Goal: Task Accomplishment & Management: Use online tool/utility

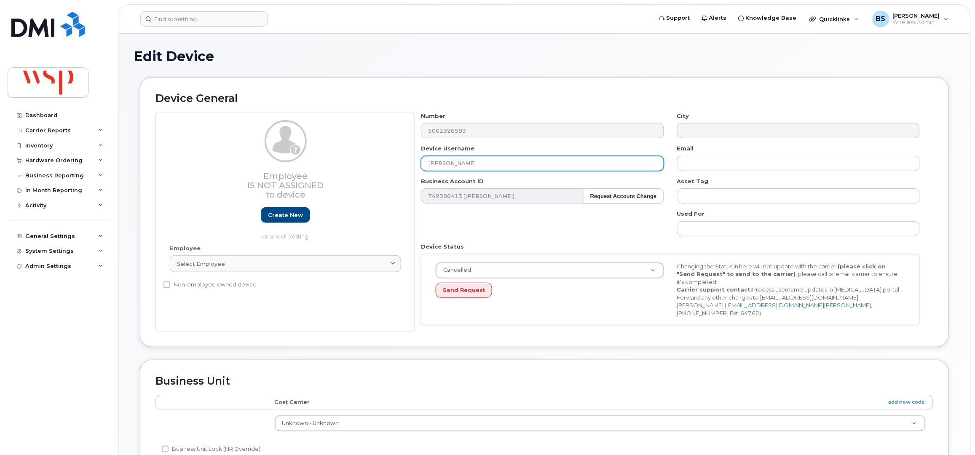
drag, startPoint x: 478, startPoint y: 162, endPoint x: 370, endPoint y: 161, distance: 107.8
click at [380, 160] on div "Employee Is not assigned to device Create new or select existing Employee Selec…" at bounding box center [544, 222] width 778 height 220
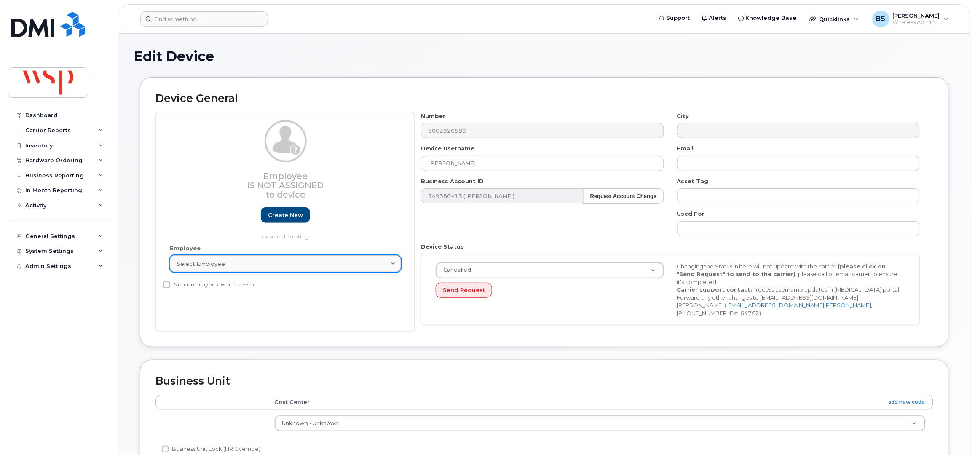
click at [276, 260] on div "Select employee" at bounding box center [285, 264] width 217 height 8
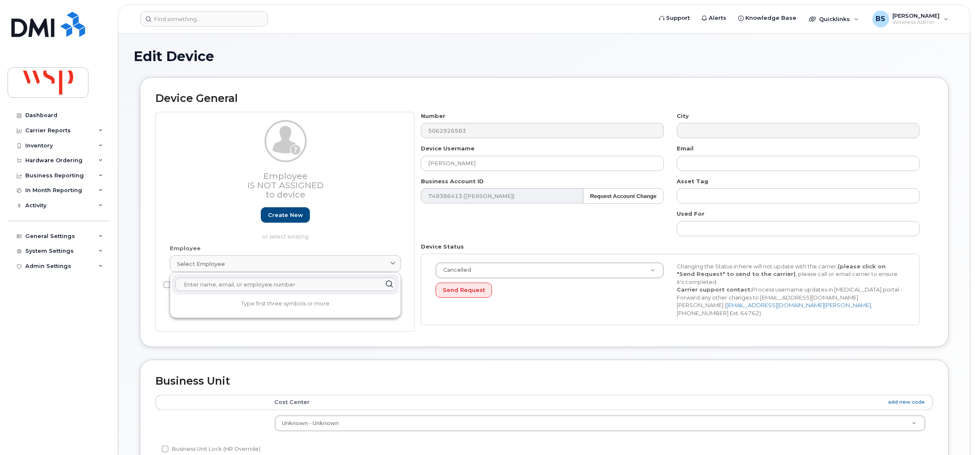
paste input "Jake Fiorucci"
type input "Jake Fiorucci"
click at [194, 313] on p "Jake Fiorucci" at bounding box center [286, 313] width 214 height 9
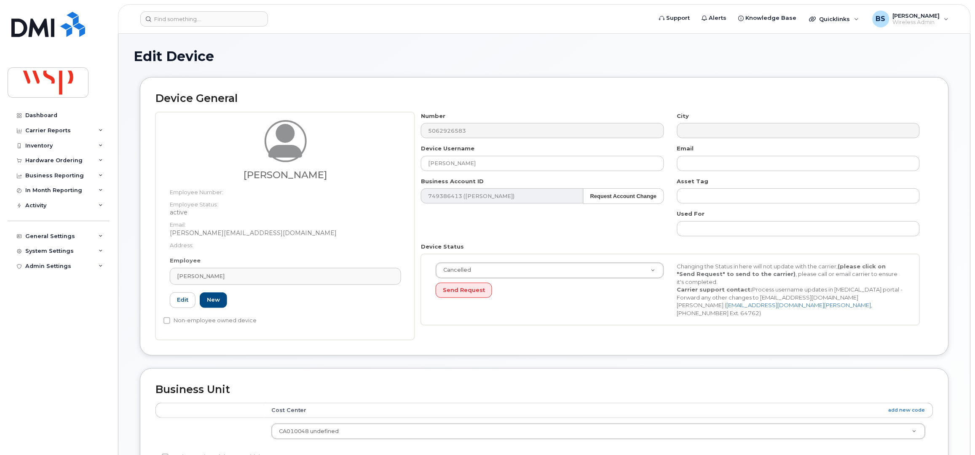
type input "100158101"
type input "jake.fiorucci@wsp.com"
type input "5769981"
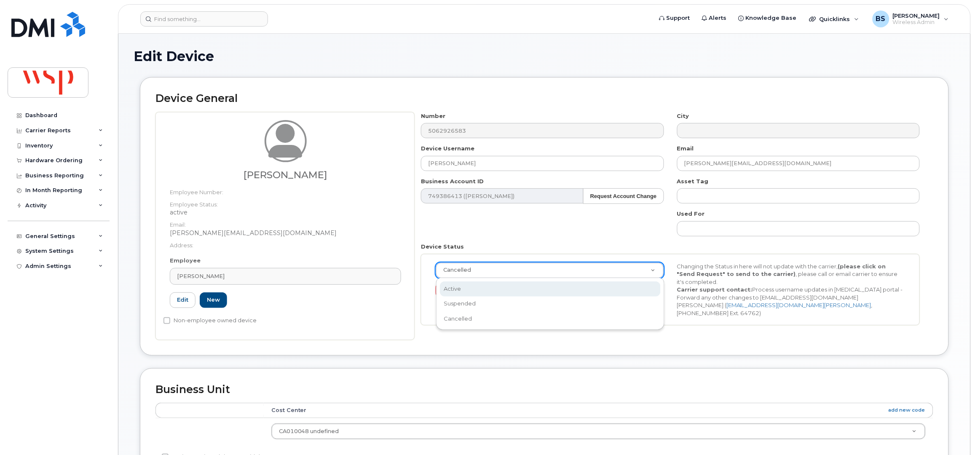
select select "active"
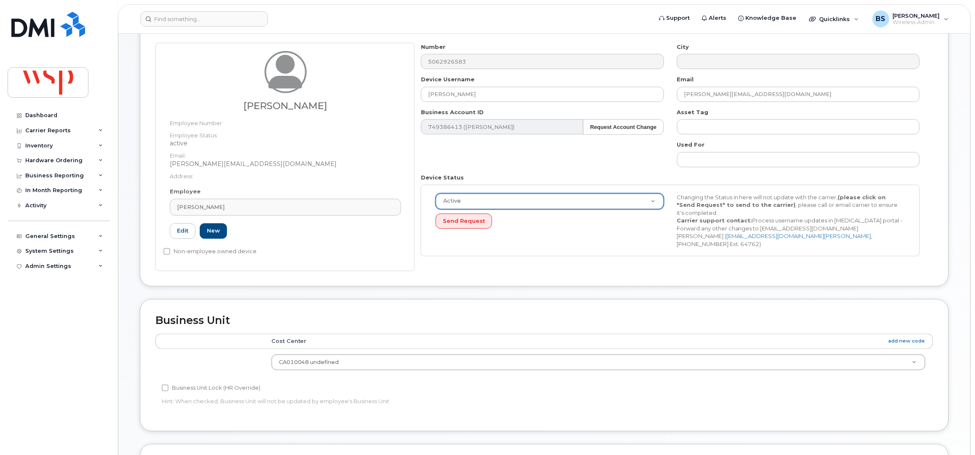
scroll to position [281, 0]
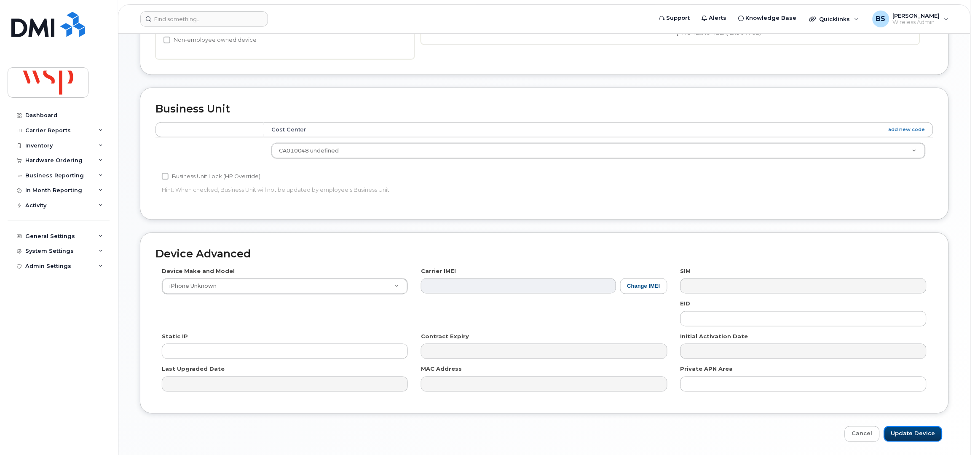
click at [902, 436] on input "Update Device" at bounding box center [913, 434] width 59 height 16
type input "Saving..."
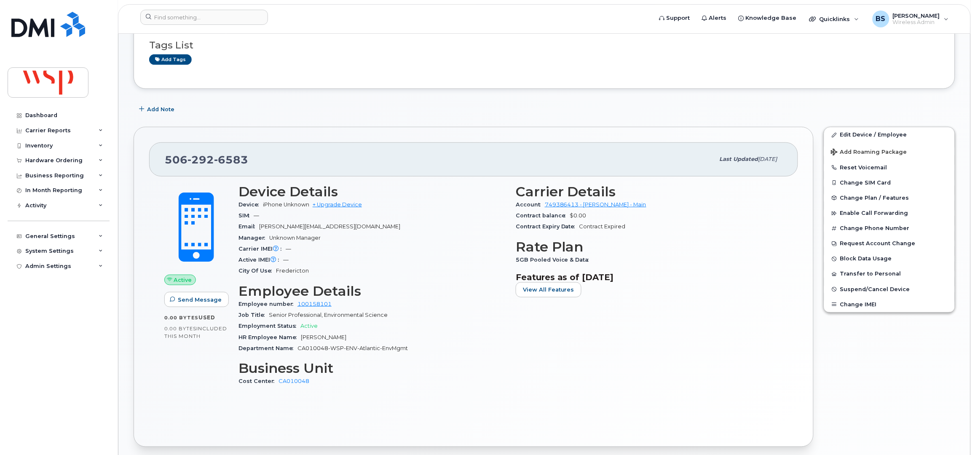
scroll to position [185, 0]
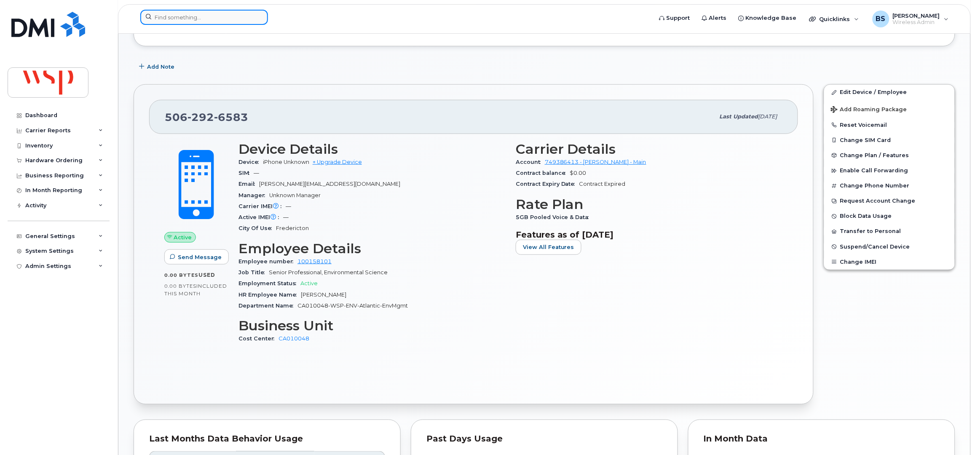
click at [190, 21] on input at bounding box center [204, 17] width 128 height 15
paste input "5146292631"
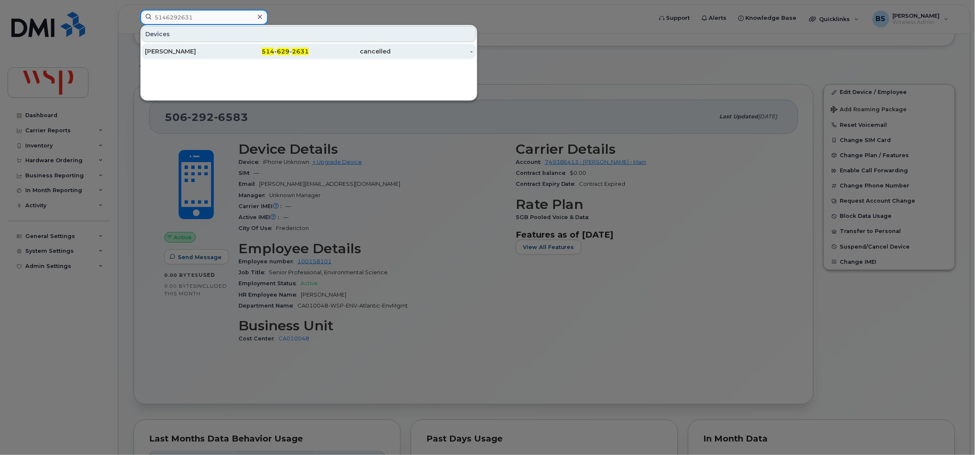
type input "5146292631"
click at [162, 51] on div "[PERSON_NAME]" at bounding box center [186, 51] width 82 height 8
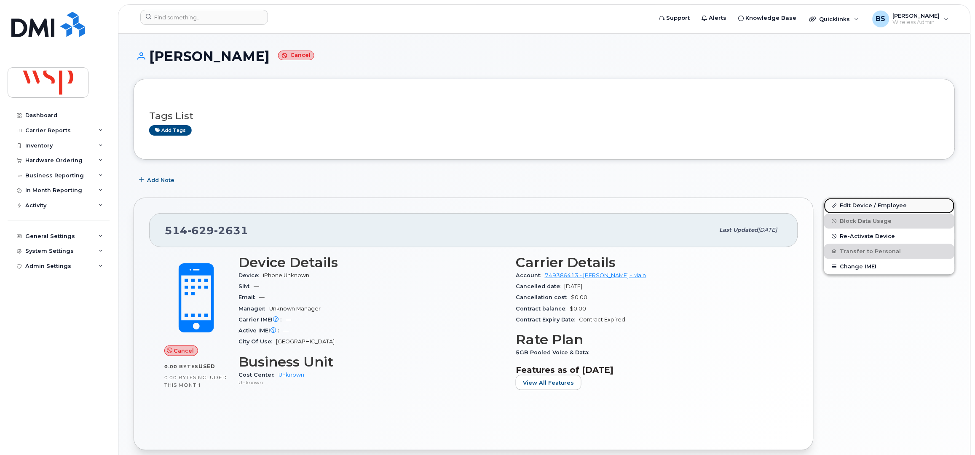
click at [852, 206] on link "Edit Device / Employee" at bounding box center [889, 205] width 131 height 15
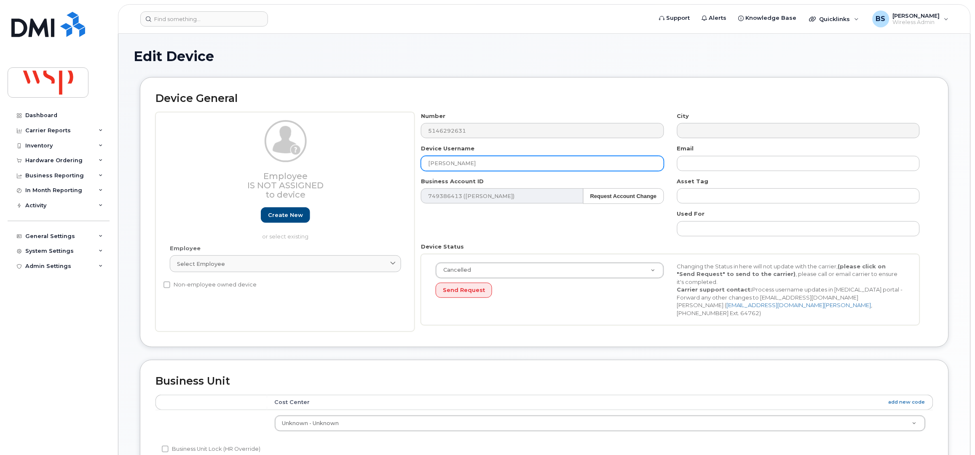
drag, startPoint x: 496, startPoint y: 167, endPoint x: 370, endPoint y: 167, distance: 126.0
click at [373, 167] on div "Employee Is not assigned to device Create new or select existing Employee Selec…" at bounding box center [544, 222] width 778 height 220
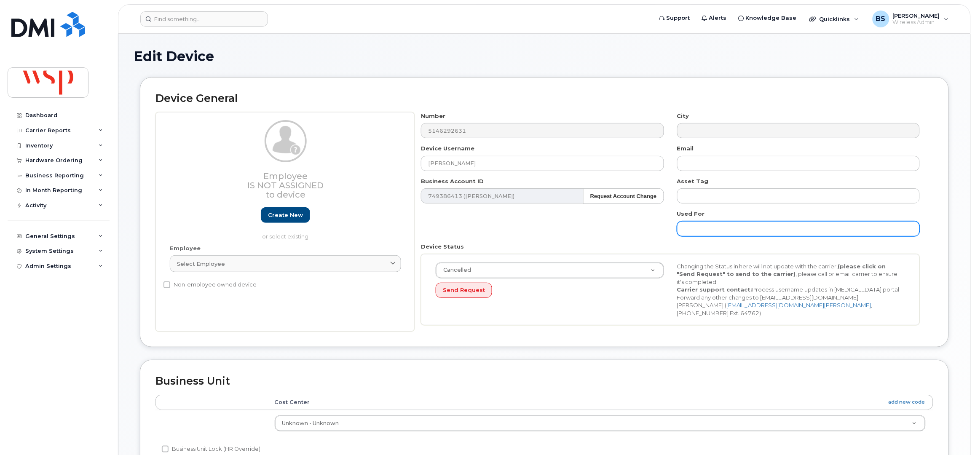
click at [724, 232] on input "text" at bounding box center [798, 228] width 243 height 15
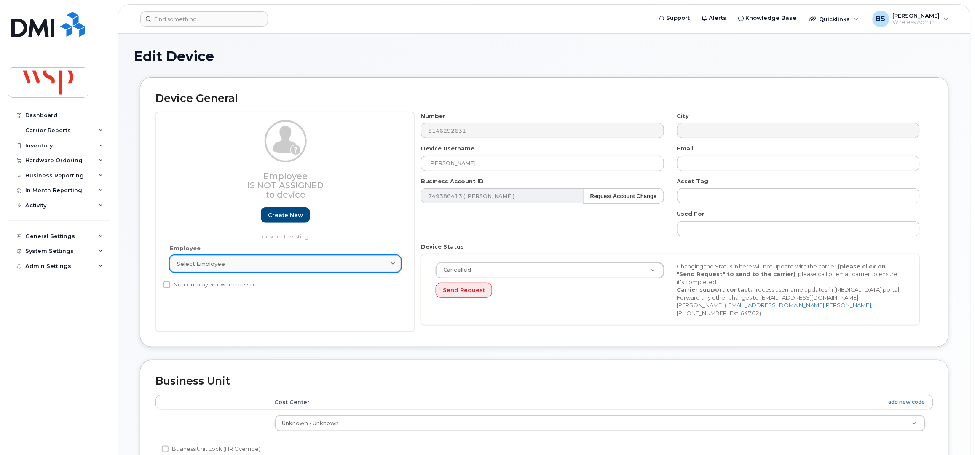
click at [271, 270] on link "Select employee" at bounding box center [285, 263] width 231 height 17
paste input "Andreea Blanch"
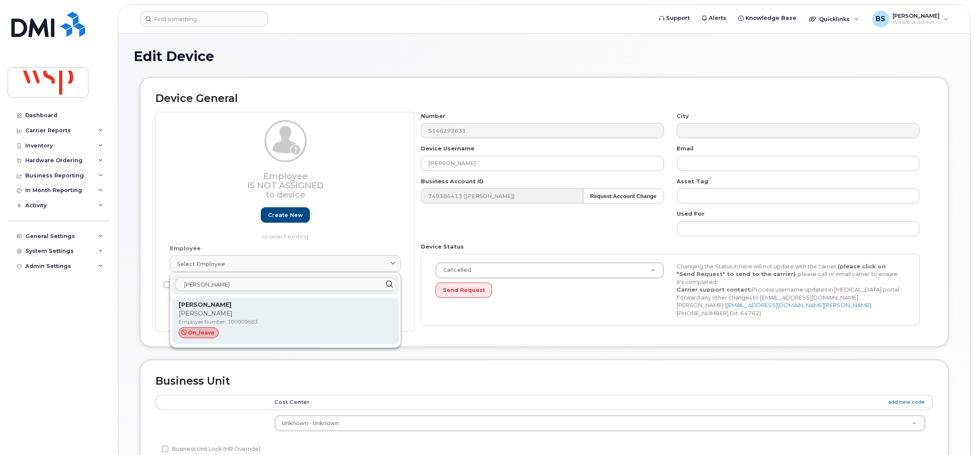
type input "Andreea Blanch"
click at [204, 310] on p "Andreea Blanch" at bounding box center [286, 313] width 214 height 9
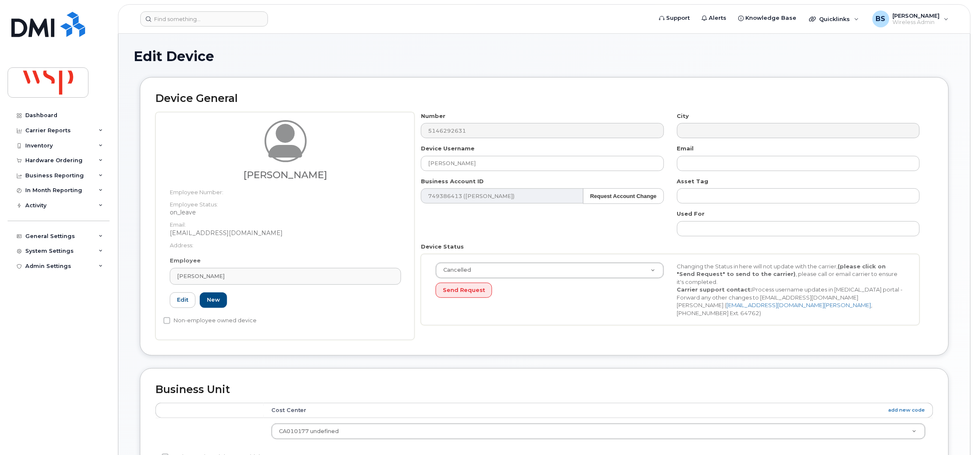
type input "100009683"
type input "andreea.blanch@wsp.com"
type input "5770036"
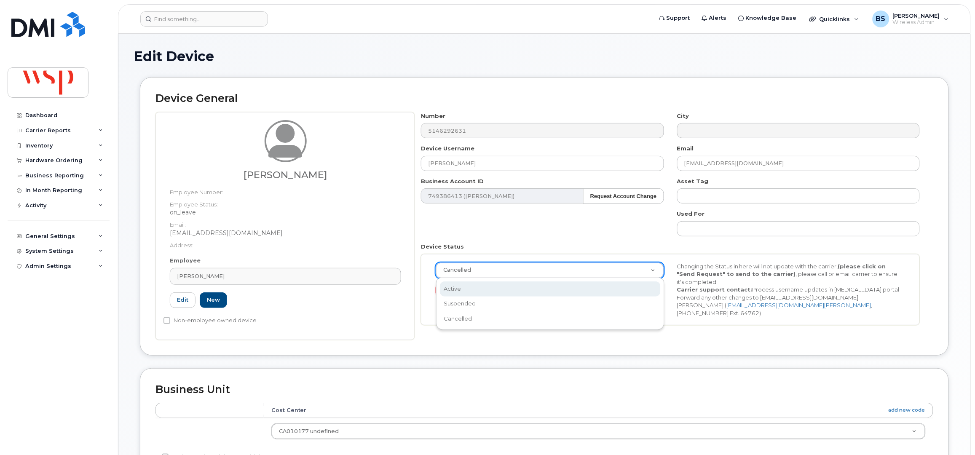
drag, startPoint x: 455, startPoint y: 285, endPoint x: 489, endPoint y: 294, distance: 34.4
select select "active"
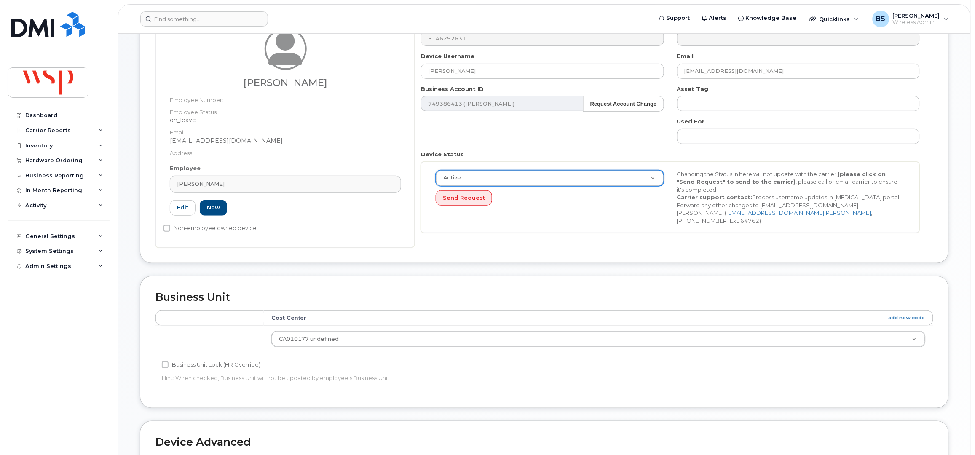
scroll to position [310, 0]
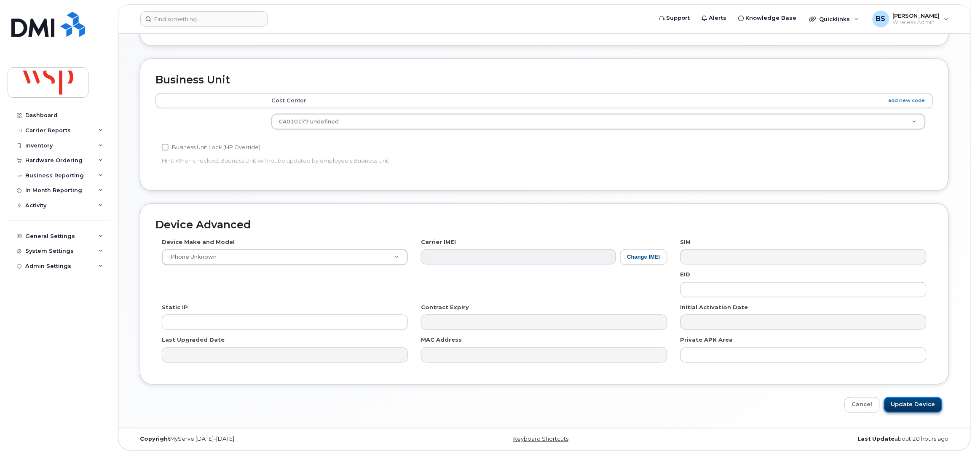
click at [898, 403] on input "Update Device" at bounding box center [913, 405] width 59 height 16
type input "Saving..."
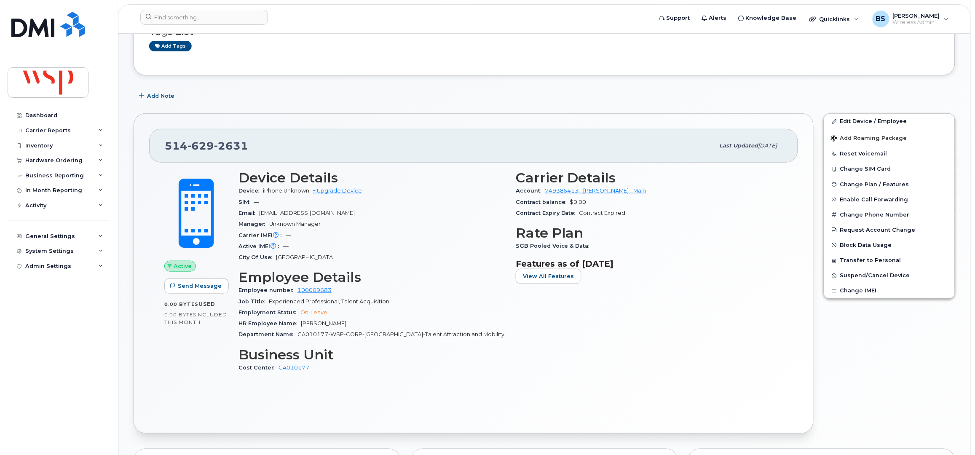
scroll to position [168, 0]
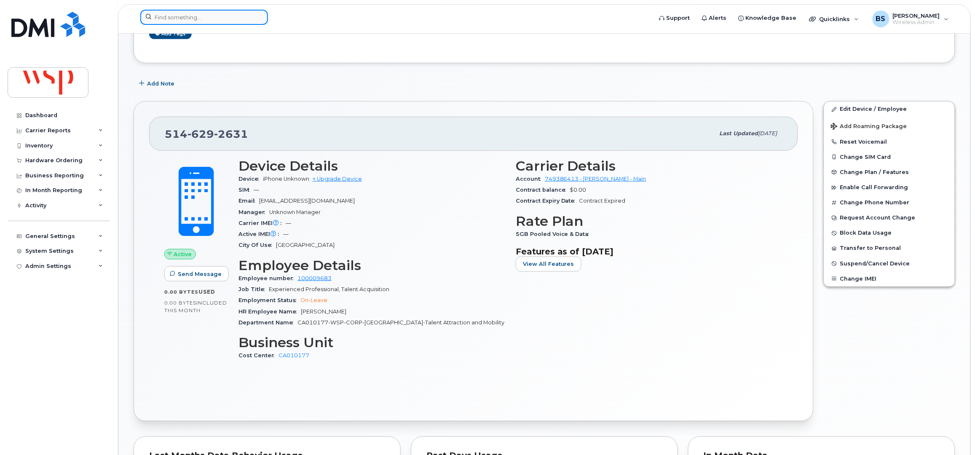
click at [173, 16] on input at bounding box center [204, 17] width 128 height 15
paste input "5146417892"
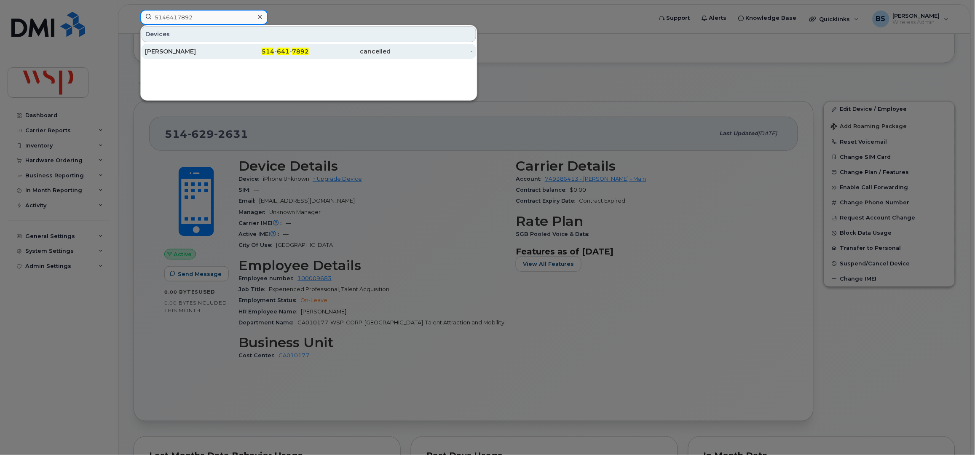
type input "5146417892"
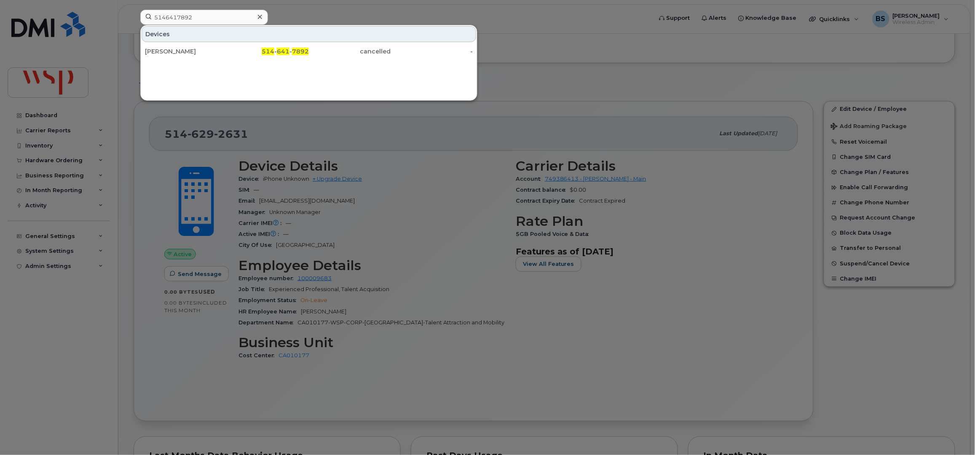
drag, startPoint x: 161, startPoint y: 49, endPoint x: 161, endPoint y: 43, distance: 6.3
click at [161, 49] on div "[PERSON_NAME]" at bounding box center [186, 51] width 82 height 8
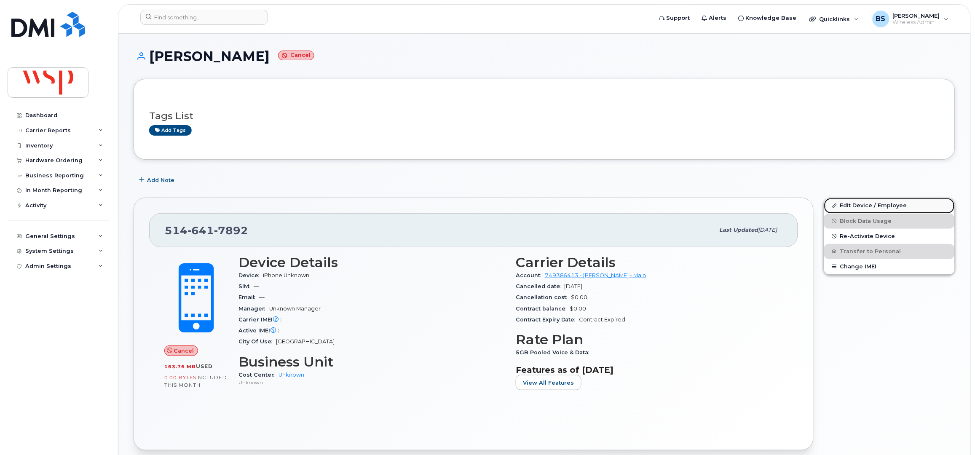
click at [849, 204] on link "Edit Device / Employee" at bounding box center [889, 205] width 131 height 15
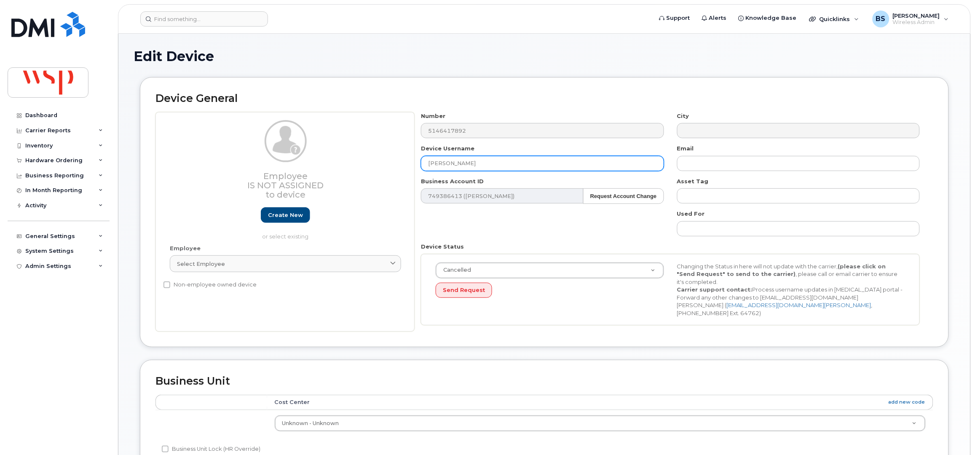
drag, startPoint x: 432, startPoint y: 168, endPoint x: 388, endPoint y: 168, distance: 43.8
click at [389, 168] on div "Employee Is not assigned to device Create new or select existing Employee Selec…" at bounding box center [544, 222] width 778 height 220
click at [278, 272] on link "Select employee" at bounding box center [285, 263] width 231 height 17
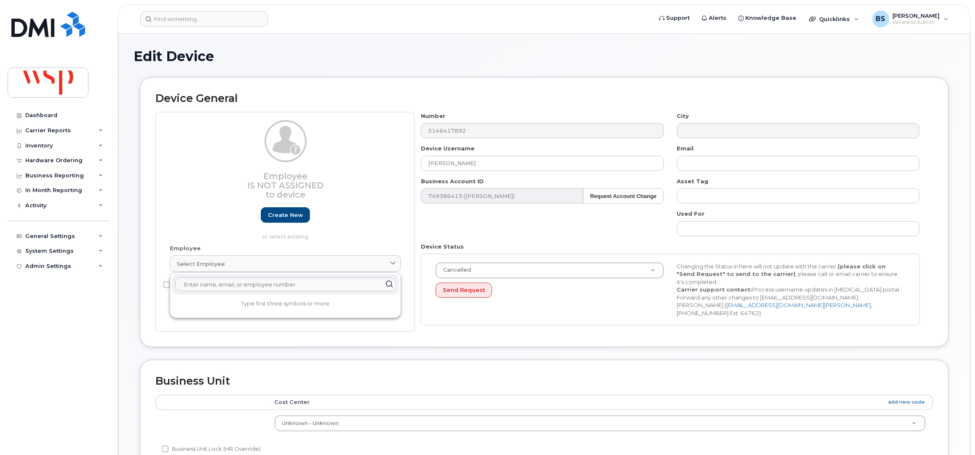
paste input "[PERSON_NAME]"
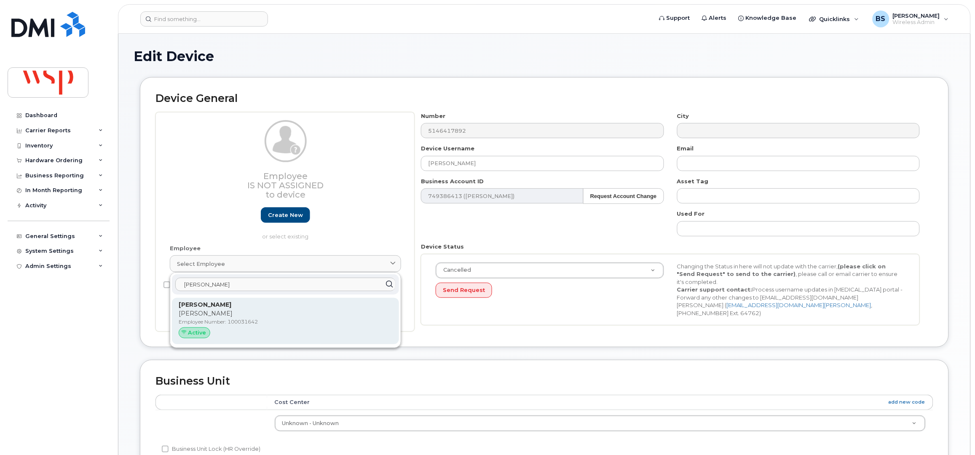
type input "Emna Bouali"
click at [202, 306] on strong "Emna Bouali" at bounding box center [205, 305] width 53 height 8
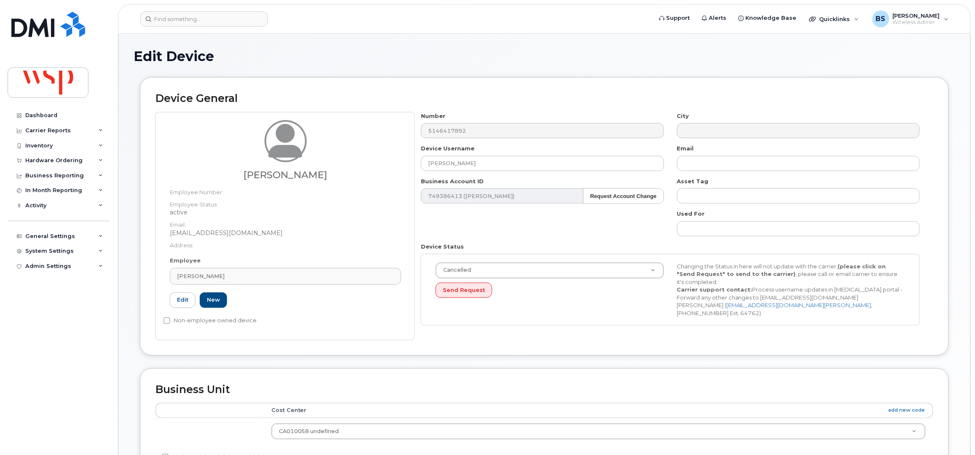
type input "emna.bouali@wsp.com"
type input "5769854"
type input "100031642"
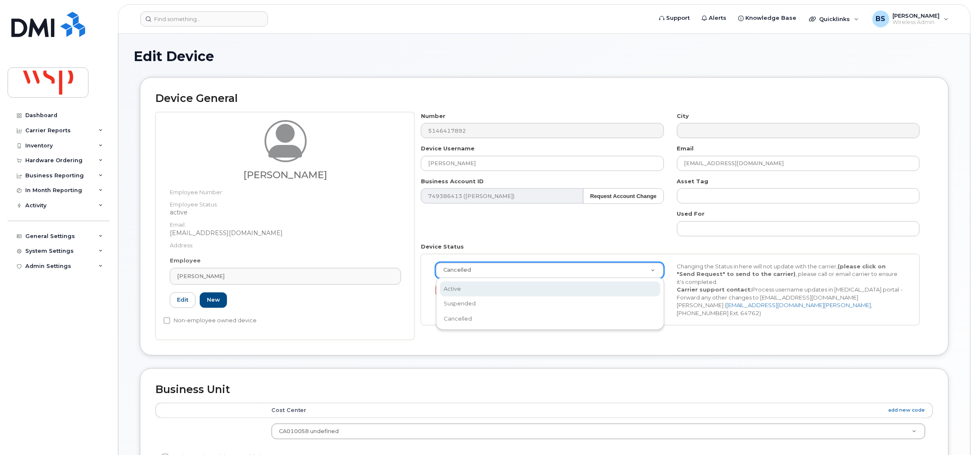
select select "active"
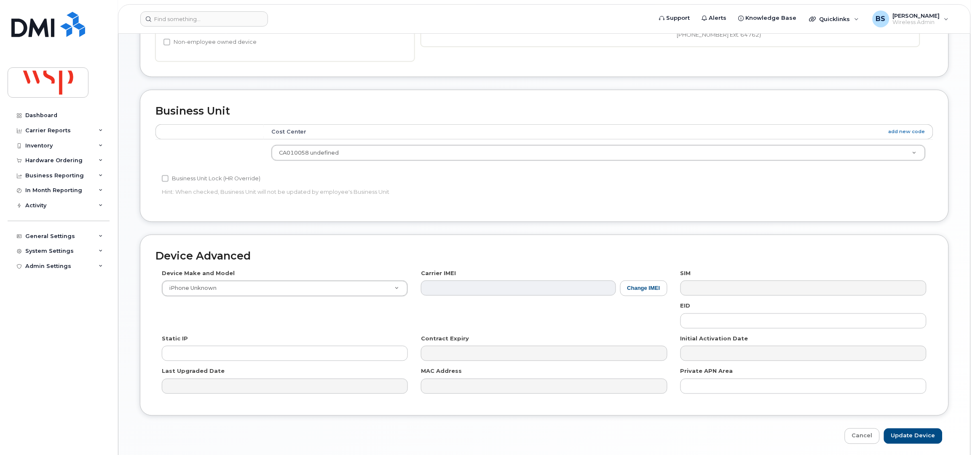
scroll to position [281, 0]
drag, startPoint x: 912, startPoint y: 434, endPoint x: 896, endPoint y: 432, distance: 16.2
click at [913, 434] on input "Update Device" at bounding box center [913, 434] width 59 height 16
type input "Saving..."
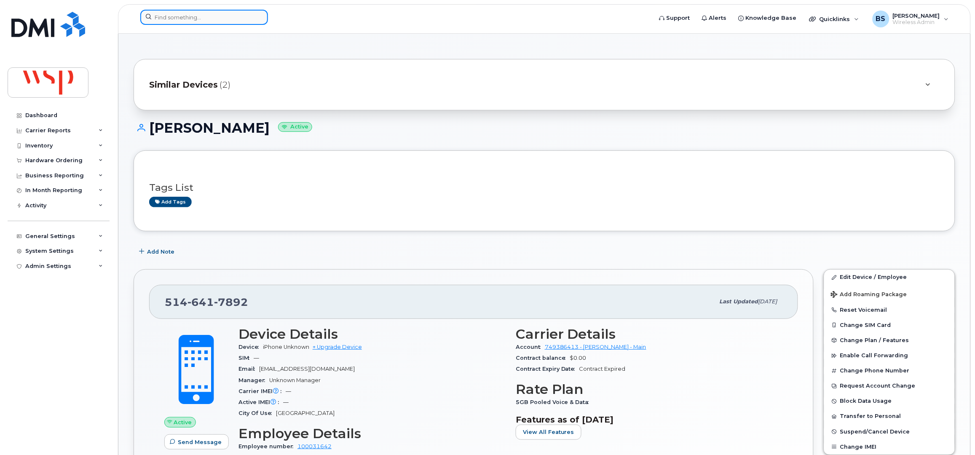
click at [185, 18] on input at bounding box center [204, 17] width 128 height 15
paste input "5146794953"
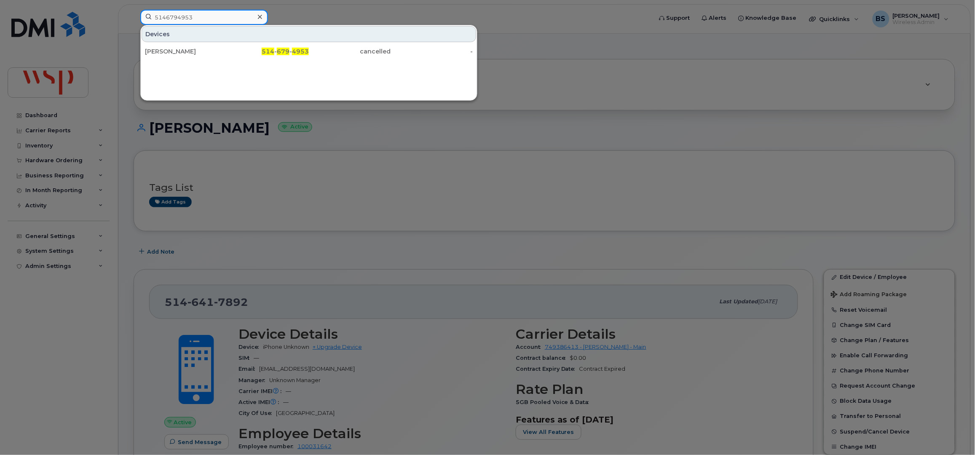
type input "5146794953"
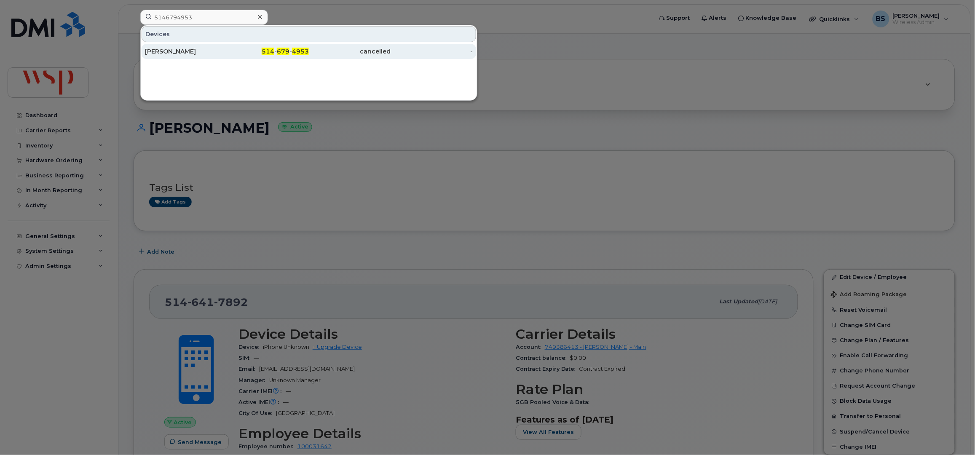
click at [156, 49] on div "[PERSON_NAME]" at bounding box center [186, 51] width 82 height 8
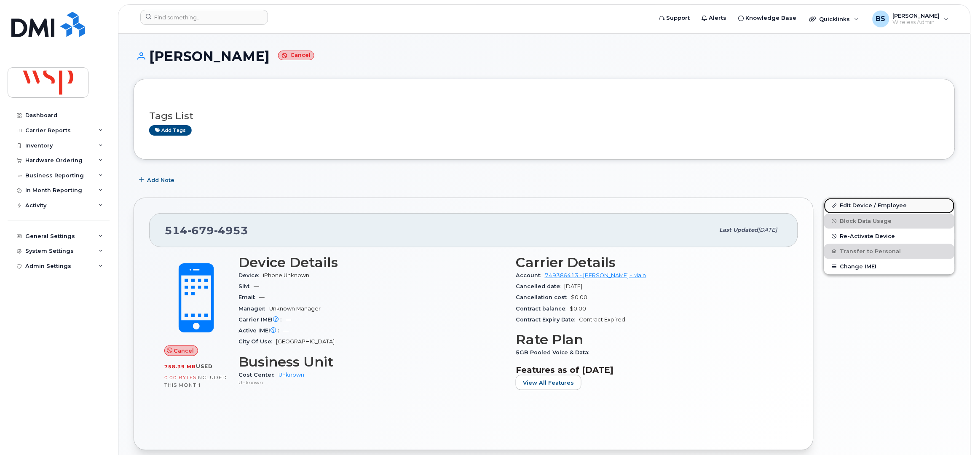
click at [849, 205] on link "Edit Device / Employee" at bounding box center [889, 205] width 131 height 15
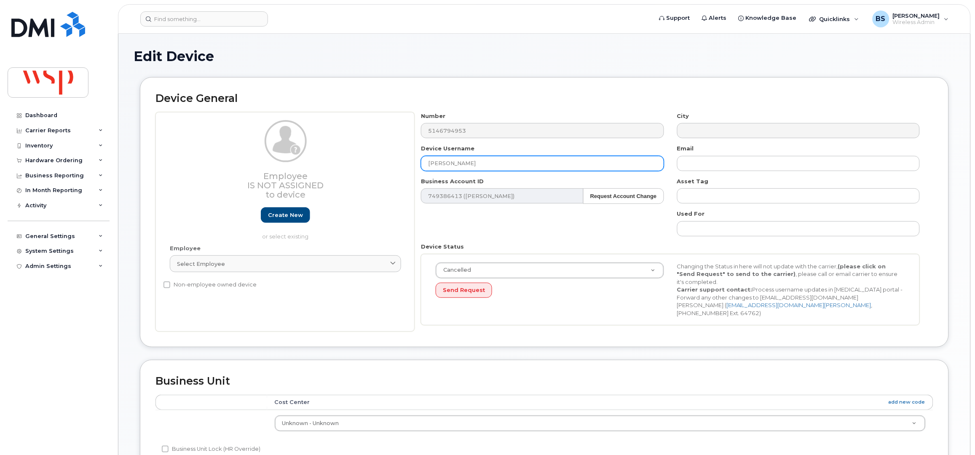
drag, startPoint x: 482, startPoint y: 166, endPoint x: 353, endPoint y: 172, distance: 129.0
click at [369, 167] on div "Employee Is not assigned to device Create new or select existing Employee Selec…" at bounding box center [544, 222] width 778 height 220
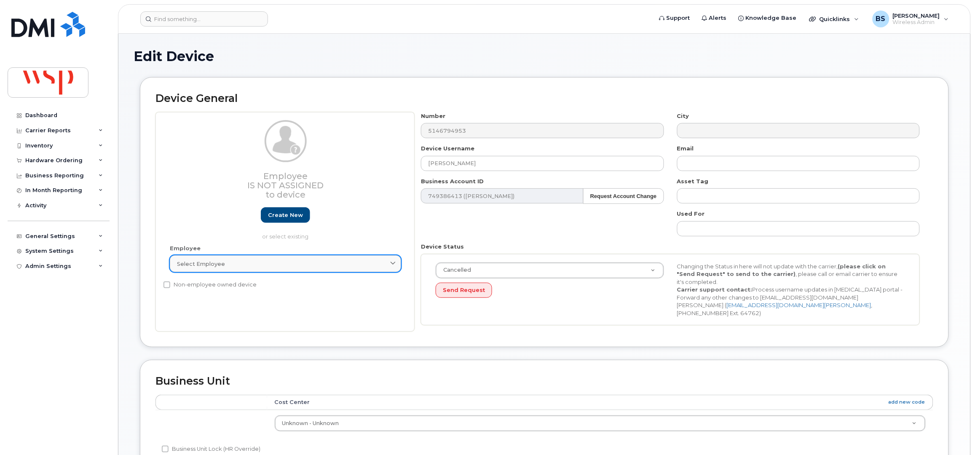
click at [262, 267] on div "Select employee" at bounding box center [285, 264] width 217 height 8
paste input "[PERSON_NAME]"
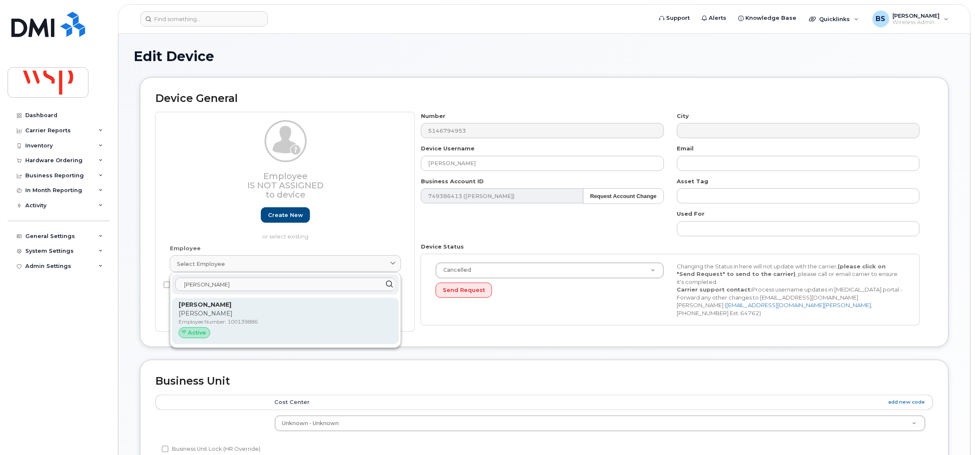
type input "[PERSON_NAME]"
click at [216, 311] on p "Alexandra Hayden" at bounding box center [286, 313] width 214 height 9
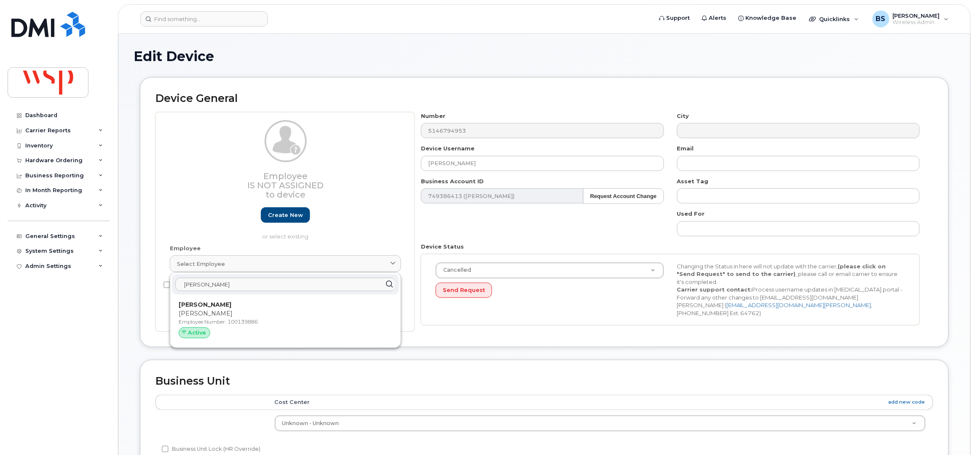
type input "100139886"
type input "alexandra.hayden@wsp.com"
type input "5770067"
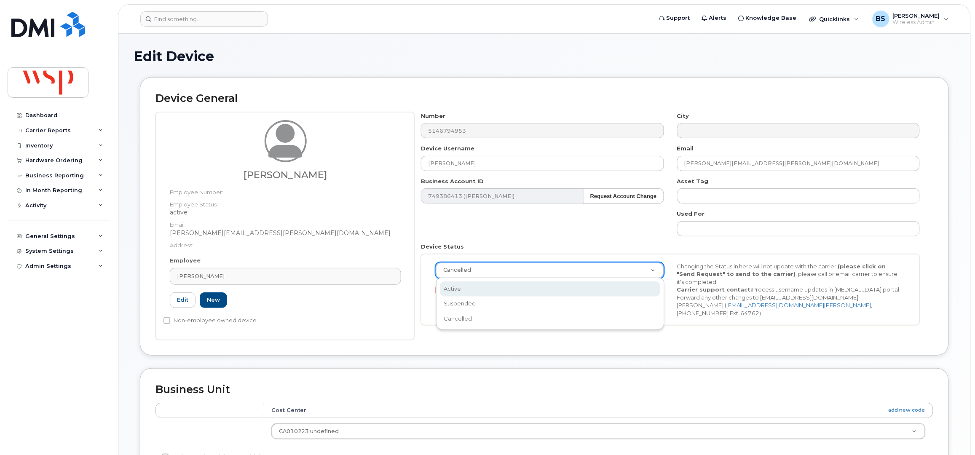
scroll to position [0, 3]
select select "active"
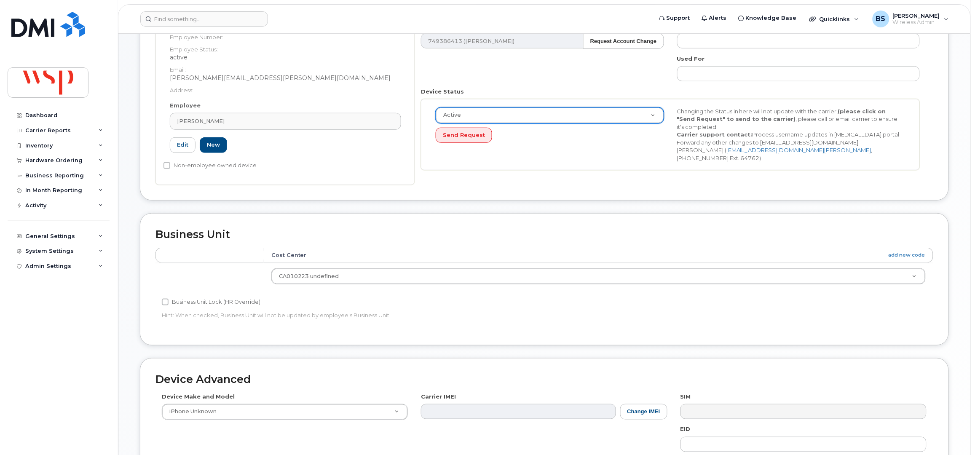
scroll to position [281, 0]
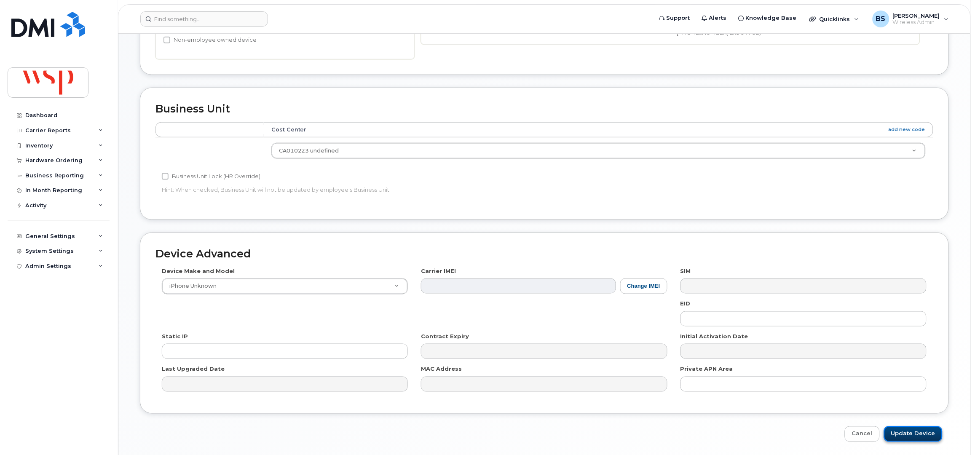
click at [907, 432] on input "Update Device" at bounding box center [913, 434] width 59 height 16
type input "Saving..."
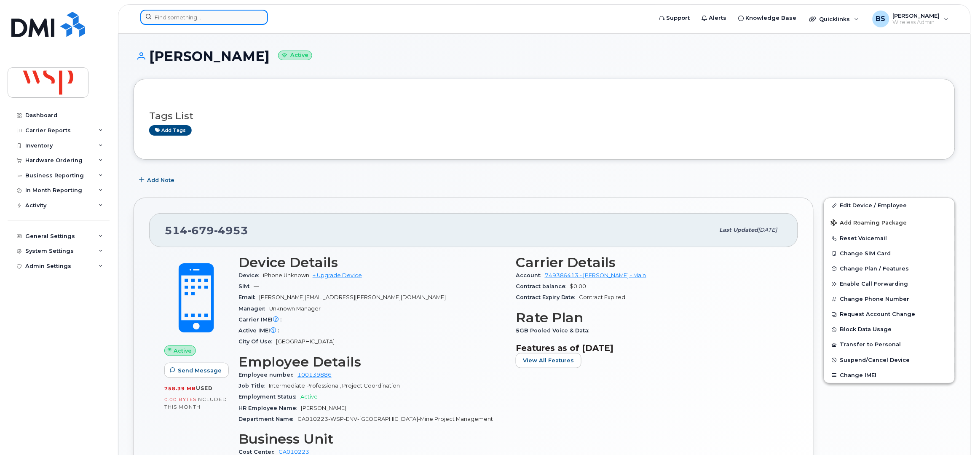
drag, startPoint x: 211, startPoint y: 20, endPoint x: 215, endPoint y: 13, distance: 8.1
click at [214, 19] on input at bounding box center [204, 17] width 128 height 15
paste input "5877199681"
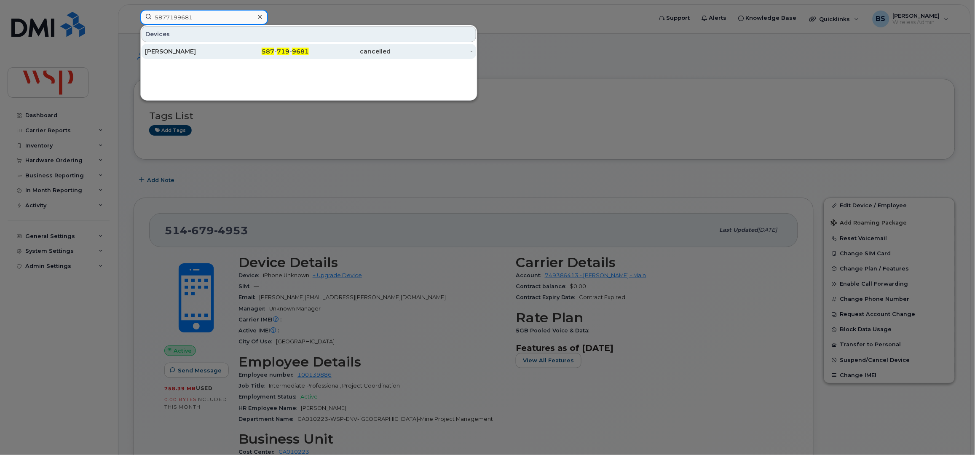
type input "5877199681"
drag, startPoint x: 169, startPoint y: 51, endPoint x: 162, endPoint y: 51, distance: 6.8
click at [169, 50] on div "[PERSON_NAME]" at bounding box center [186, 51] width 82 height 8
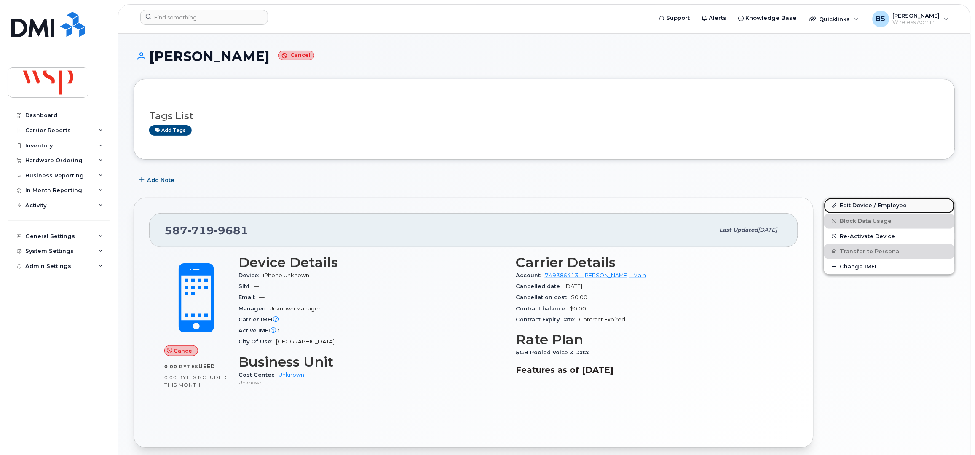
click at [851, 206] on link "Edit Device / Employee" at bounding box center [889, 205] width 131 height 15
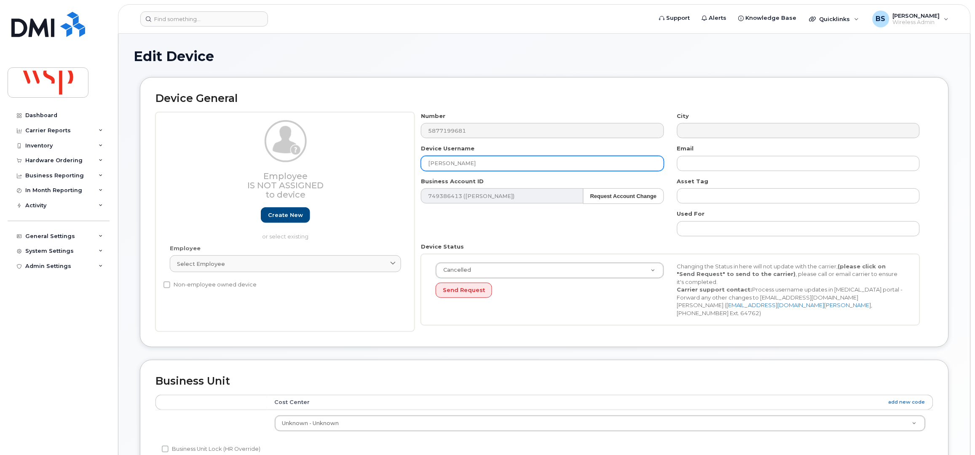
drag, startPoint x: 455, startPoint y: 167, endPoint x: 388, endPoint y: 168, distance: 67.0
click at [389, 167] on div "Employee Is not assigned to device Create new or select existing Employee Selec…" at bounding box center [544, 222] width 778 height 220
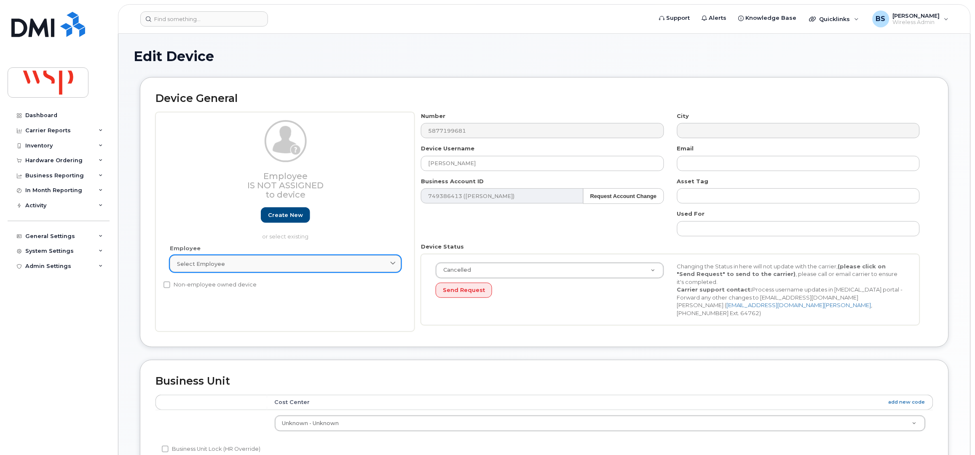
click at [319, 262] on div "Select employee" at bounding box center [285, 264] width 217 height 8
paste input "Matthew Morgan"
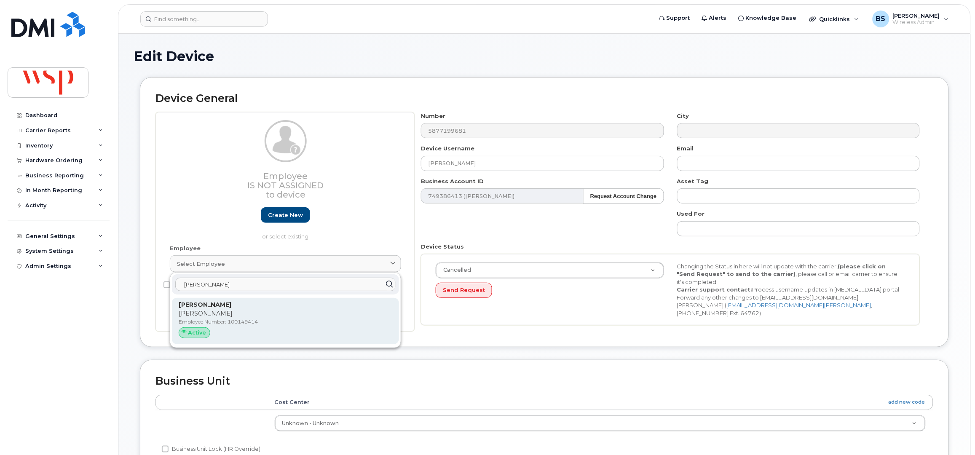
type input "Matthew Morgan"
click at [209, 316] on p "Matthew Morgan" at bounding box center [286, 313] width 214 height 9
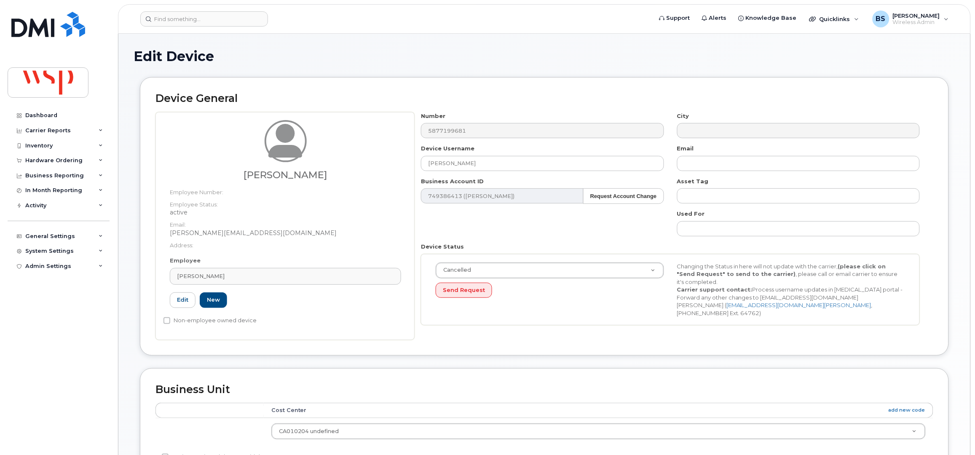
type input "100149414"
type input "matthew.morgan1@wsp.com"
type input "5770039"
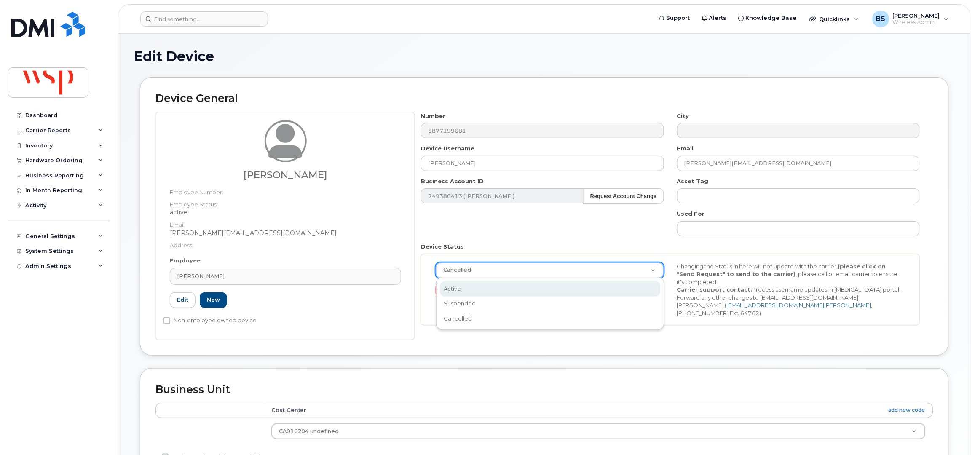
drag, startPoint x: 452, startPoint y: 285, endPoint x: 516, endPoint y: 311, distance: 69.3
select select "active"
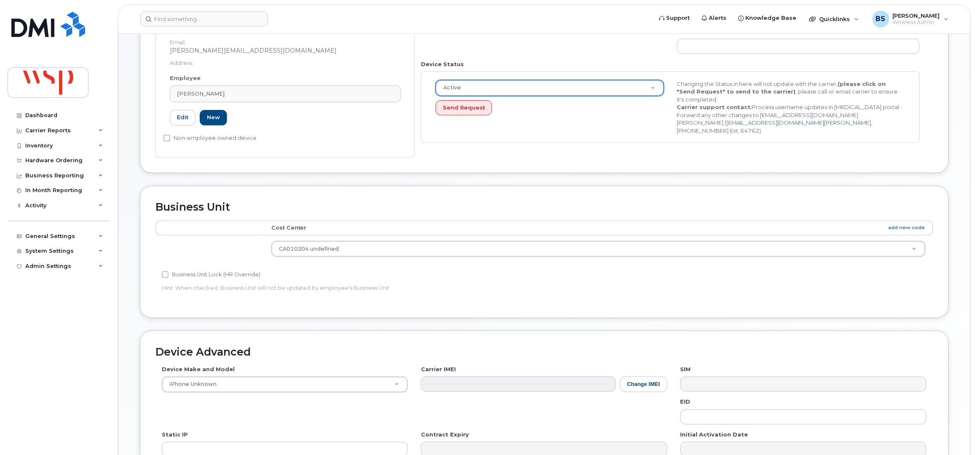
scroll to position [281, 0]
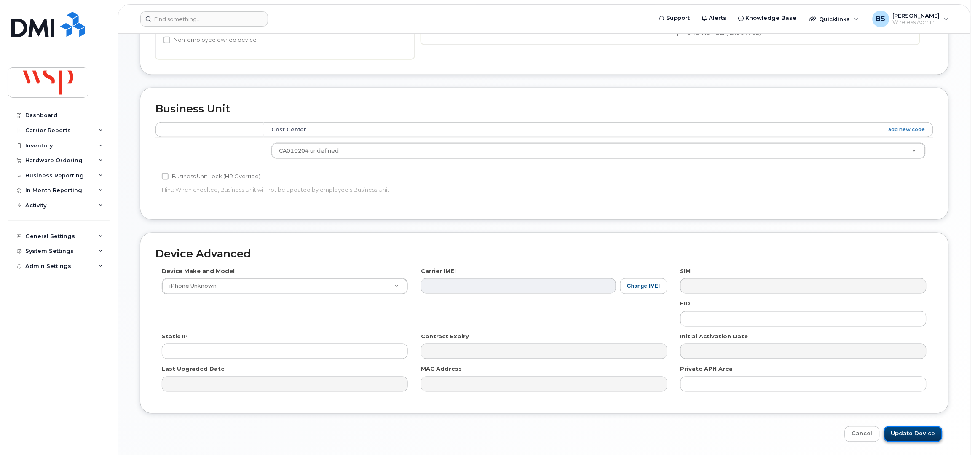
click at [922, 436] on input "Update Device" at bounding box center [913, 434] width 59 height 16
type input "Saving..."
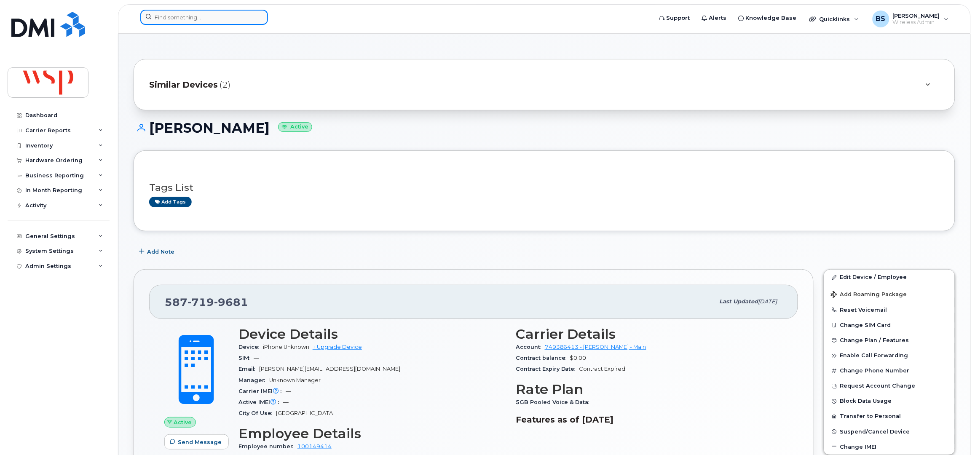
click at [209, 18] on input at bounding box center [204, 17] width 128 height 15
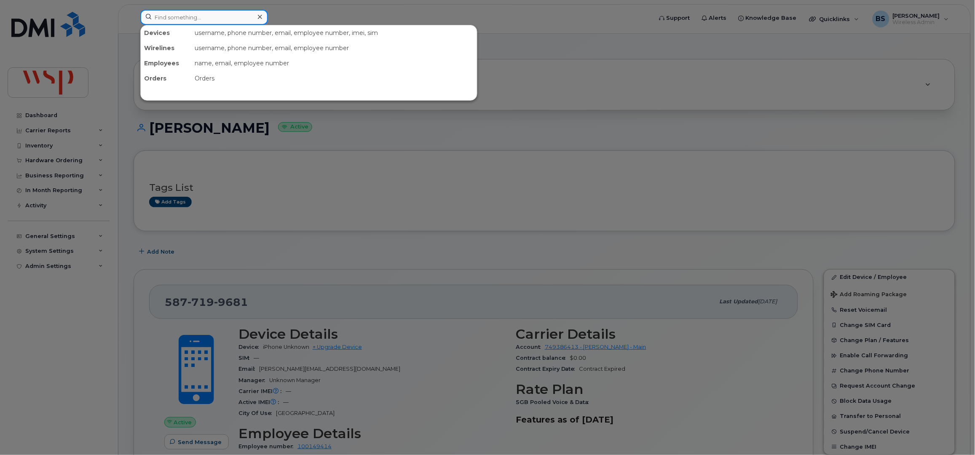
paste input "5879262701"
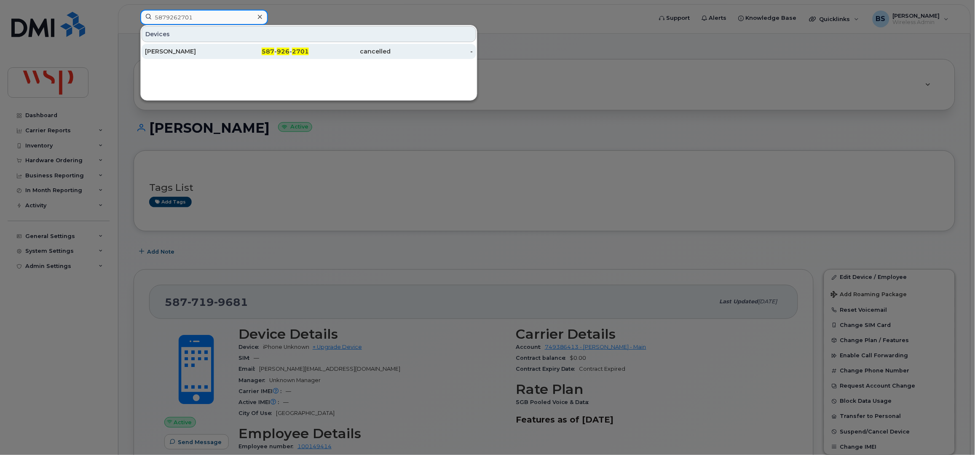
type input "5879262701"
click at [160, 48] on div "[PERSON_NAME]" at bounding box center [186, 51] width 82 height 8
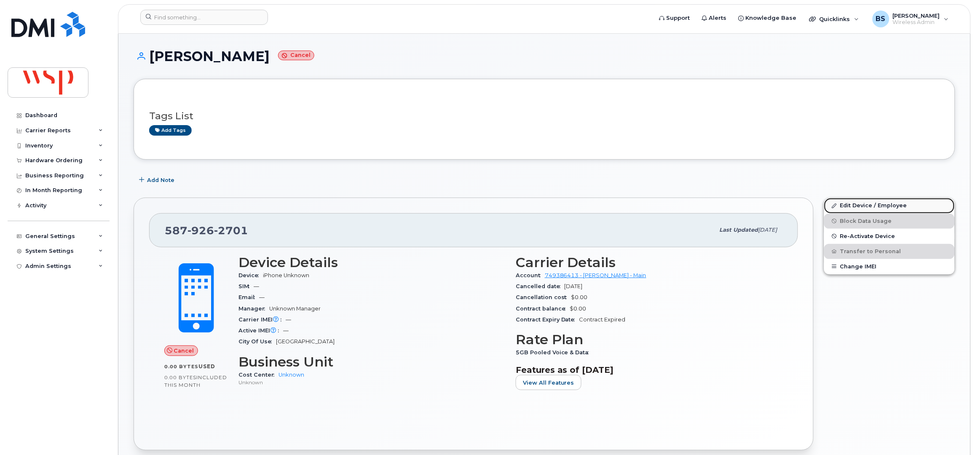
click at [855, 204] on link "Edit Device / Employee" at bounding box center [889, 205] width 131 height 15
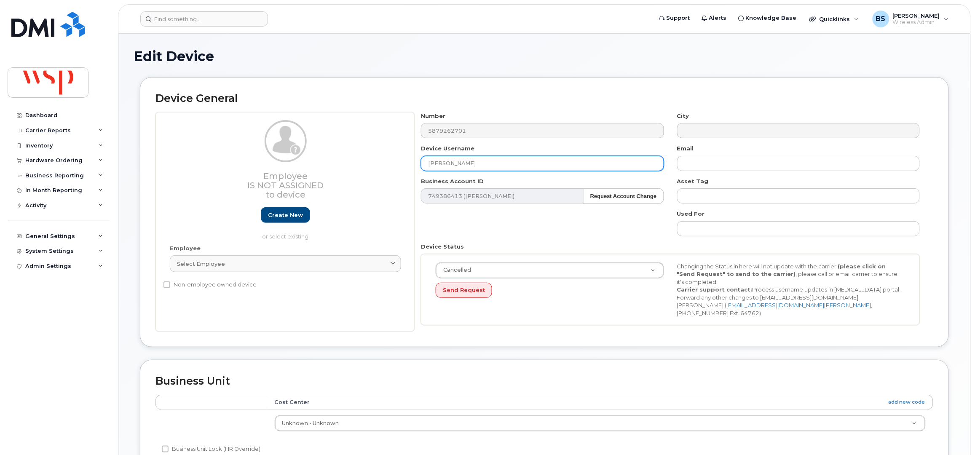
drag, startPoint x: 474, startPoint y: 163, endPoint x: 386, endPoint y: 170, distance: 88.8
click at [402, 166] on div "Employee Is not assigned to device Create new or select existing Employee Selec…" at bounding box center [544, 222] width 778 height 220
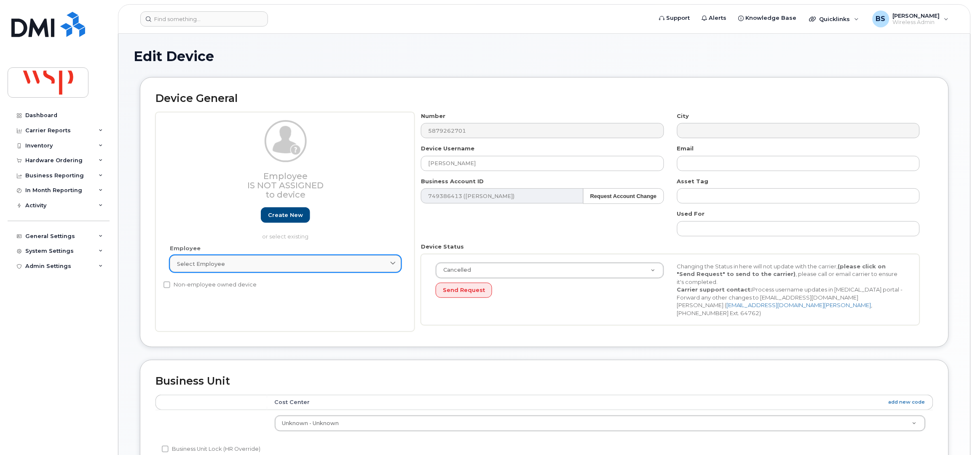
click at [288, 265] on div "Select employee" at bounding box center [285, 264] width 217 height 8
paste input "Dale Fisher"
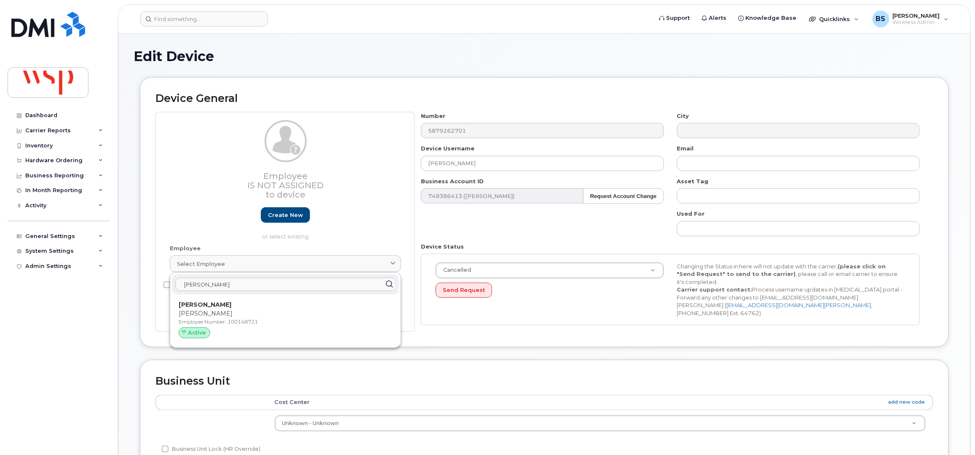
type input "Dale Fisher"
click at [189, 311] on p "Dale Fisher" at bounding box center [286, 313] width 214 height 9
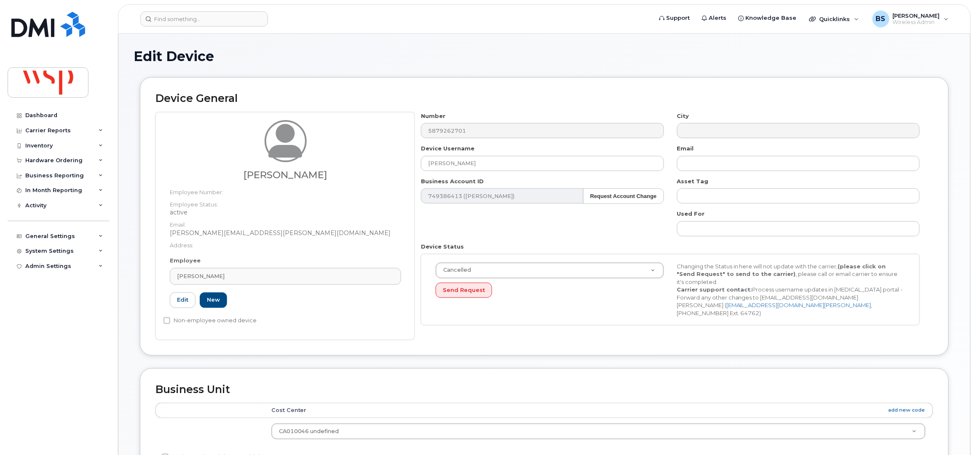
type input "100148721"
type input "dale.fisher@wsp.com"
type input "5769926"
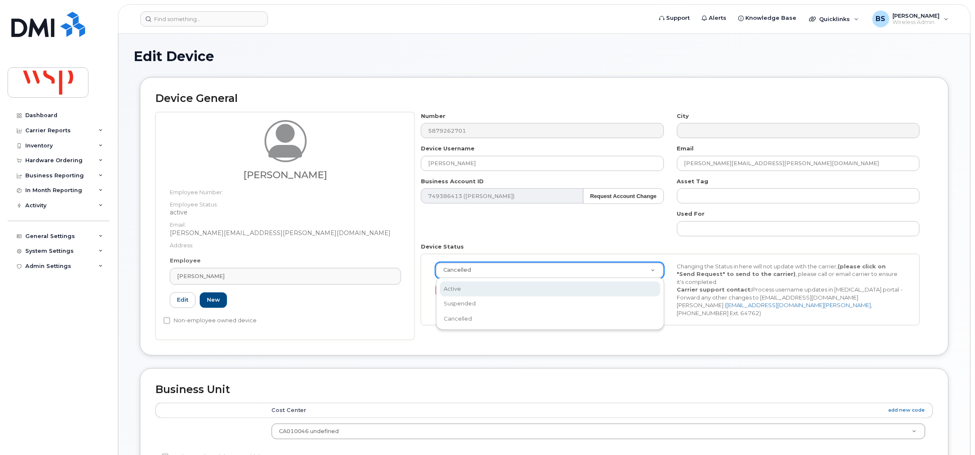
select select "active"
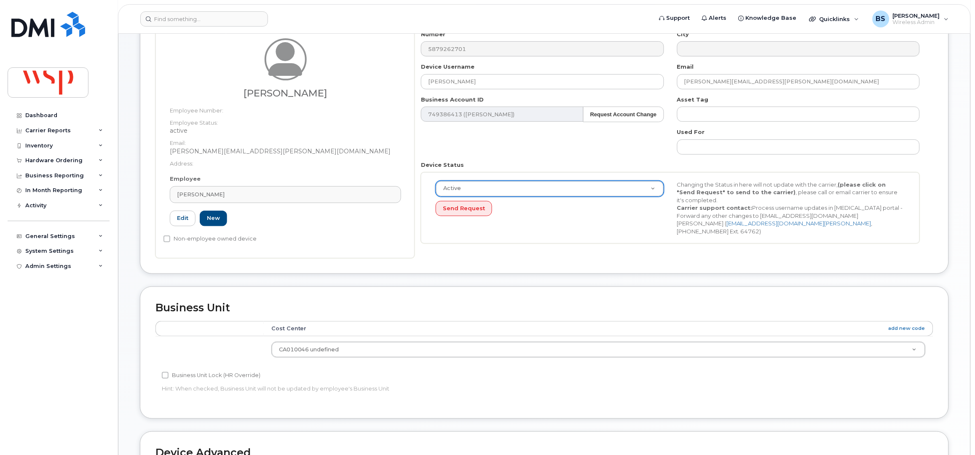
scroll to position [310, 0]
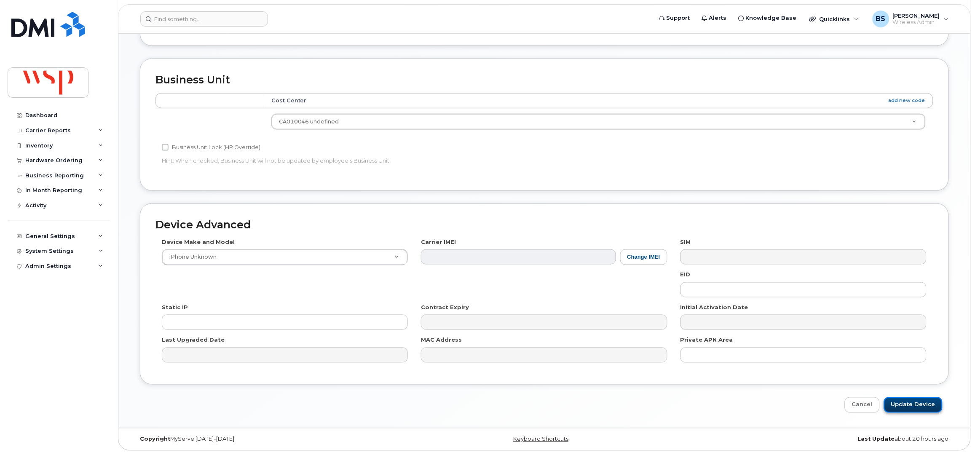
click at [896, 401] on input "Update Device" at bounding box center [913, 405] width 59 height 16
type input "Saving..."
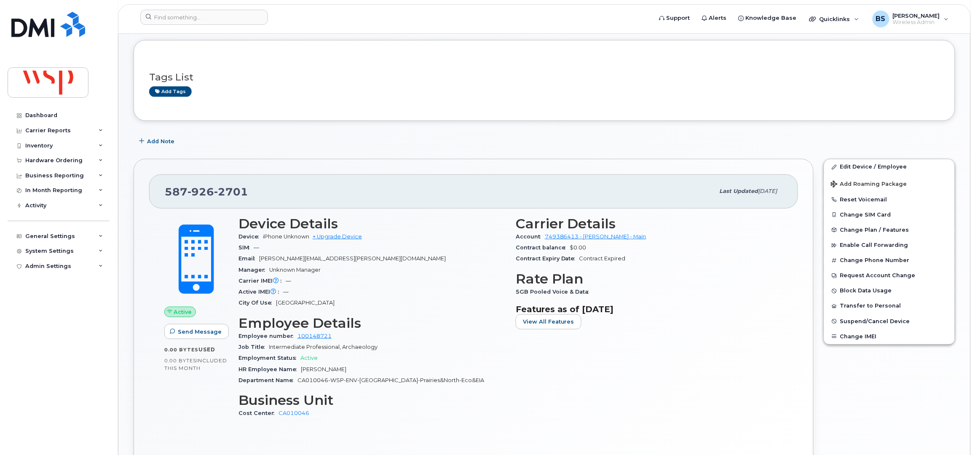
scroll to position [225, 0]
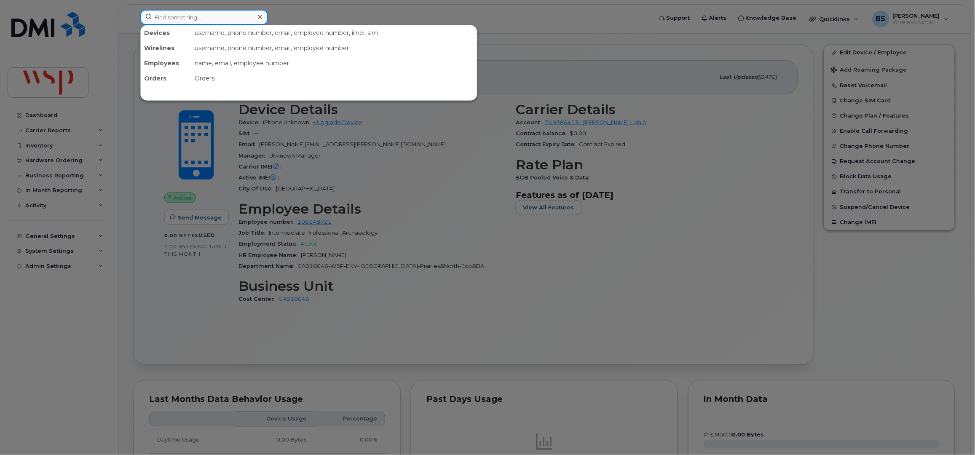
click at [199, 19] on input at bounding box center [204, 17] width 128 height 15
paste input "6723359383"
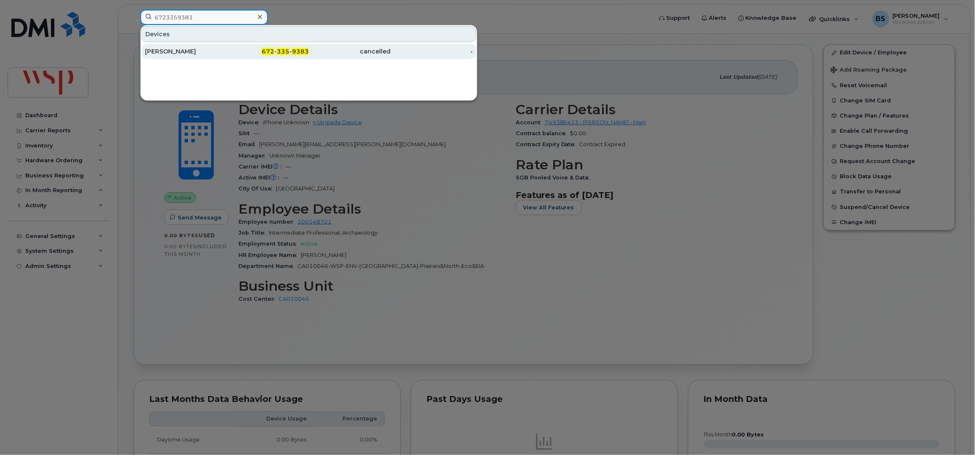
type input "6723359383"
click at [163, 51] on div "Henna Ibrahim" at bounding box center [186, 51] width 82 height 8
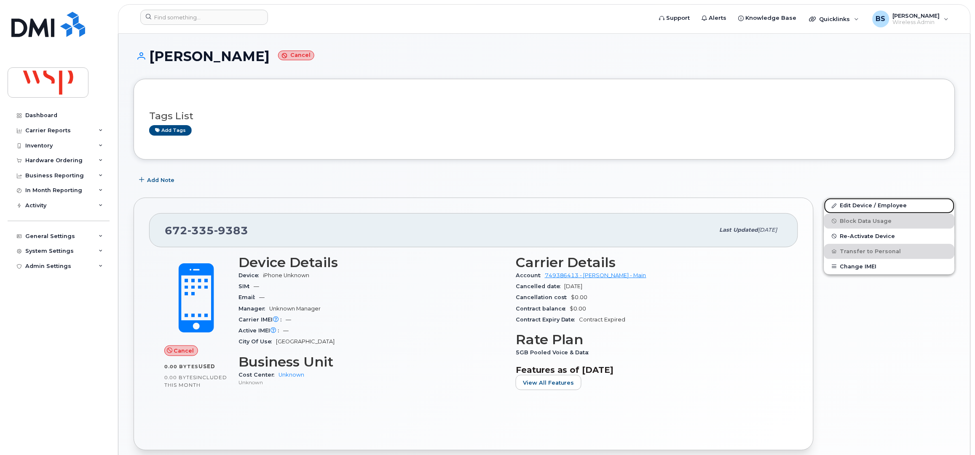
drag, startPoint x: 848, startPoint y: 205, endPoint x: 806, endPoint y: 224, distance: 45.6
click at [848, 204] on link "Edit Device / Employee" at bounding box center [889, 205] width 131 height 15
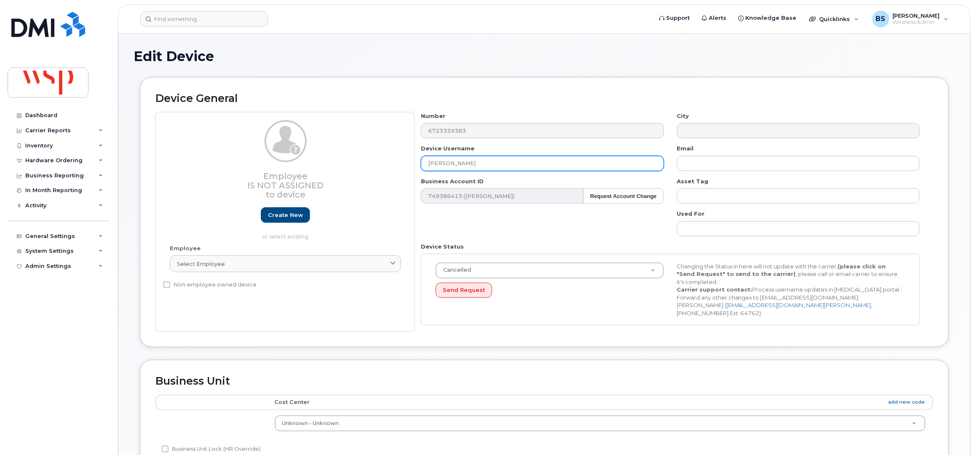
drag, startPoint x: 364, startPoint y: 158, endPoint x: 321, endPoint y: 155, distance: 43.1
click at [322, 154] on div "Employee Is not assigned to device Create new or select existing Employee Selec…" at bounding box center [544, 222] width 778 height 220
drag, startPoint x: 243, startPoint y: 260, endPoint x: 249, endPoint y: 254, distance: 7.7
click at [243, 262] on div "Select employee" at bounding box center [285, 264] width 217 height 8
paste input "[PERSON_NAME]"
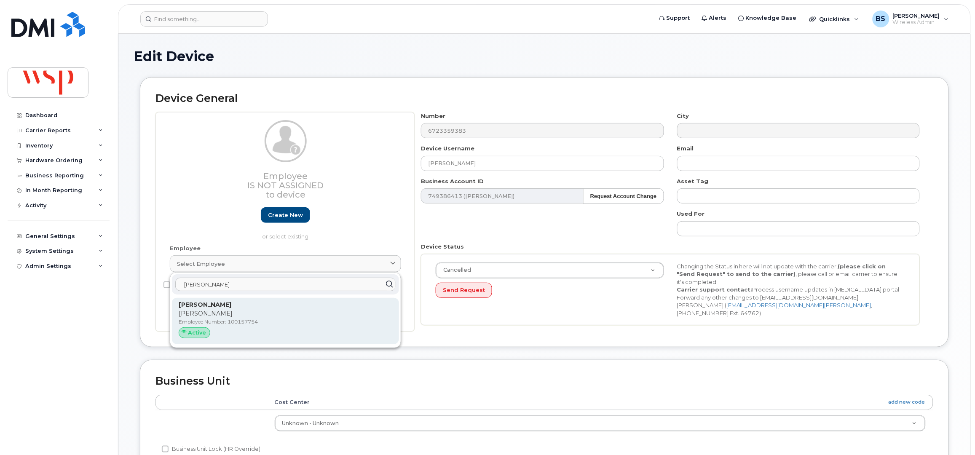
type input "[PERSON_NAME]"
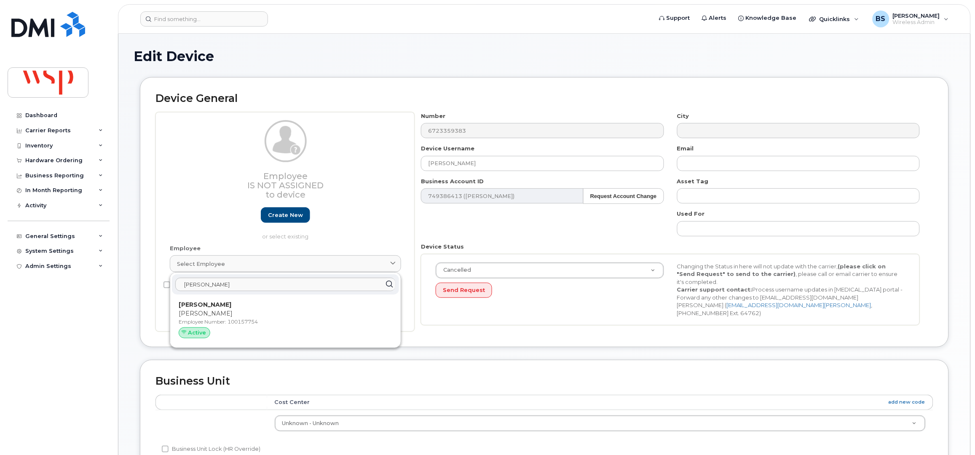
drag, startPoint x: 209, startPoint y: 315, endPoint x: 536, endPoint y: 43, distance: 425.7
click at [211, 315] on p "[PERSON_NAME]" at bounding box center [286, 313] width 214 height 9
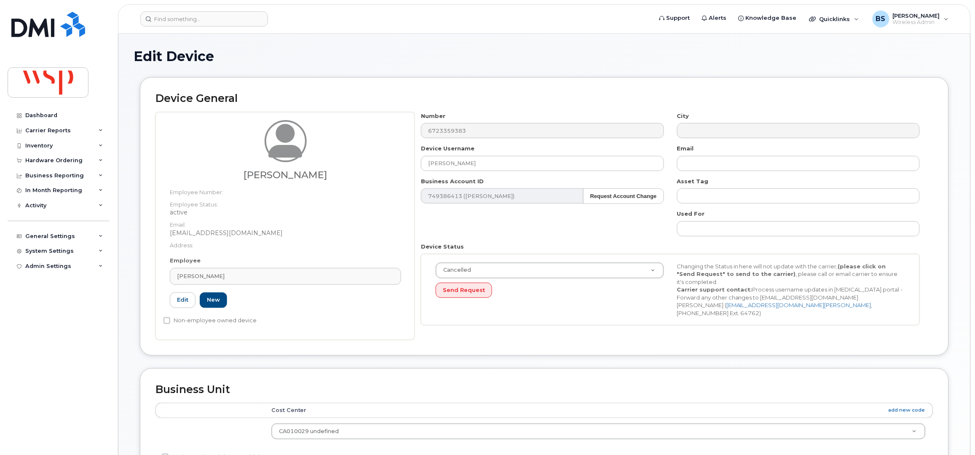
type input "100157754"
type input "[EMAIL_ADDRESS][DOMAIN_NAME]"
type input "5769932"
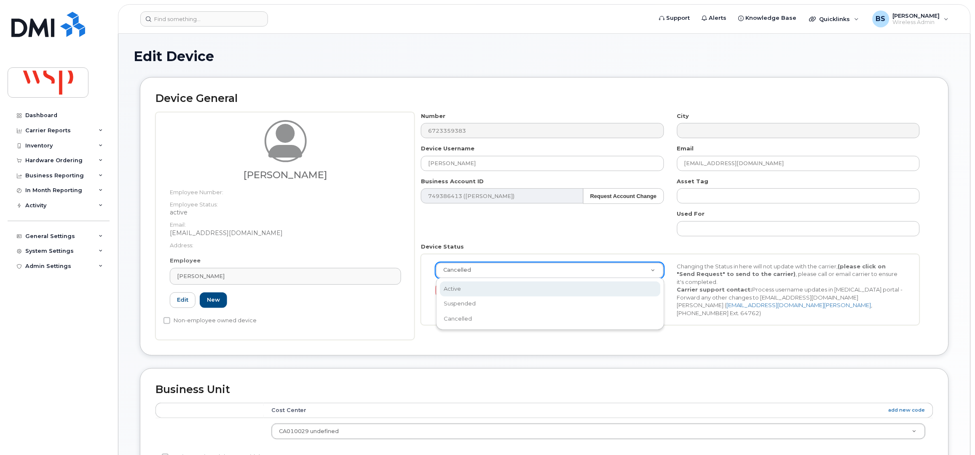
drag, startPoint x: 452, startPoint y: 287, endPoint x: 497, endPoint y: 297, distance: 45.5
select select "active"
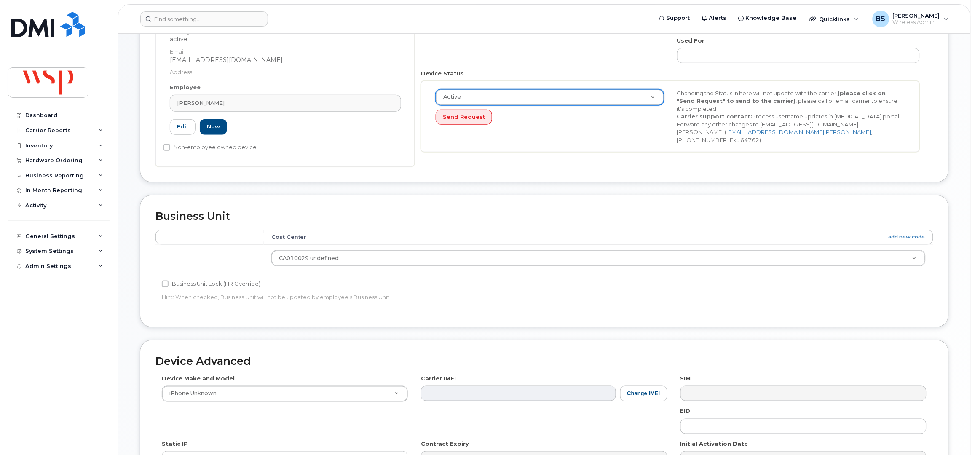
scroll to position [310, 0]
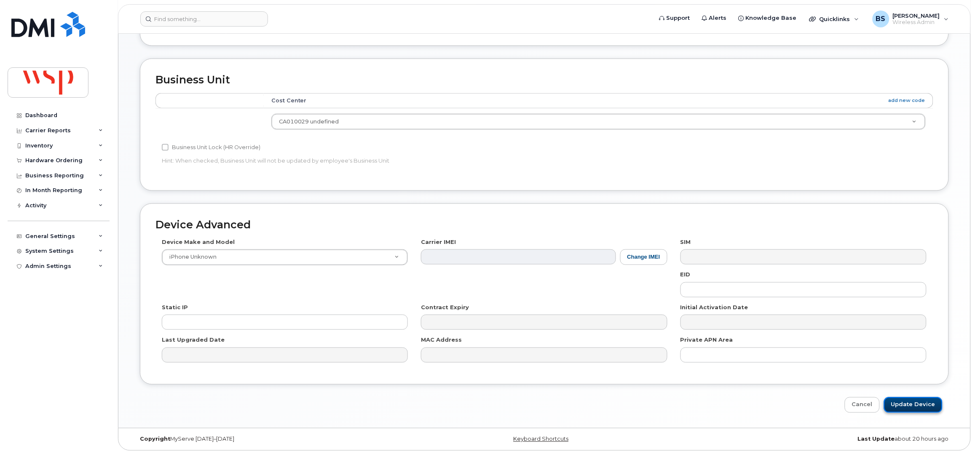
click at [910, 408] on input "Update Device" at bounding box center [913, 405] width 59 height 16
type input "Saving..."
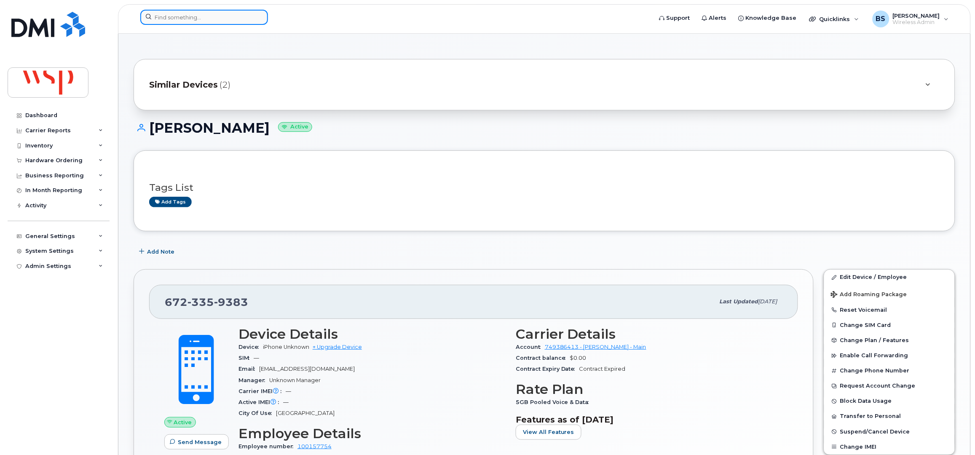
click at [244, 21] on input at bounding box center [204, 17] width 128 height 15
paste input "6723365638"
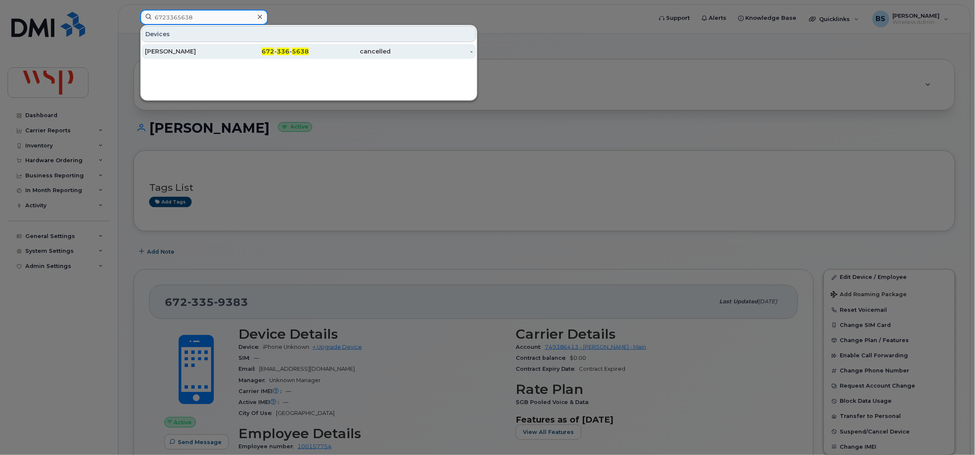
type input "6723365638"
click at [168, 50] on div "[PERSON_NAME]" at bounding box center [186, 51] width 82 height 8
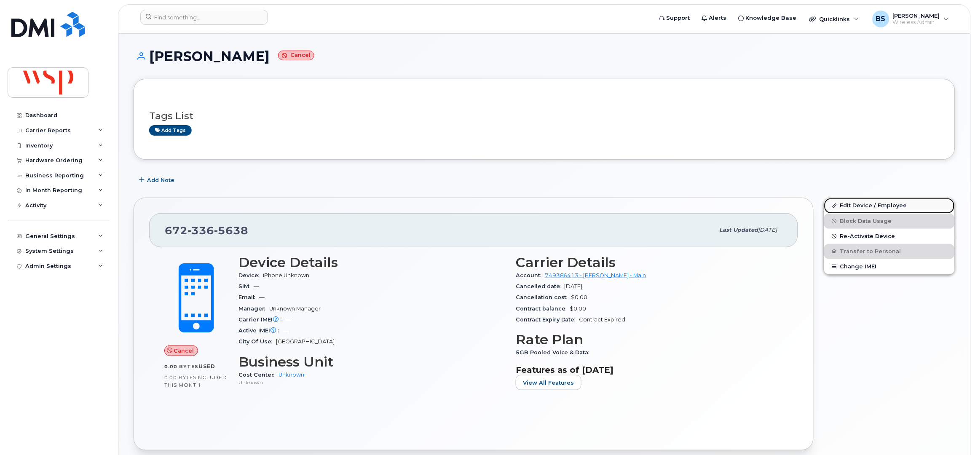
click at [846, 204] on link "Edit Device / Employee" at bounding box center [889, 205] width 131 height 15
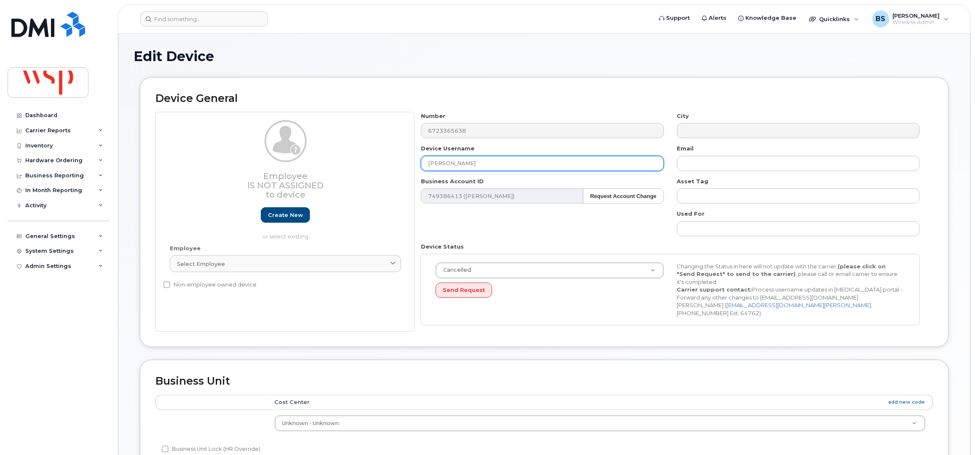
drag, startPoint x: 482, startPoint y: 166, endPoint x: 352, endPoint y: 171, distance: 129.4
click at [361, 165] on div "Employee Is not assigned to device Create new or select existing Employee Selec…" at bounding box center [544, 222] width 778 height 220
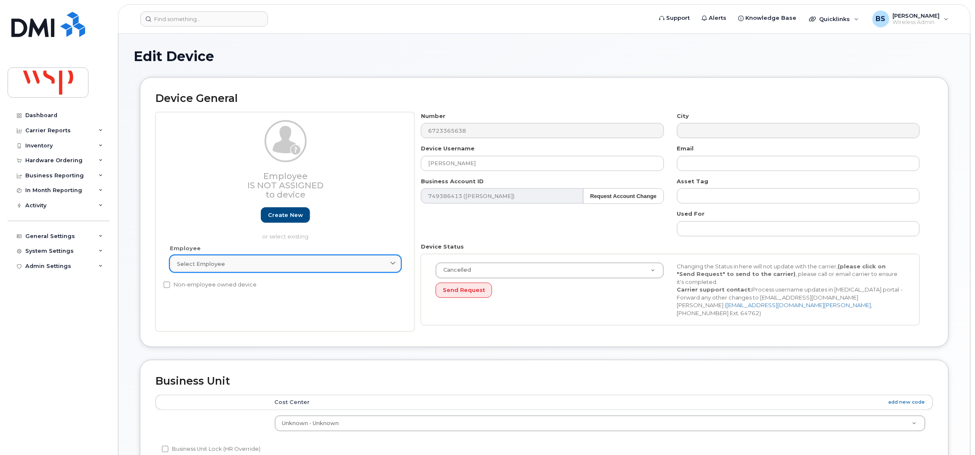
click at [248, 266] on div "Select employee" at bounding box center [285, 264] width 217 height 8
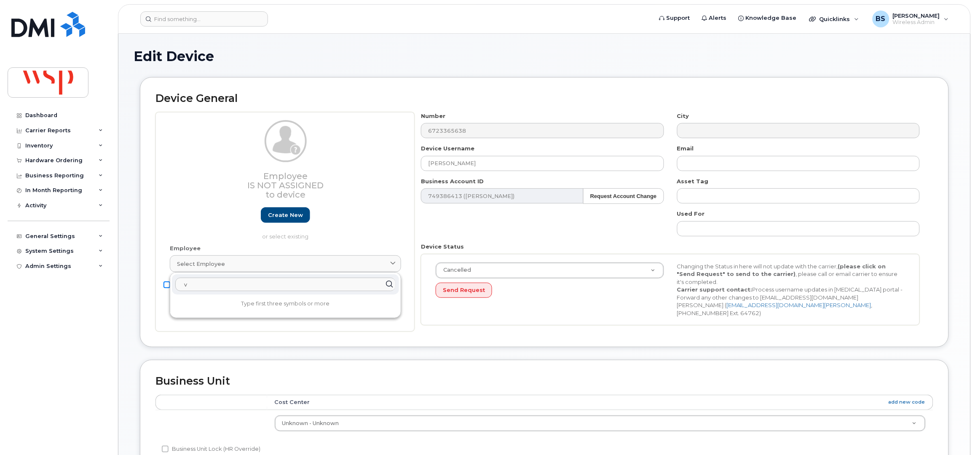
drag, startPoint x: 197, startPoint y: 284, endPoint x: 167, endPoint y: 285, distance: 29.9
click at [167, 285] on div "Employee Is not assigned to device Create new or select existing Employee Selec…" at bounding box center [284, 222] width 259 height 220
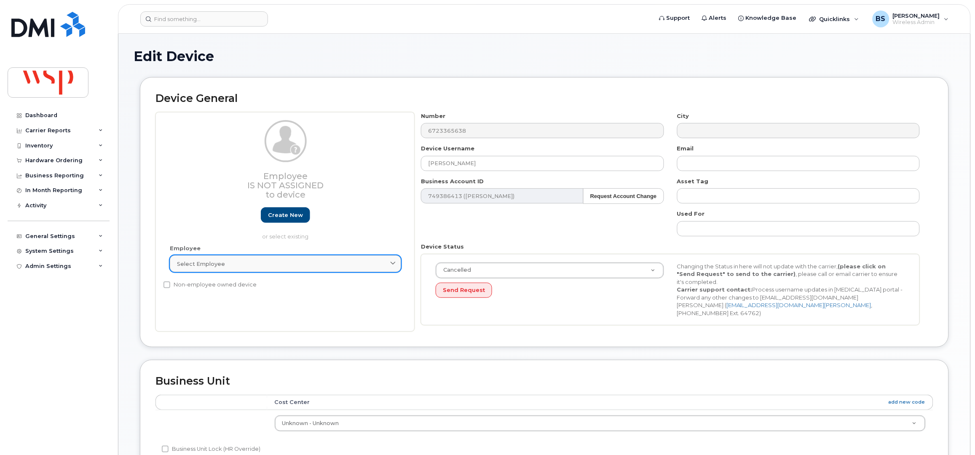
click at [249, 265] on div "Select employee" at bounding box center [285, 264] width 217 height 8
paste input "[PERSON_NAME]"
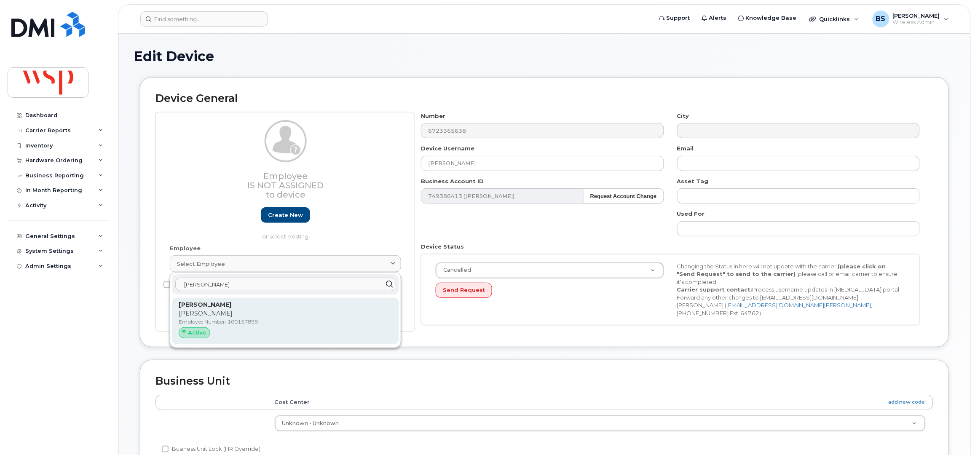
type input "[PERSON_NAME]"
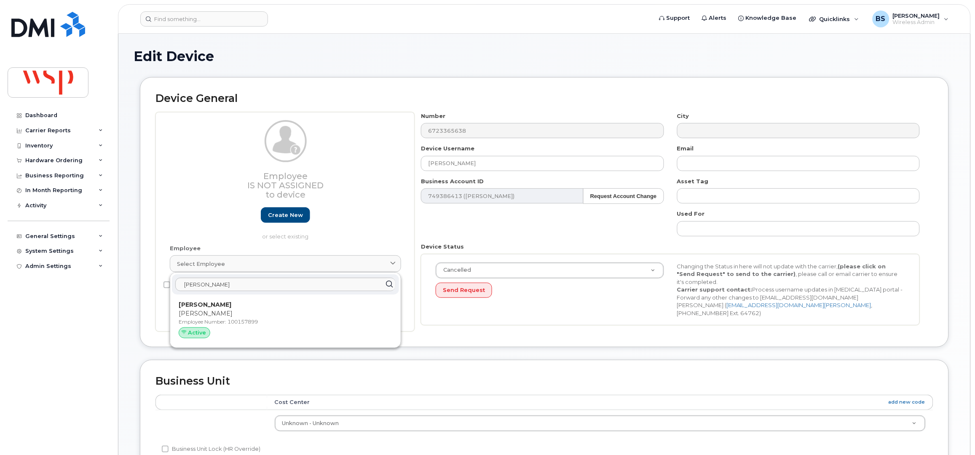
drag, startPoint x: 210, startPoint y: 309, endPoint x: 532, endPoint y: 39, distance: 420.4
click at [211, 310] on p "[PERSON_NAME]" at bounding box center [286, 313] width 214 height 9
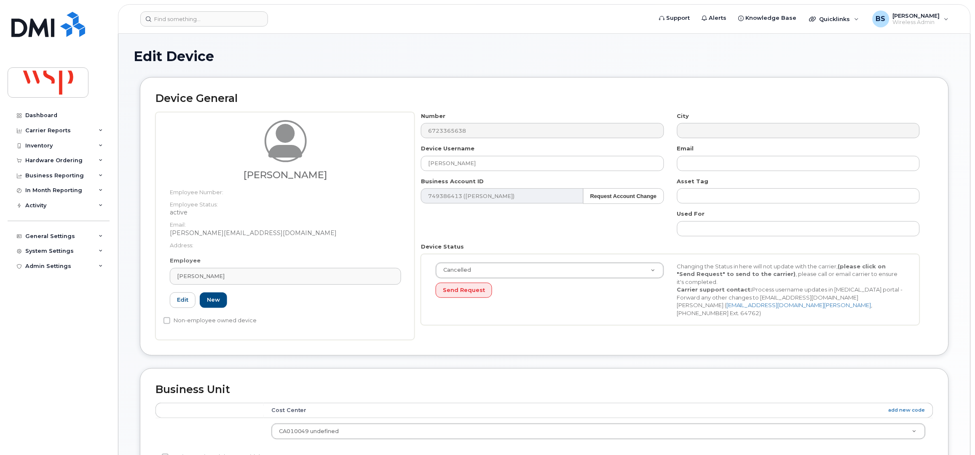
type input "100157899"
type input "[PERSON_NAME][EMAIL_ADDRESS][DOMAIN_NAME]"
type input "5769878"
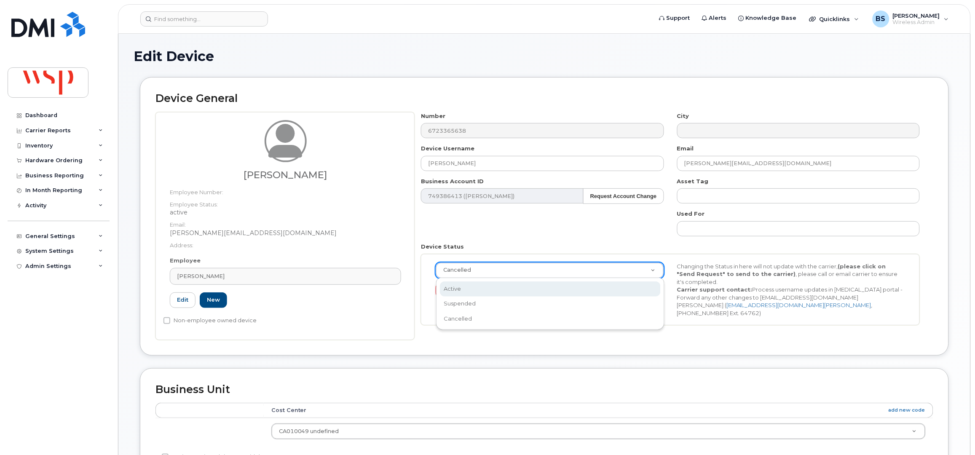
select select "active"
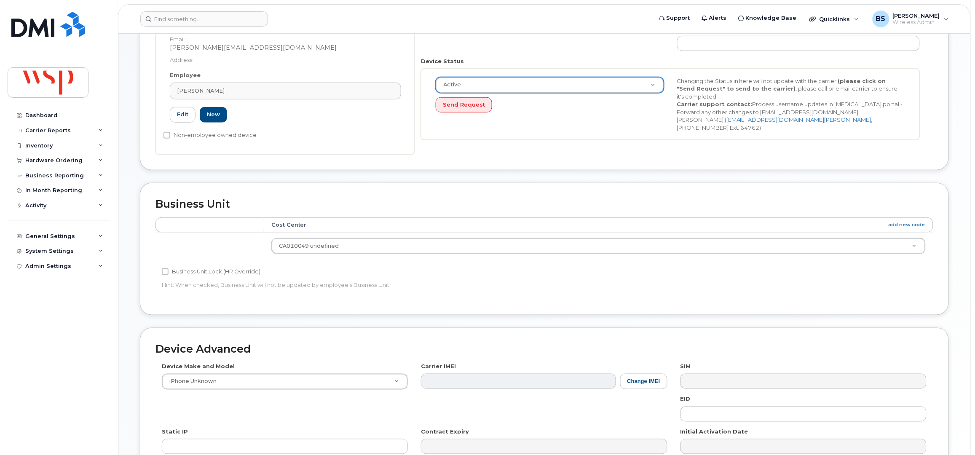
scroll to position [281, 0]
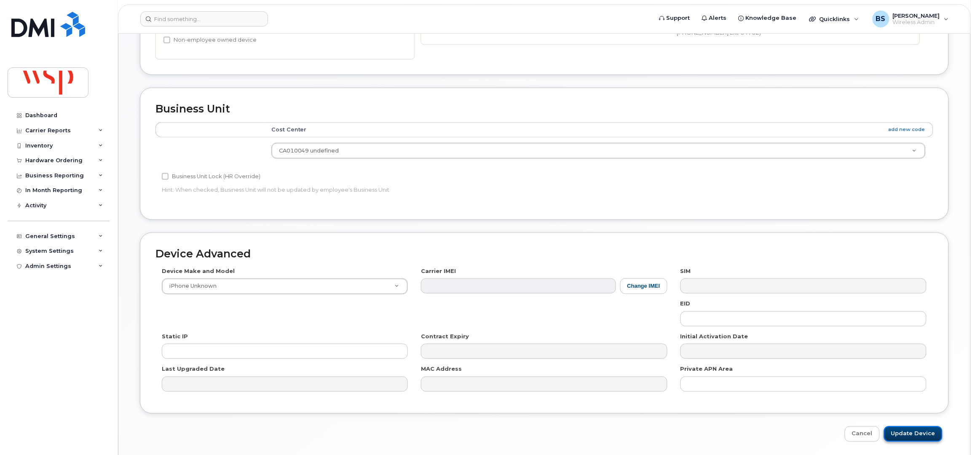
click at [903, 432] on input "Update Device" at bounding box center [913, 434] width 59 height 16
type input "Saving..."
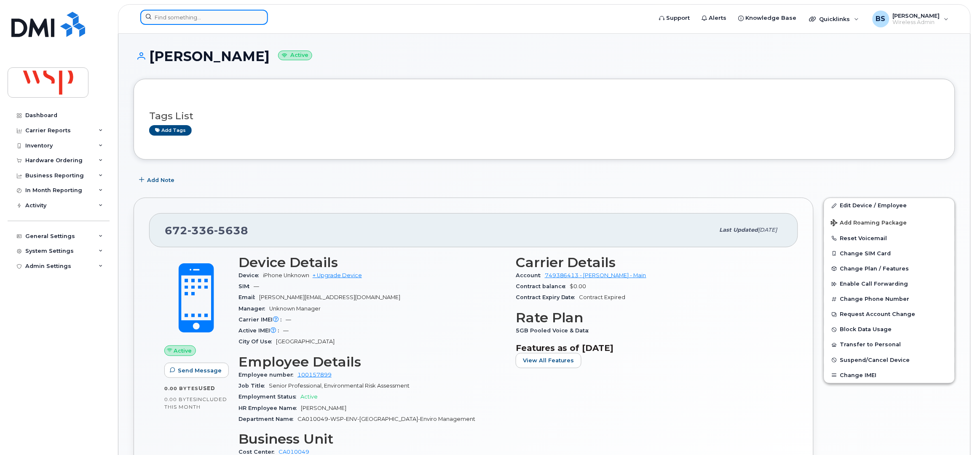
drag, startPoint x: 204, startPoint y: 24, endPoint x: 199, endPoint y: 16, distance: 8.8
click at [205, 24] on input at bounding box center [204, 17] width 128 height 15
paste input "6723378497"
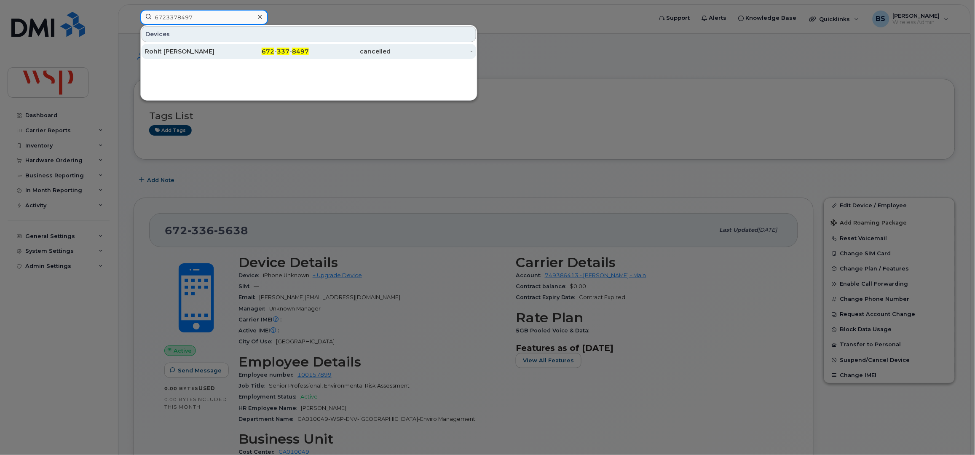
type input "6723378497"
click at [166, 51] on div "Rohit [PERSON_NAME]" at bounding box center [186, 51] width 82 height 8
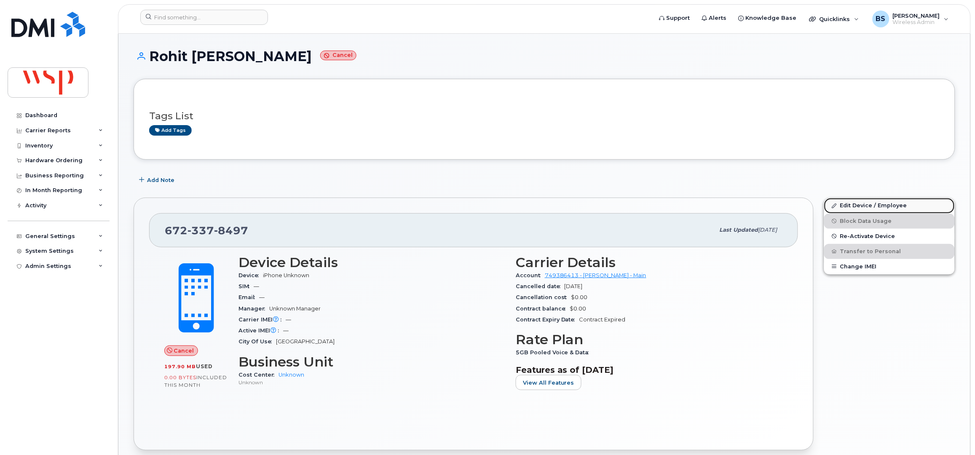
click at [851, 206] on link "Edit Device / Employee" at bounding box center [889, 205] width 131 height 15
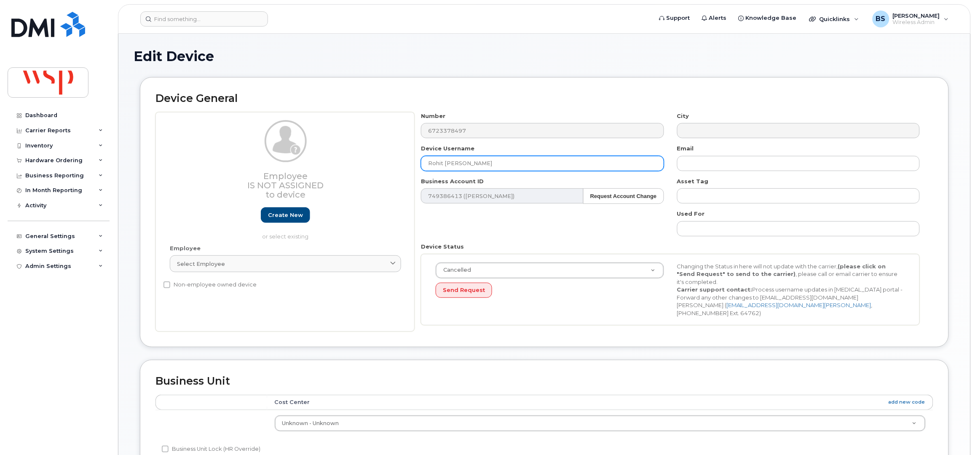
drag, startPoint x: 490, startPoint y: 163, endPoint x: 386, endPoint y: 170, distance: 103.9
click at [394, 168] on div "Employee Is not assigned to device Create new or select existing Employee Selec…" at bounding box center [544, 222] width 778 height 220
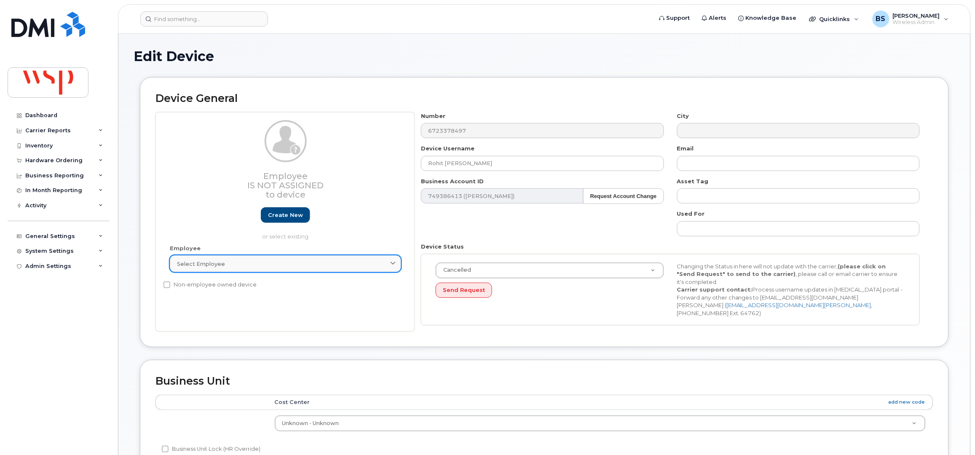
click at [257, 262] on div "Select employee" at bounding box center [285, 264] width 217 height 8
paste input "Rohit John Nundy"
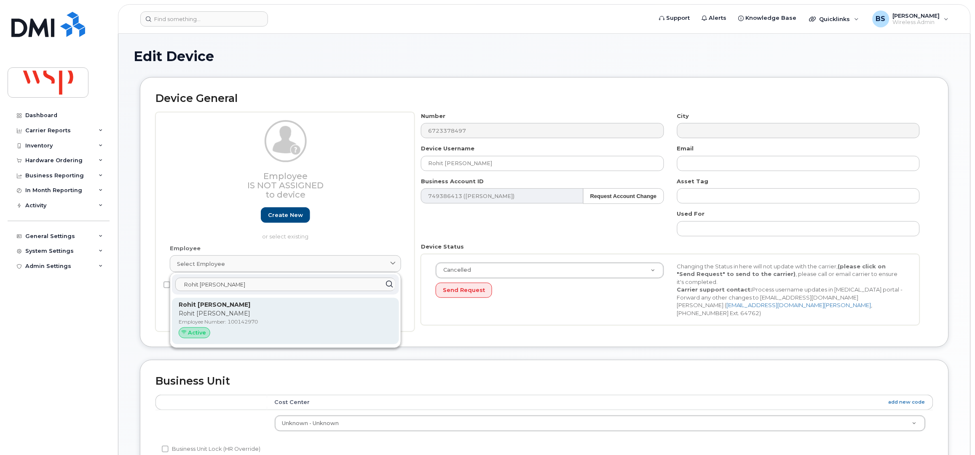
type input "Rohit John Nundy"
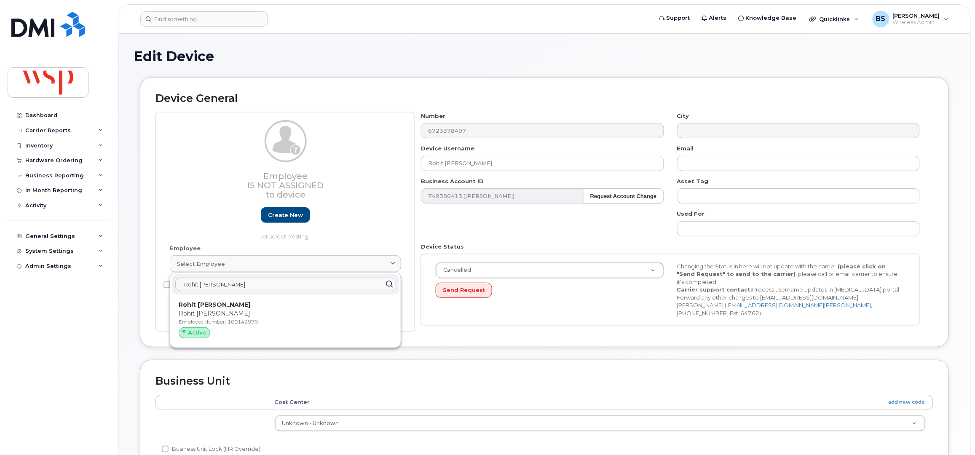
drag, startPoint x: 199, startPoint y: 306, endPoint x: 537, endPoint y: 33, distance: 434.4
click at [200, 306] on strong "Rohit John Nundy" at bounding box center [215, 305] width 72 height 8
type input "rohit.nundy@wsp.com"
type input "5770067"
type input "100142970"
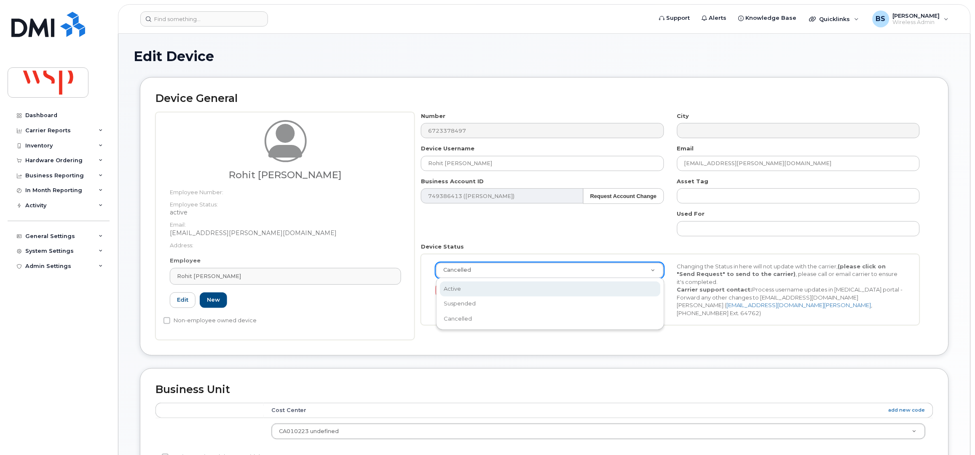
drag, startPoint x: 455, startPoint y: 287, endPoint x: 509, endPoint y: 292, distance: 53.8
select select "active"
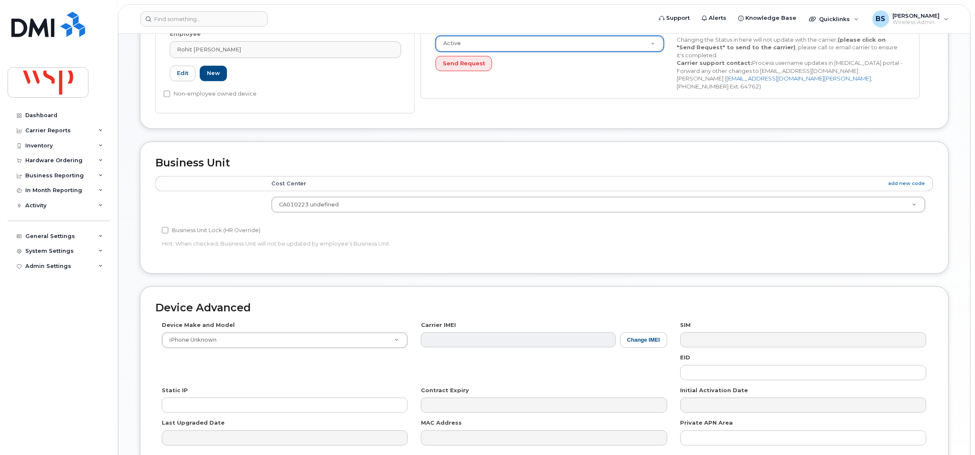
scroll to position [310, 0]
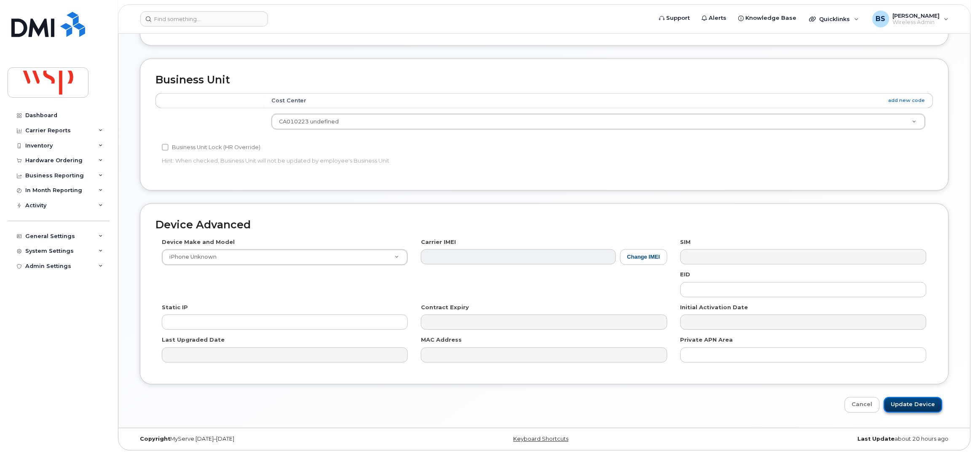
click at [908, 405] on input "Update Device" at bounding box center [913, 405] width 59 height 16
type input "Saving..."
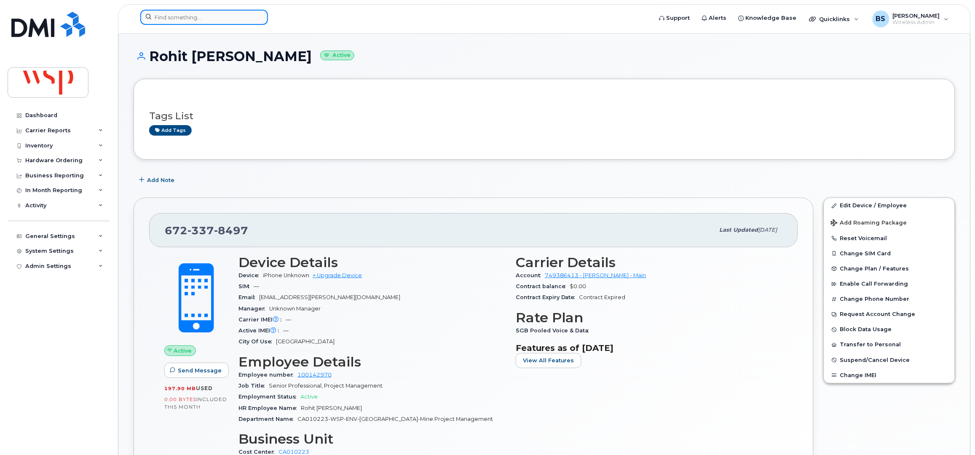
click at [182, 15] on input at bounding box center [204, 17] width 128 height 15
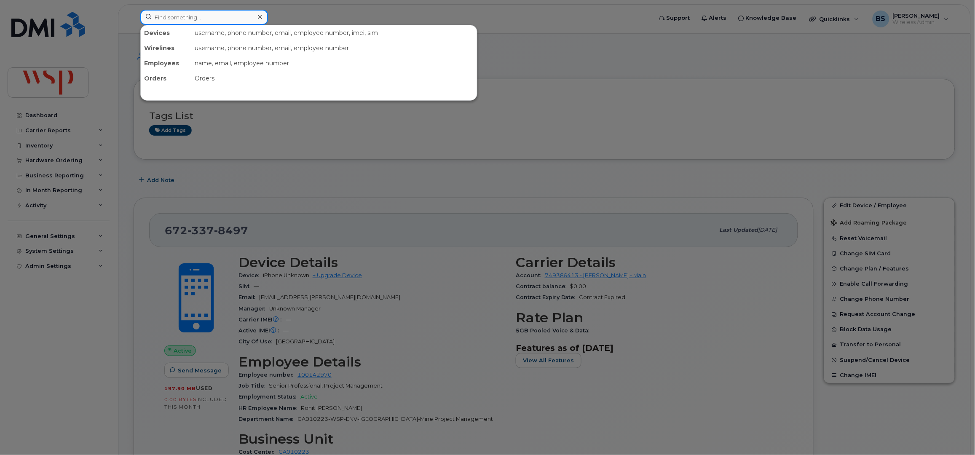
paste input "6723395176"
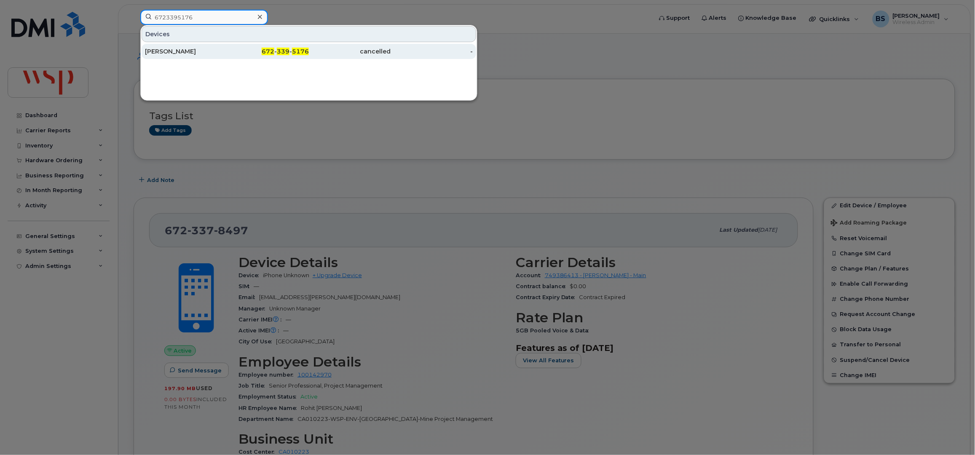
type input "6723395176"
click at [165, 49] on div "Ethan Grozell" at bounding box center [186, 51] width 82 height 8
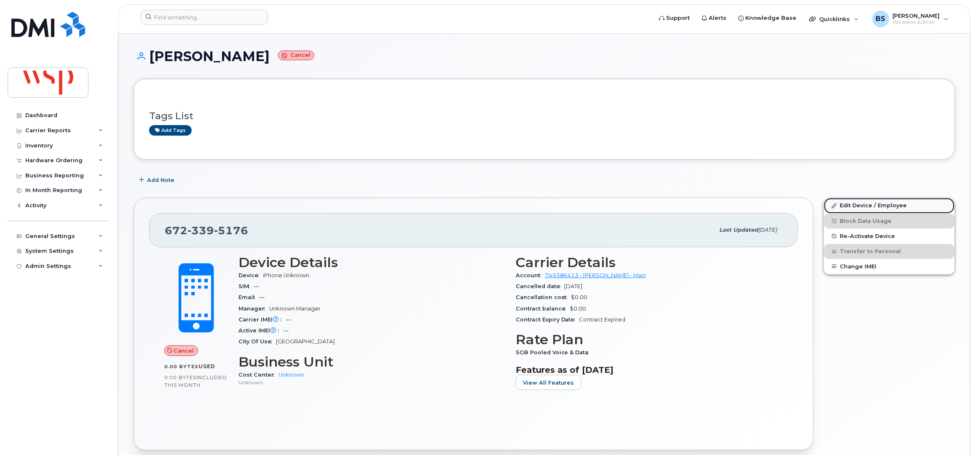
drag, startPoint x: 849, startPoint y: 206, endPoint x: 832, endPoint y: 206, distance: 16.9
click at [849, 206] on link "Edit Device / Employee" at bounding box center [889, 205] width 131 height 15
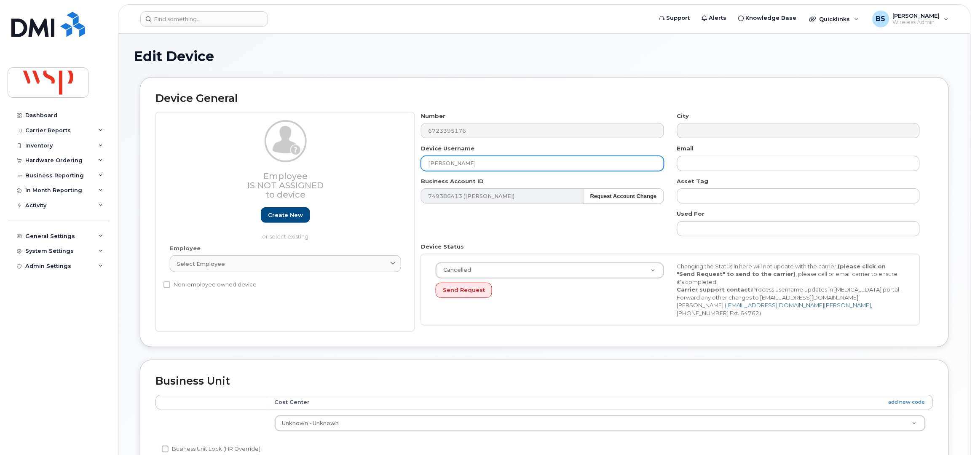
drag, startPoint x: 476, startPoint y: 159, endPoint x: 398, endPoint y: 171, distance: 78.8
click at [399, 171] on div "Employee Is not assigned to device Create new or select existing Employee Selec…" at bounding box center [544, 222] width 778 height 220
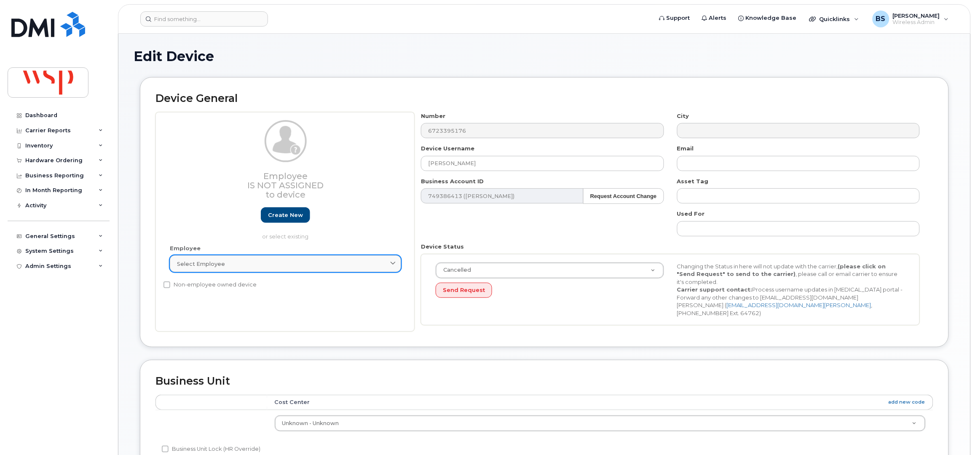
click at [258, 261] on div "Select employee" at bounding box center [285, 264] width 217 height 8
paste input "Ethan Grozell"
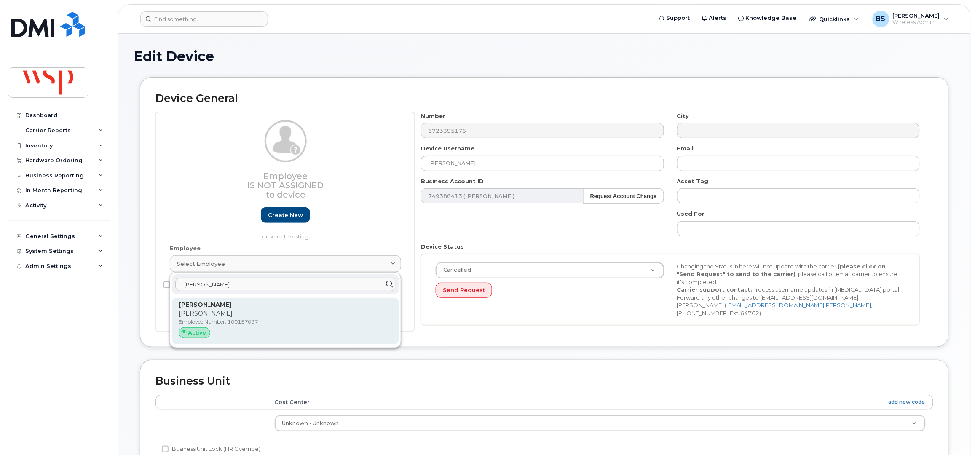
type input "Ethan Grozell"
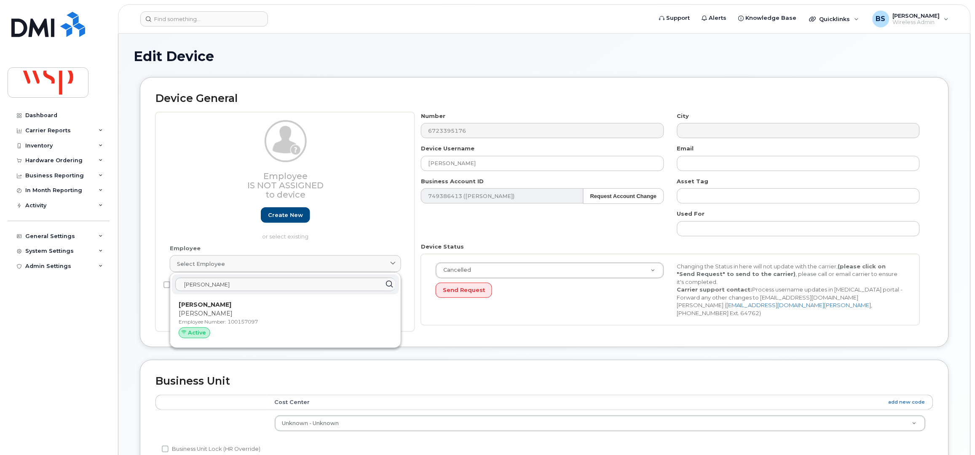
drag, startPoint x: 212, startPoint y: 312, endPoint x: 535, endPoint y: 38, distance: 422.9
click at [213, 312] on p "Ethan Grozell" at bounding box center [286, 313] width 214 height 9
type input "100157097"
type input "ethan.grozell@wsp.com"
type input "5769886"
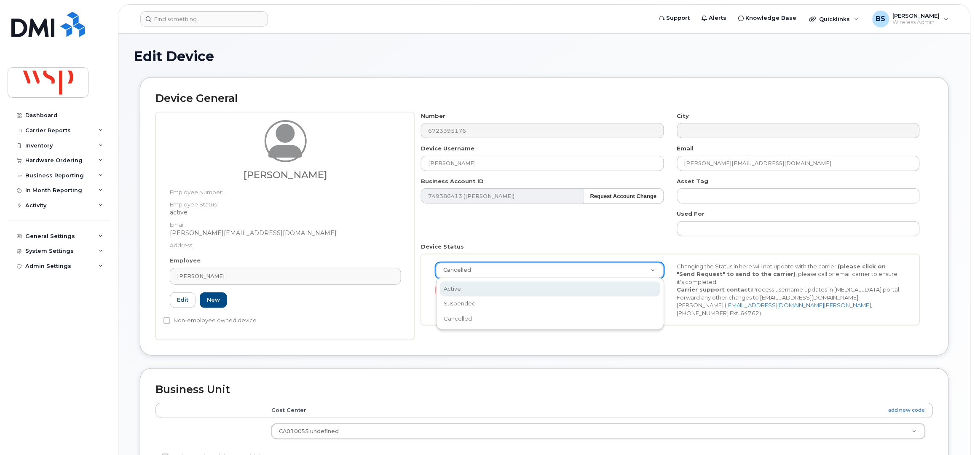
select select "active"
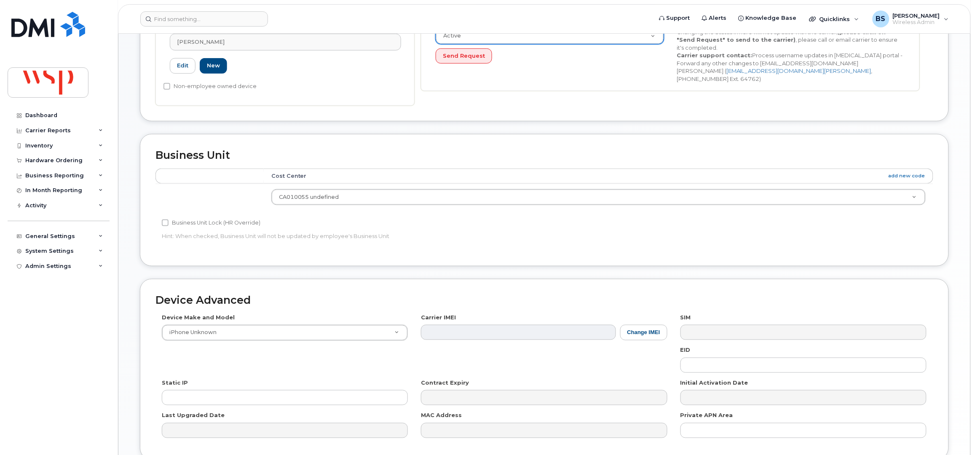
scroll to position [281, 0]
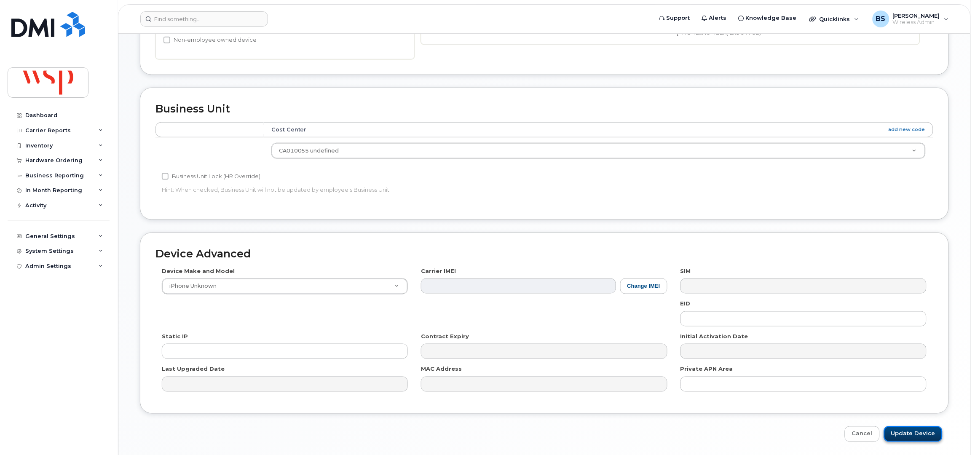
click at [901, 431] on input "Update Device" at bounding box center [913, 434] width 59 height 16
type input "Saving..."
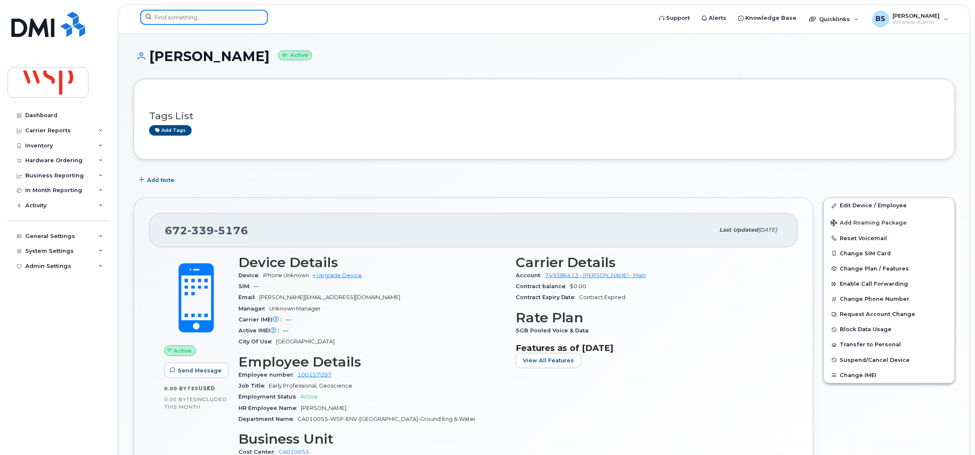
click at [239, 18] on input at bounding box center [204, 17] width 128 height 15
paste input "6725331828"
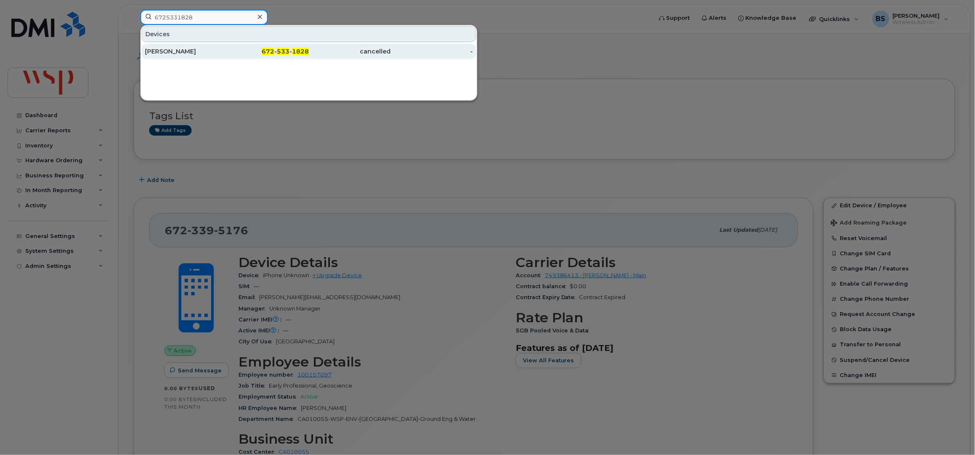
type input "6725331828"
drag, startPoint x: 162, startPoint y: 51, endPoint x: 166, endPoint y: 46, distance: 6.7
click at [163, 51] on div "[PERSON_NAME]" at bounding box center [186, 51] width 82 height 8
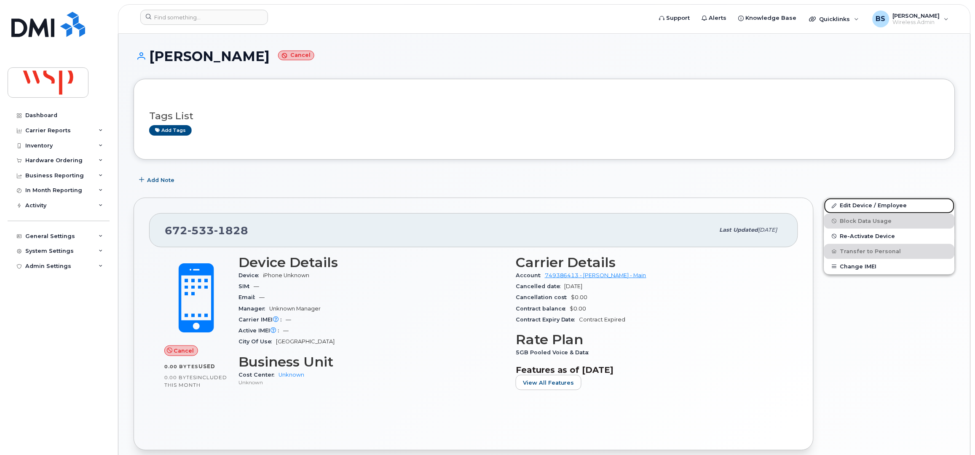
click at [852, 203] on link "Edit Device / Employee" at bounding box center [889, 205] width 131 height 15
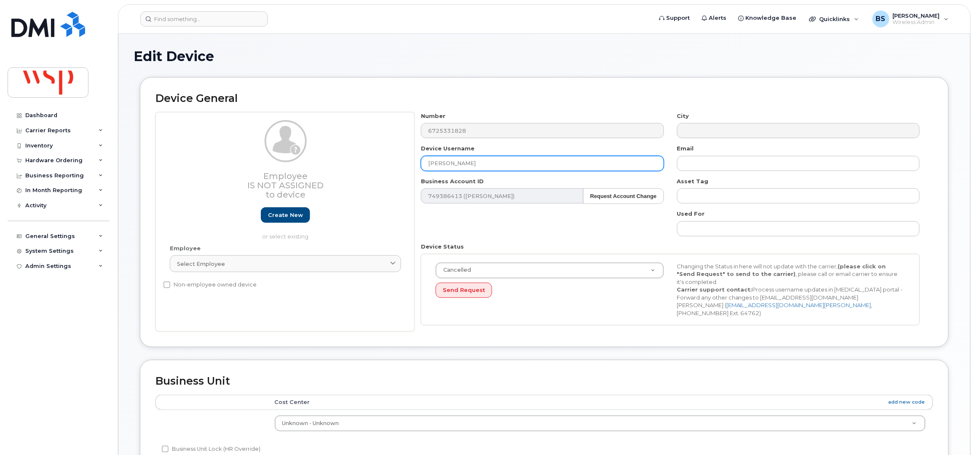
drag, startPoint x: 401, startPoint y: 168, endPoint x: 377, endPoint y: 169, distance: 24.4
click at [377, 168] on div "Employee Is not assigned to device Create new or select existing Employee Selec…" at bounding box center [544, 222] width 778 height 220
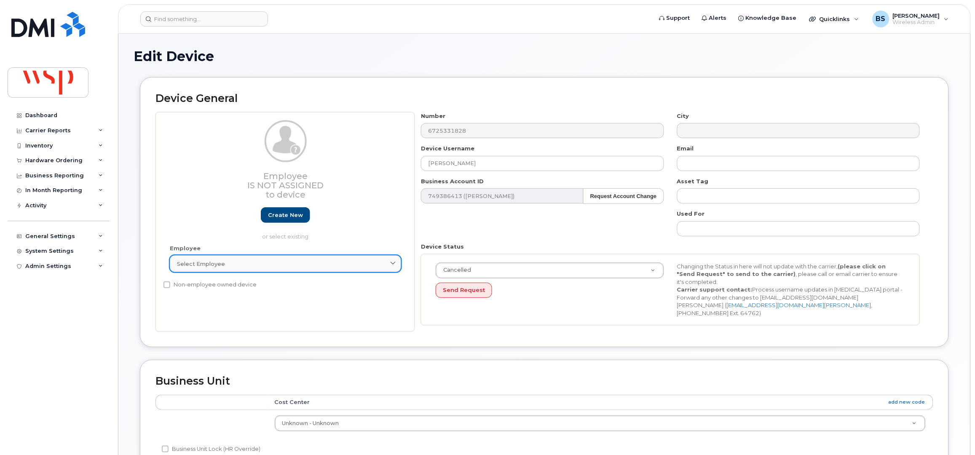
click at [278, 260] on div "Select employee" at bounding box center [285, 264] width 217 height 8
paste input "[PERSON_NAME]"
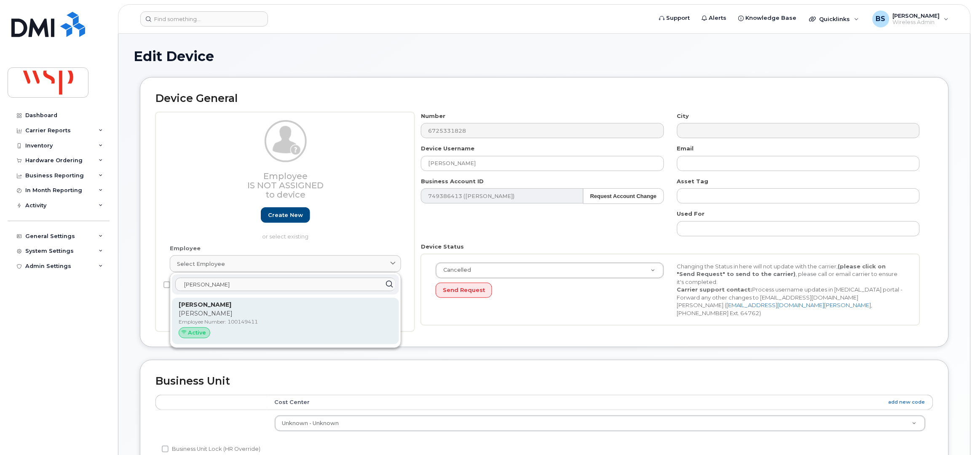
type input "[PERSON_NAME]"
click at [204, 316] on p "[PERSON_NAME]" at bounding box center [286, 313] width 214 height 9
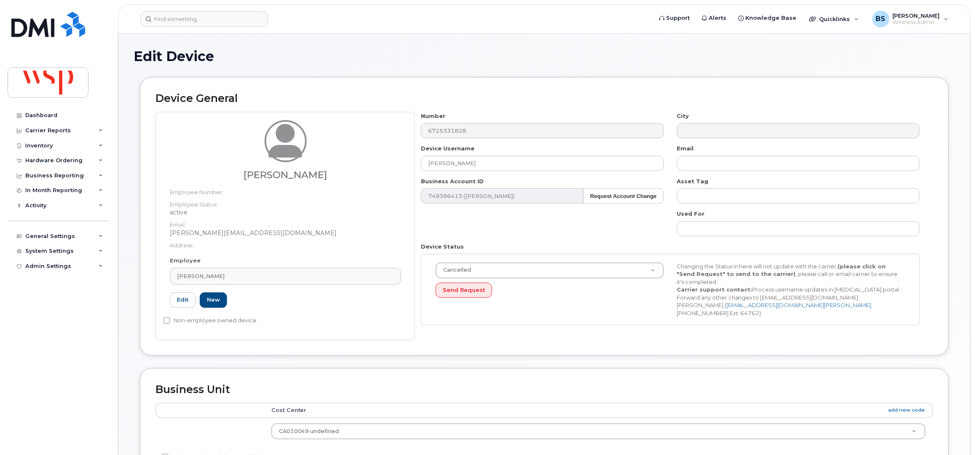
type input "100149411"
type input "[PERSON_NAME][EMAIL_ADDRESS][DOMAIN_NAME]"
type input "5769878"
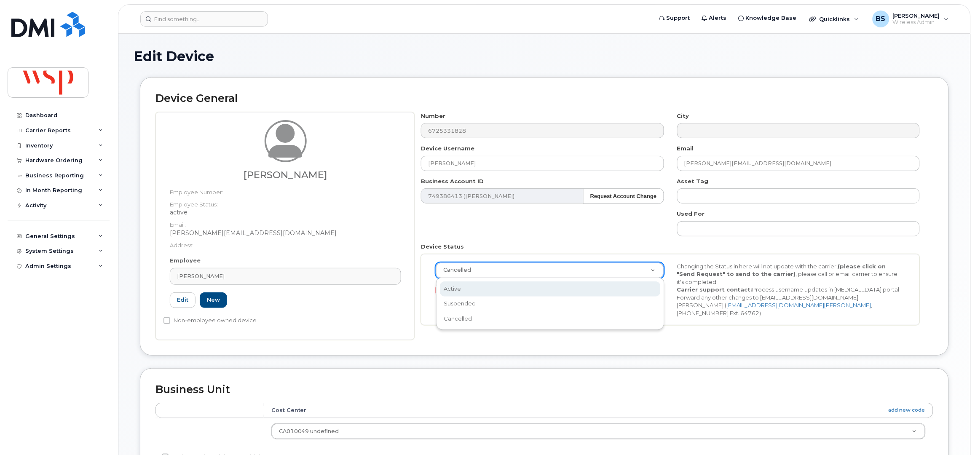
drag, startPoint x: 476, startPoint y: 284, endPoint x: 500, endPoint y: 284, distance: 24.0
select select "active"
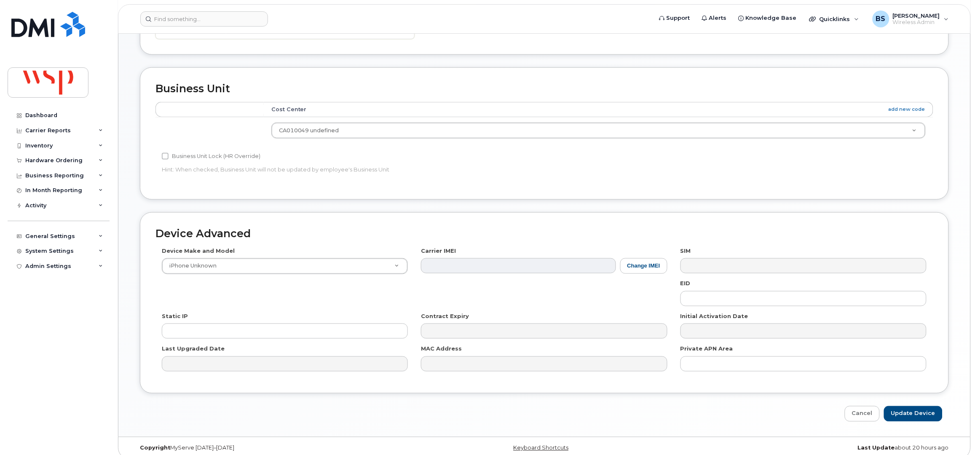
scroll to position [310, 0]
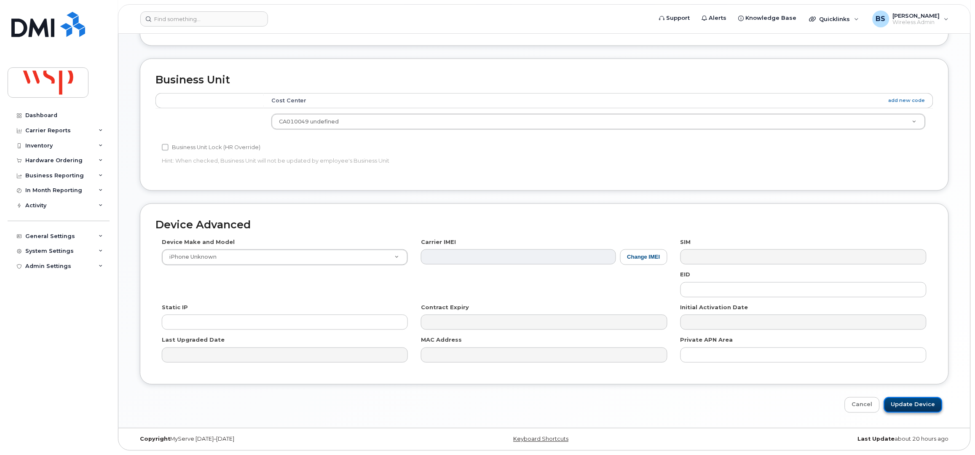
click at [910, 407] on input "Update Device" at bounding box center [913, 405] width 59 height 16
type input "Saving..."
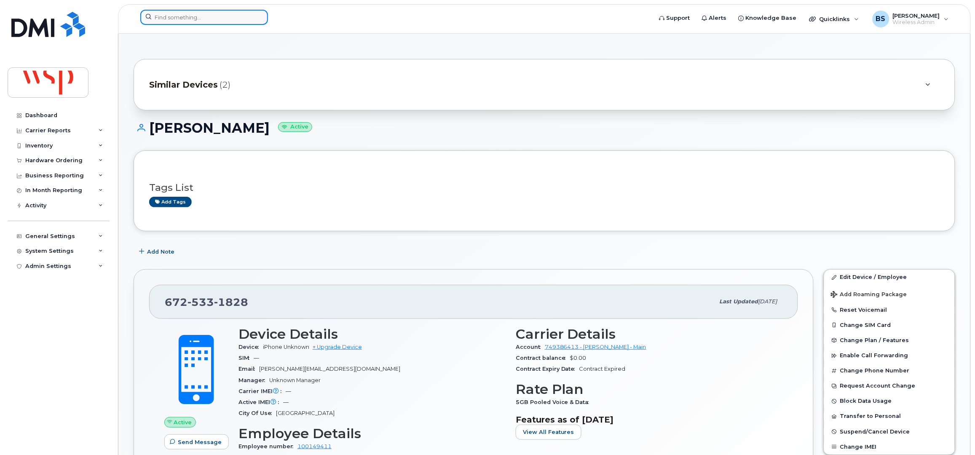
click at [250, 22] on input at bounding box center [204, 17] width 128 height 15
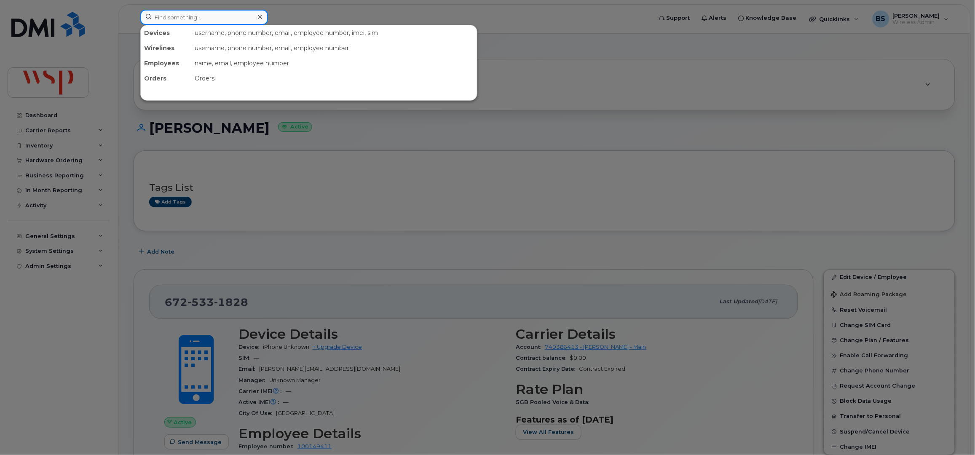
paste input "7806164973"
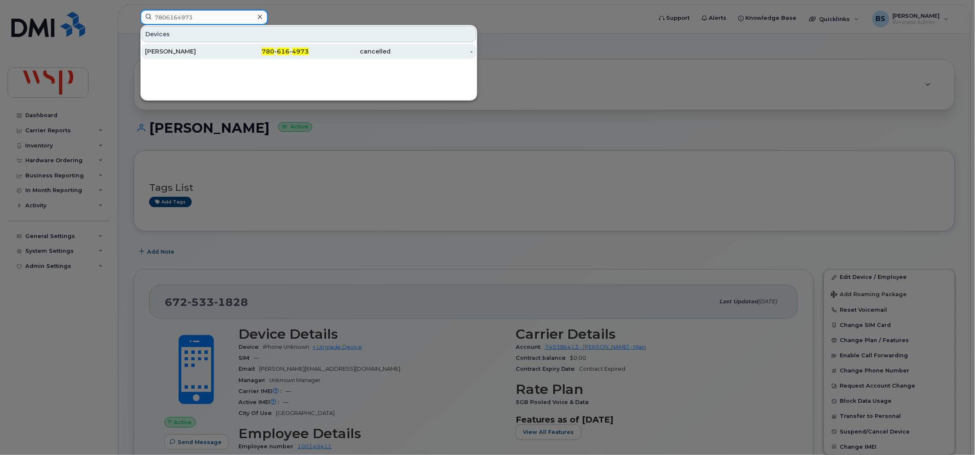
type input "7806164973"
drag, startPoint x: 176, startPoint y: 52, endPoint x: 167, endPoint y: 48, distance: 9.5
click at [177, 52] on div "[PERSON_NAME]" at bounding box center [186, 51] width 82 height 8
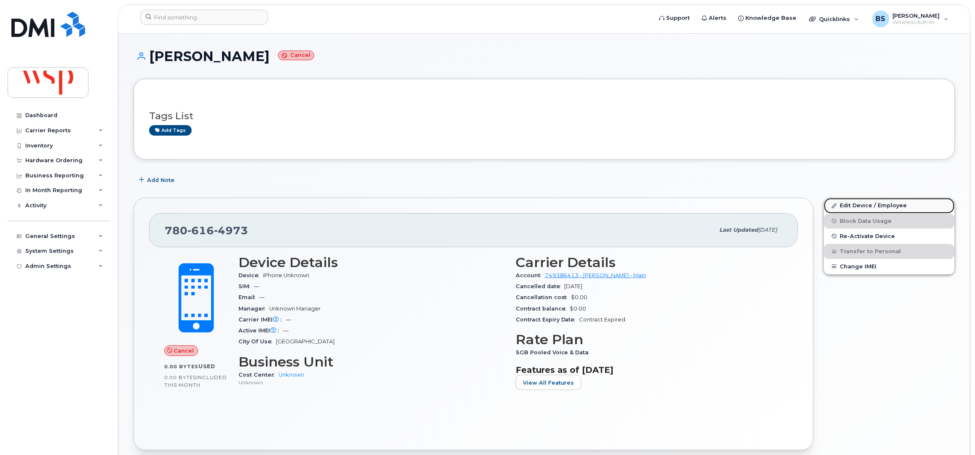
drag, startPoint x: 848, startPoint y: 206, endPoint x: 837, endPoint y: 205, distance: 11.4
click at [849, 206] on link "Edit Device / Employee" at bounding box center [889, 205] width 131 height 15
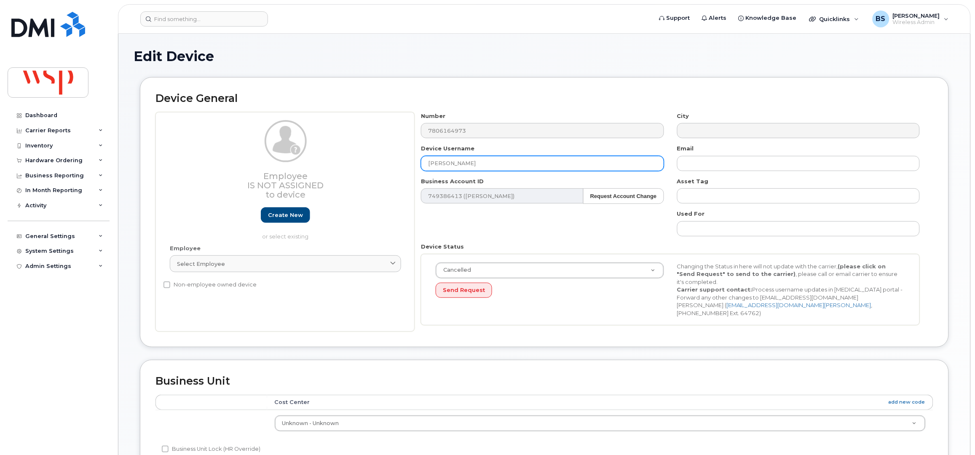
drag, startPoint x: 476, startPoint y: 164, endPoint x: 370, endPoint y: 171, distance: 105.5
click at [379, 166] on div "Employee Is not assigned to device Create new or select existing Employee Selec…" at bounding box center [544, 222] width 778 height 220
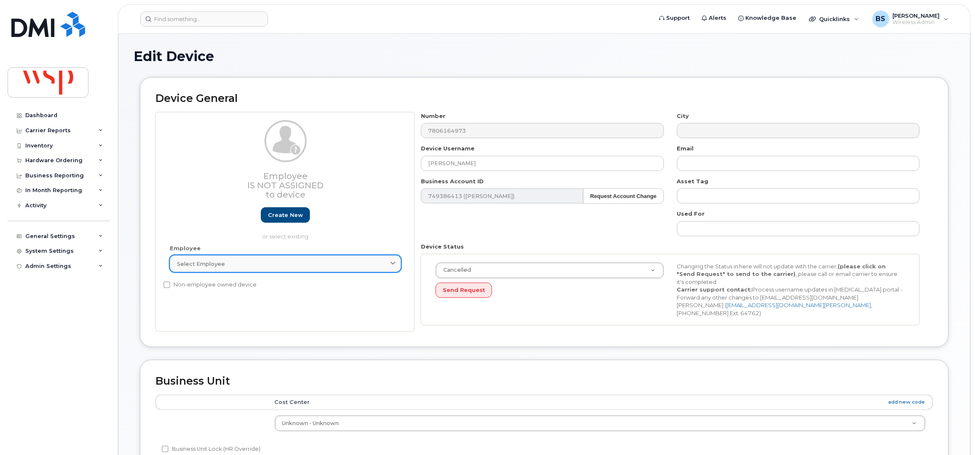
click at [270, 265] on div "Select employee" at bounding box center [285, 264] width 217 height 8
paste input "[PERSON_NAME]"
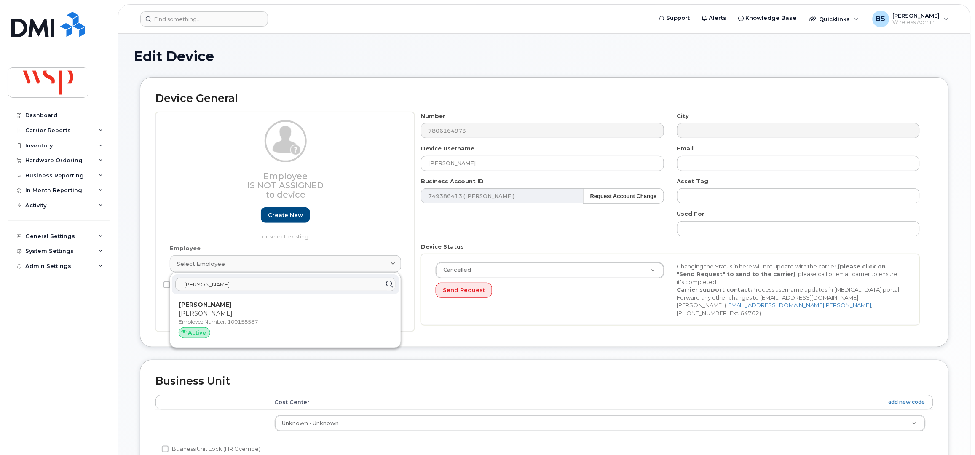
type input "[PERSON_NAME]"
click at [201, 310] on p "[PERSON_NAME]" at bounding box center [286, 313] width 214 height 9
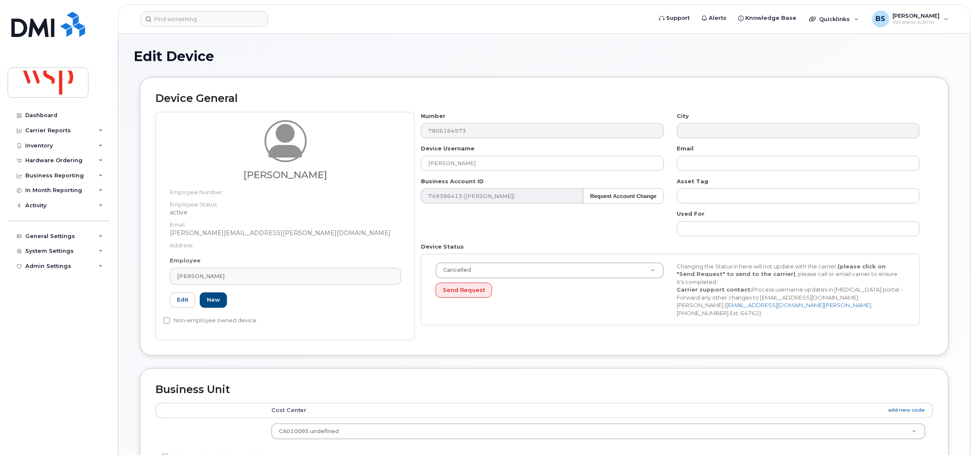
type input "100158587"
type input "[PERSON_NAME][EMAIL_ADDRESS][PERSON_NAME][DOMAIN_NAME]"
type input "5769987"
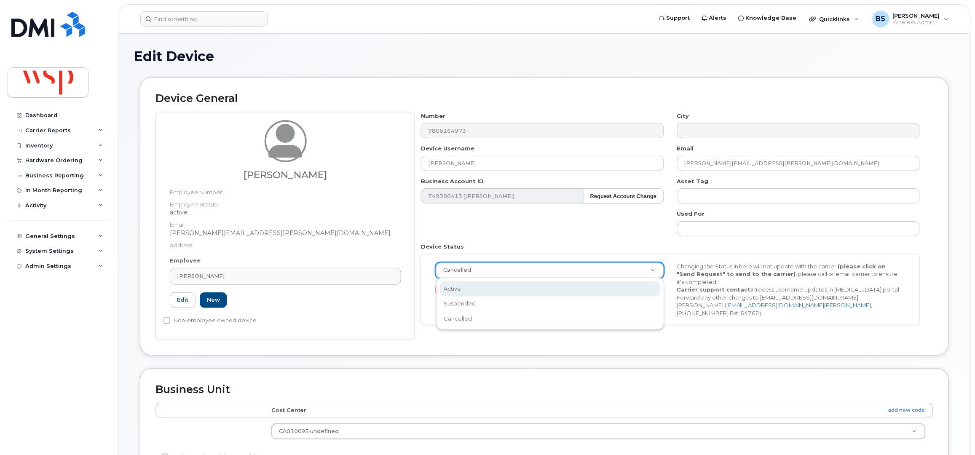
scroll to position [0, 3]
select select "active"
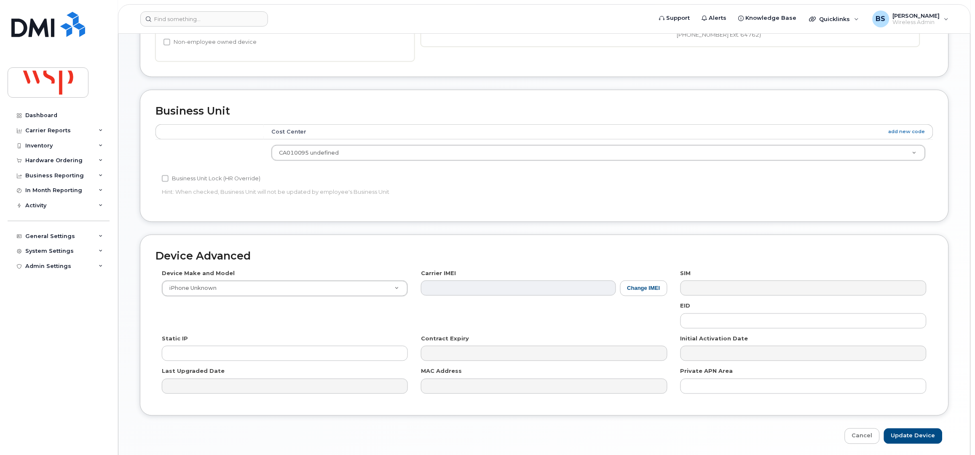
scroll to position [281, 0]
click at [916, 434] on input "Update Device" at bounding box center [913, 434] width 59 height 16
type input "Saving..."
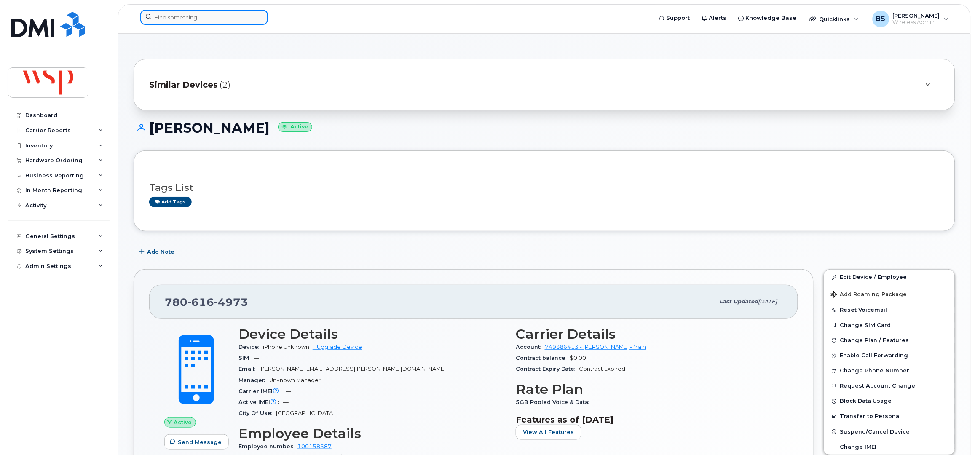
click at [183, 19] on input at bounding box center [204, 17] width 128 height 15
paste input "8194463974"
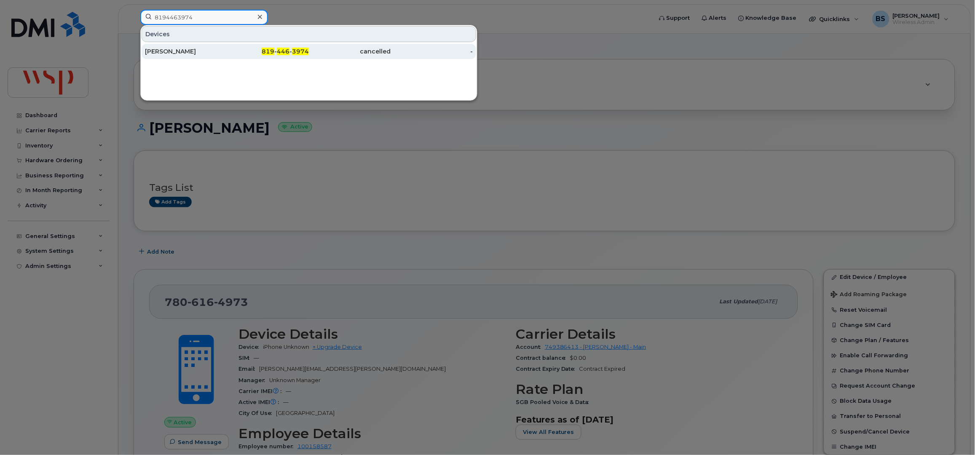
type input "8194463974"
click at [160, 49] on div "[PERSON_NAME]" at bounding box center [186, 51] width 82 height 8
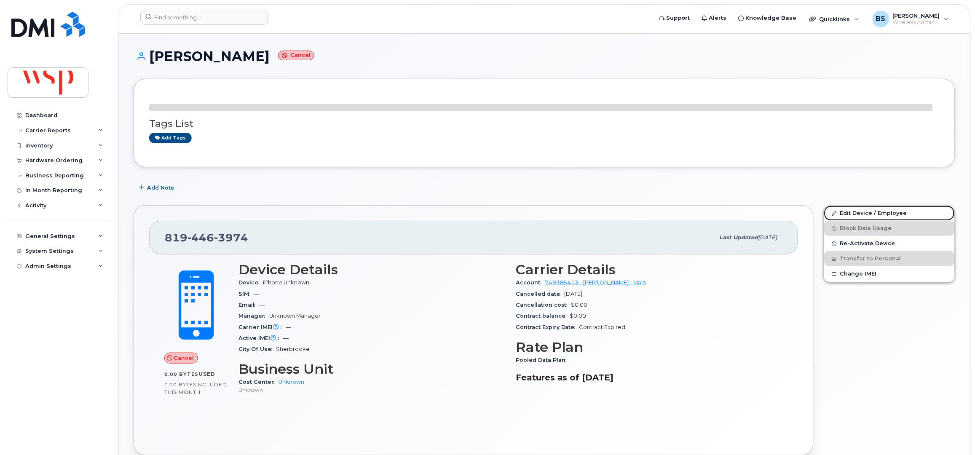
drag, startPoint x: 850, startPoint y: 213, endPoint x: 824, endPoint y: 205, distance: 26.4
click at [851, 213] on link "Edit Device / Employee" at bounding box center [889, 213] width 131 height 15
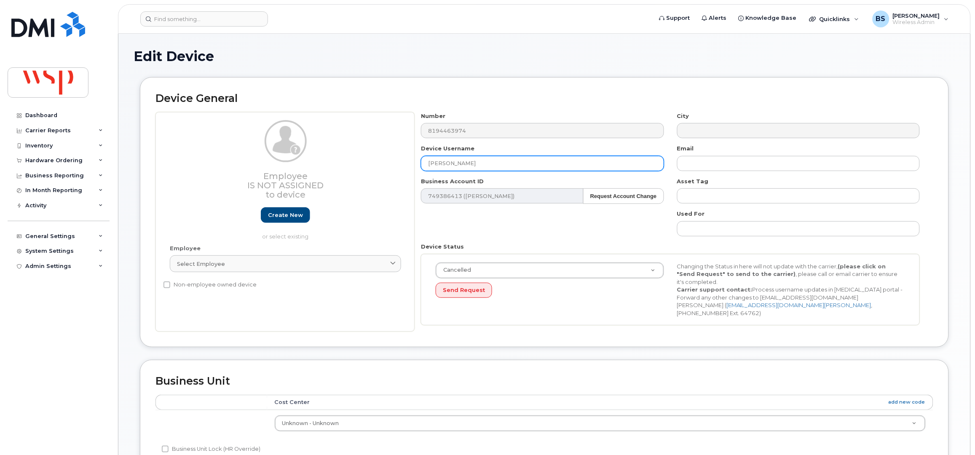
drag, startPoint x: 367, startPoint y: 165, endPoint x: 356, endPoint y: 169, distance: 10.8
click at [363, 166] on div "Employee Is not assigned to device Create new or select existing Employee Selec…" at bounding box center [544, 222] width 778 height 220
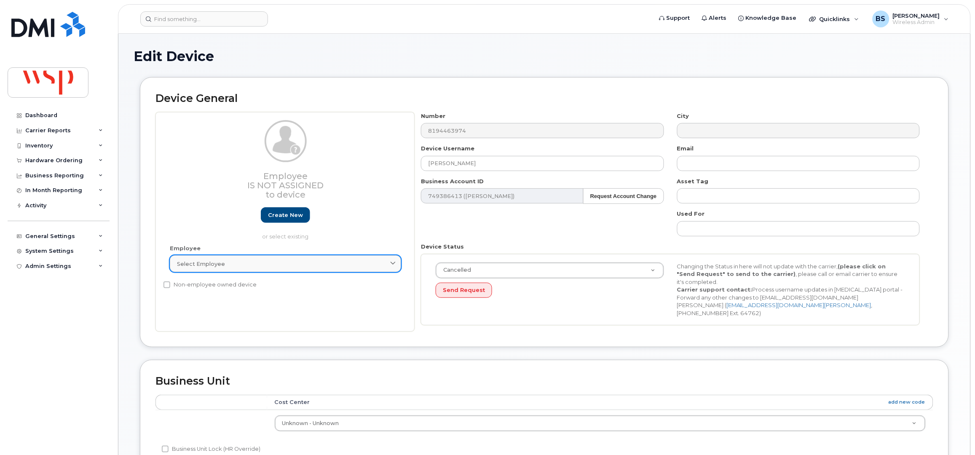
click at [219, 265] on span "Select employee" at bounding box center [201, 264] width 48 height 8
paste input "[PERSON_NAME]"
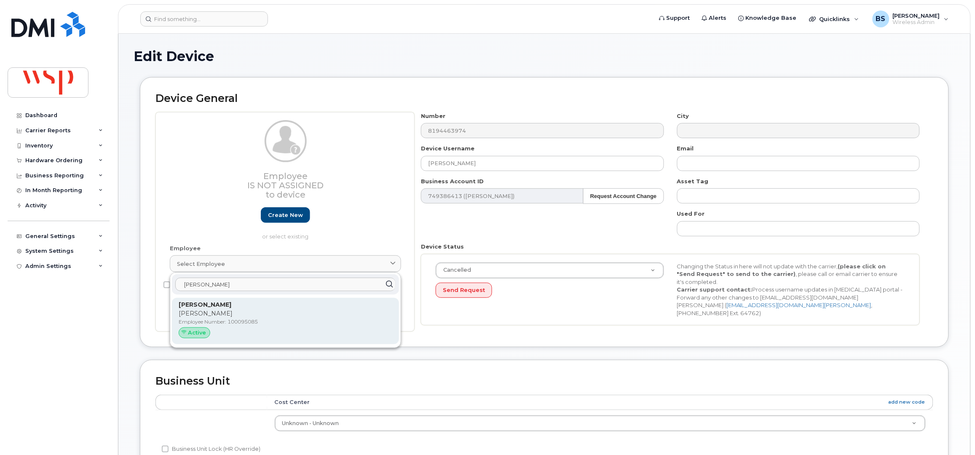
type input "[PERSON_NAME]"
click at [197, 306] on strong "[PERSON_NAME]" at bounding box center [205, 305] width 53 height 8
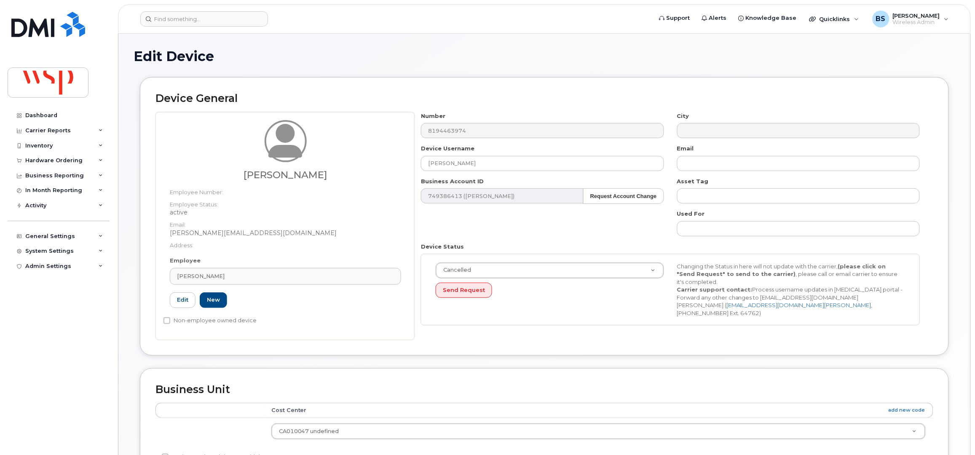
type input "100095085"
type input "alexandre.ferland@wsp.com"
type input "5769870"
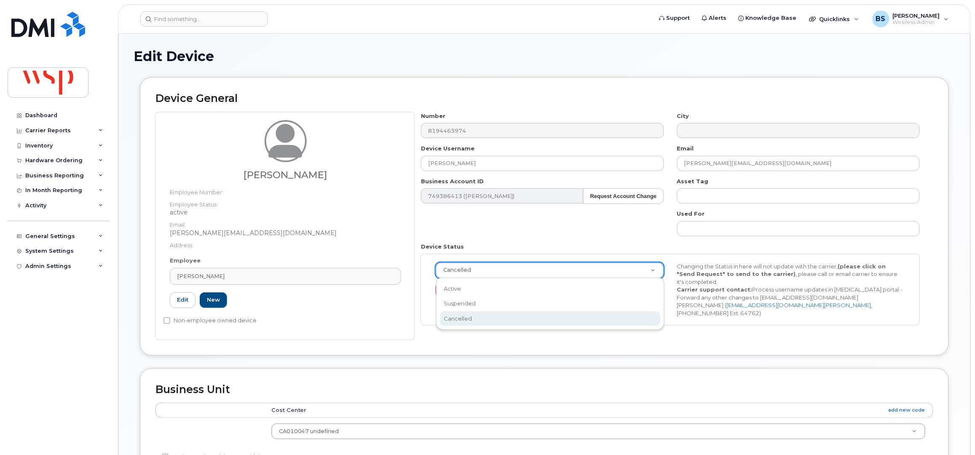
drag, startPoint x: 476, startPoint y: 273, endPoint x: 465, endPoint y: 284, distance: 15.2
select select "active"
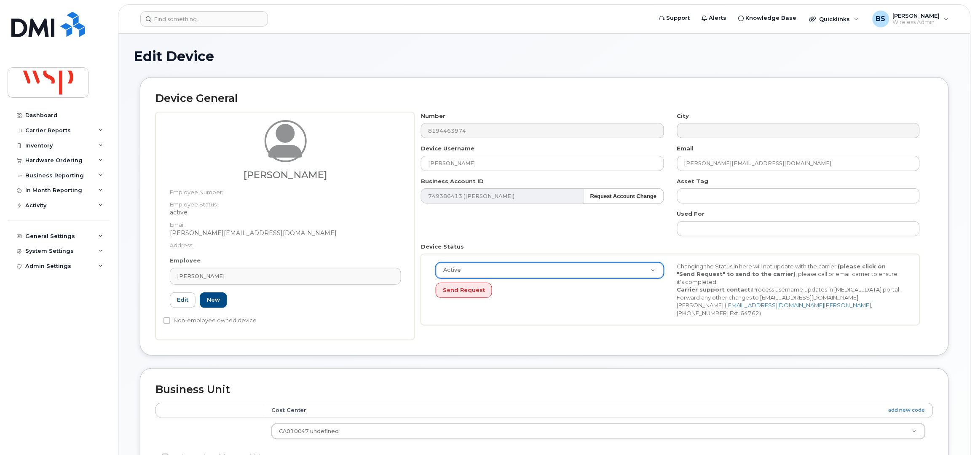
scroll to position [310, 0]
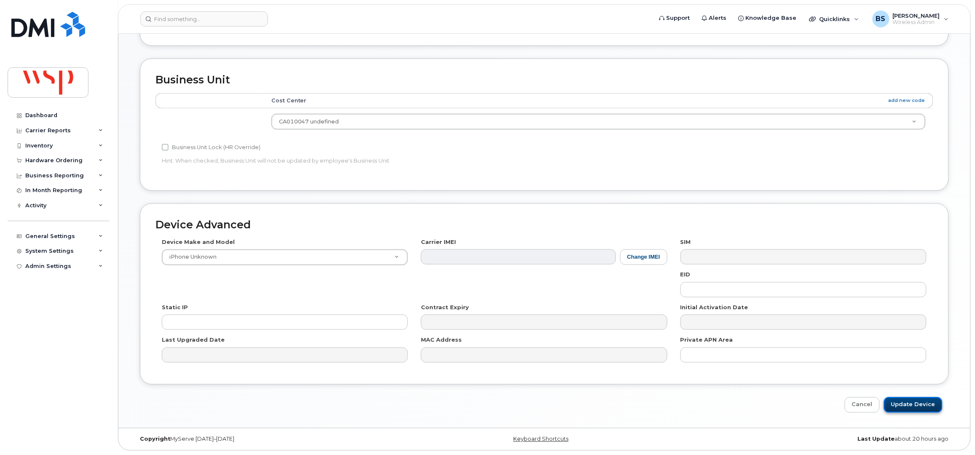
click at [922, 405] on input "Update Device" at bounding box center [913, 405] width 59 height 16
type input "Saving..."
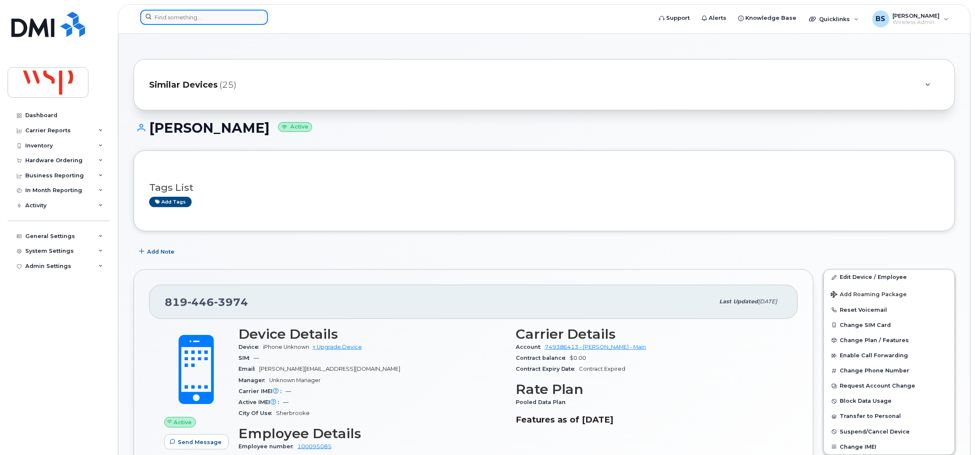
click at [204, 10] on input at bounding box center [204, 17] width 128 height 15
paste input "8194464057"
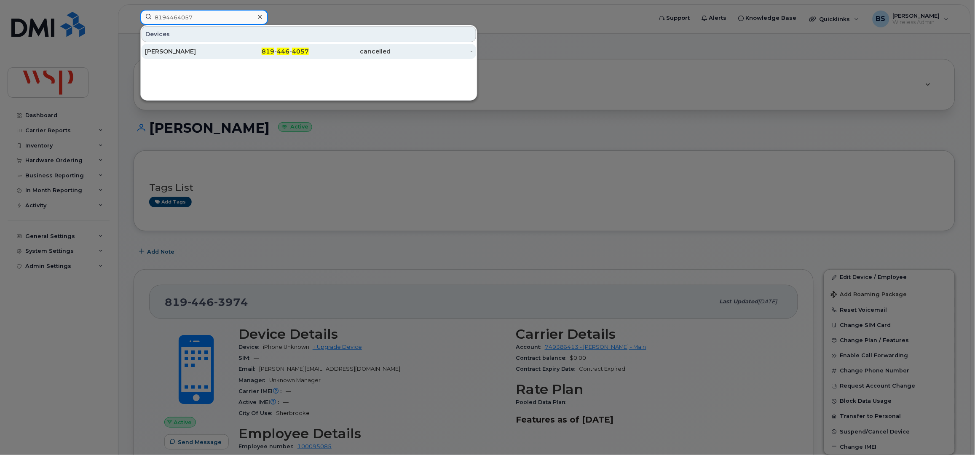
type input "8194464057"
drag, startPoint x: 183, startPoint y: 51, endPoint x: 181, endPoint y: 45, distance: 6.4
click at [183, 51] on div "[PERSON_NAME]" at bounding box center [186, 51] width 82 height 8
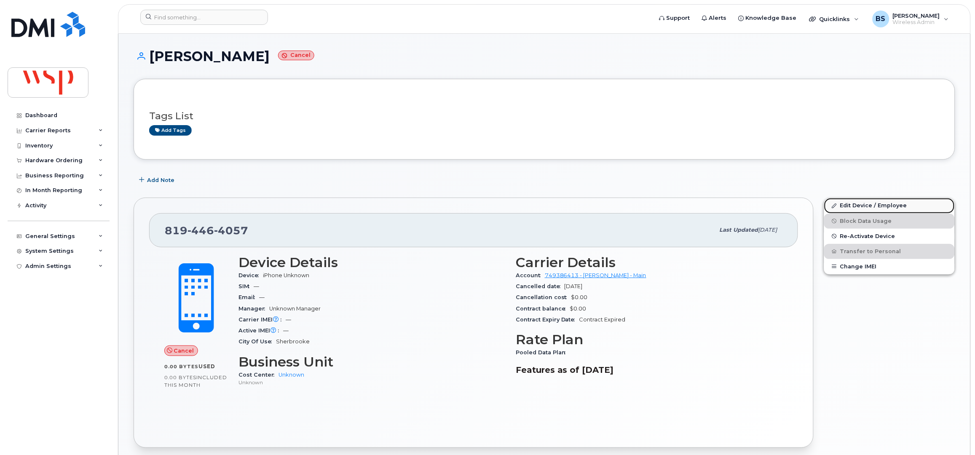
click at [851, 206] on link "Edit Device / Employee" at bounding box center [889, 205] width 131 height 15
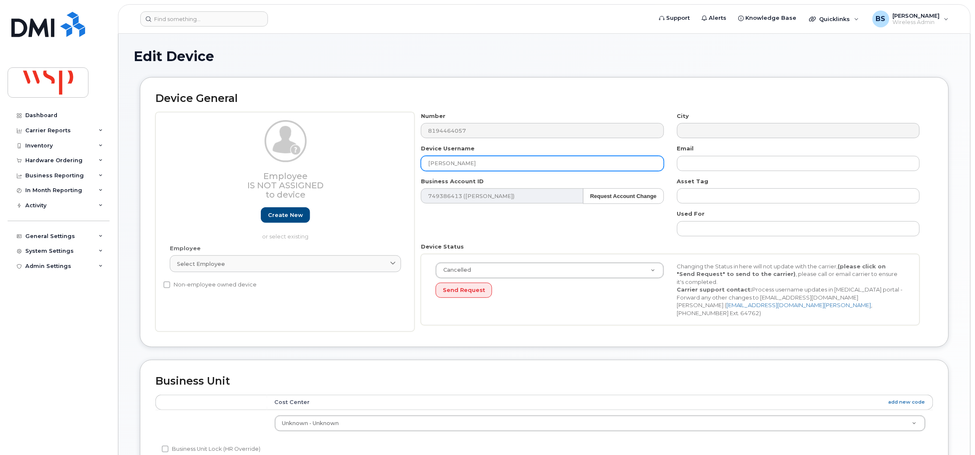
drag, startPoint x: 381, startPoint y: 167, endPoint x: 359, endPoint y: 176, distance: 24.0
click at [379, 169] on div "Employee Is not assigned to device Create new or select existing Employee Selec…" at bounding box center [544, 222] width 778 height 220
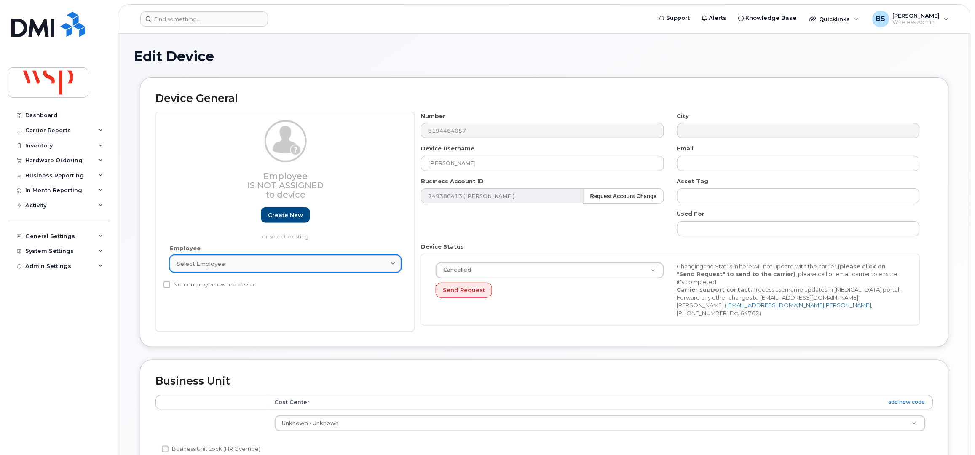
drag, startPoint x: 223, startPoint y: 263, endPoint x: 218, endPoint y: 267, distance: 6.3
click at [225, 267] on div "Select employee" at bounding box center [285, 264] width 217 height 8
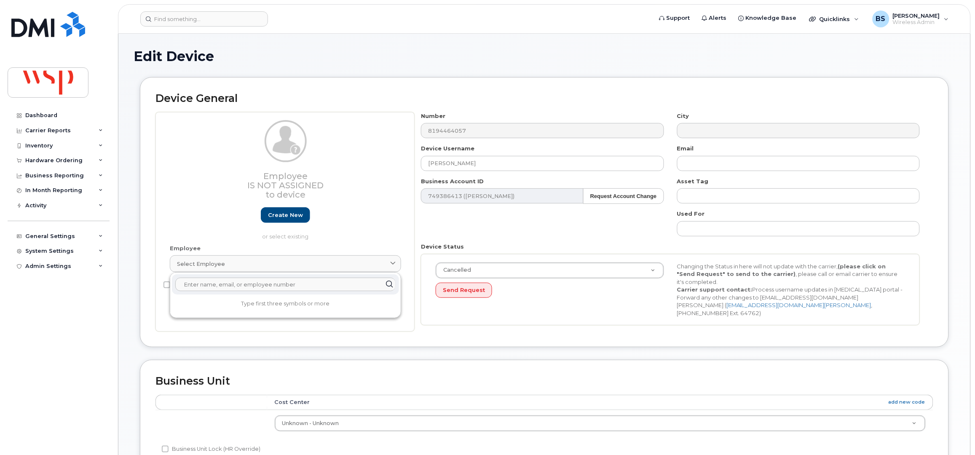
paste input "[PERSON_NAME]"
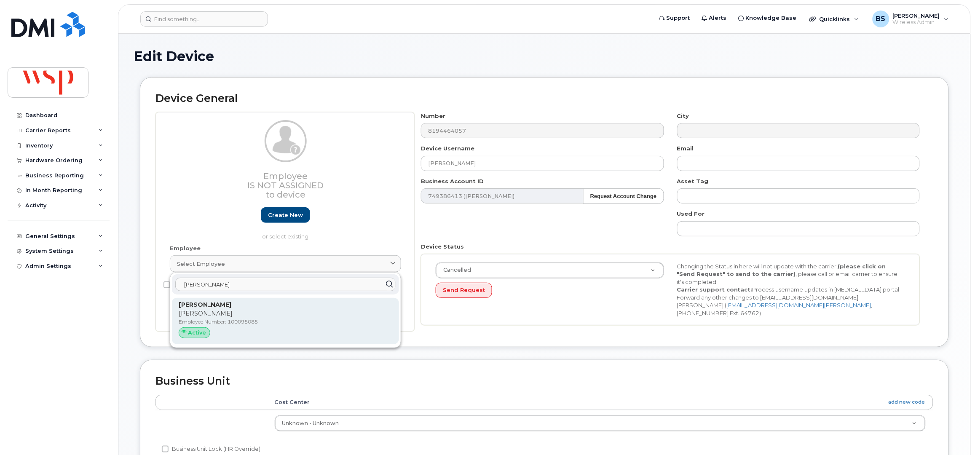
type input "[PERSON_NAME]"
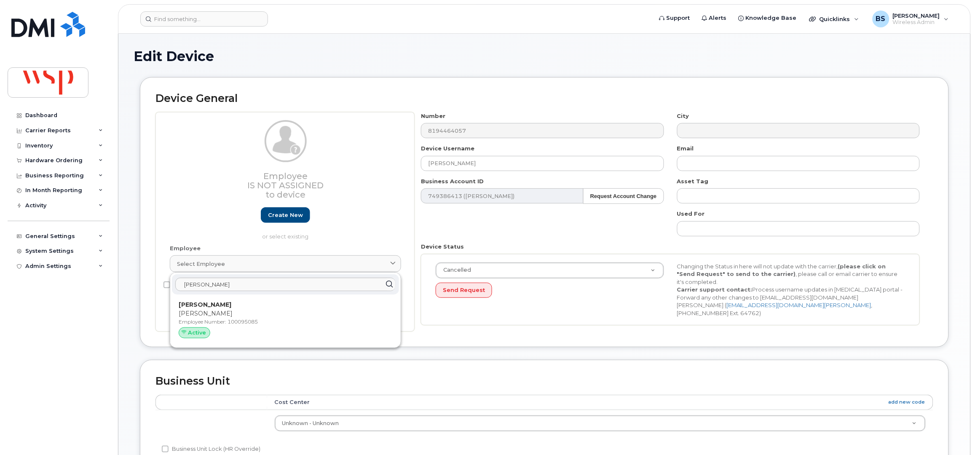
drag, startPoint x: 203, startPoint y: 312, endPoint x: 542, endPoint y: 37, distance: 436.0
click at [204, 312] on p "[PERSON_NAME]" at bounding box center [286, 313] width 214 height 9
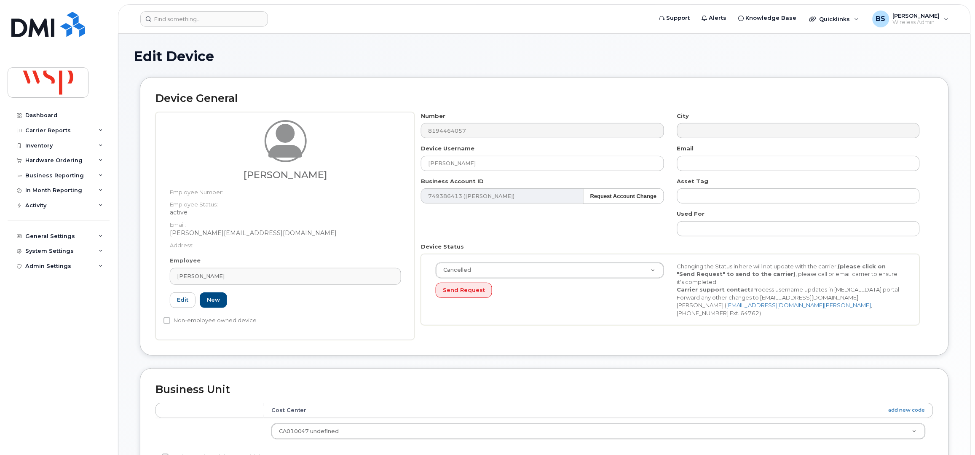
type input "100095085"
type input "[PERSON_NAME][EMAIL_ADDRESS][DOMAIN_NAME]"
type input "5769870"
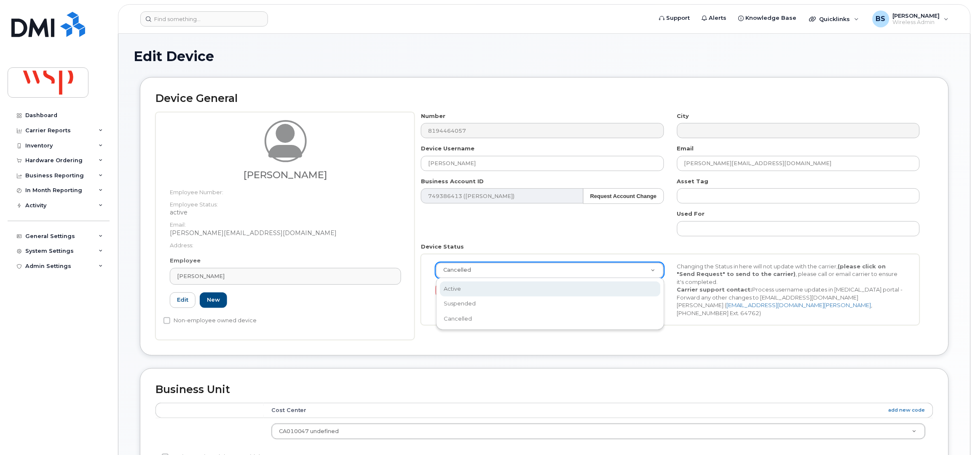
select select "active"
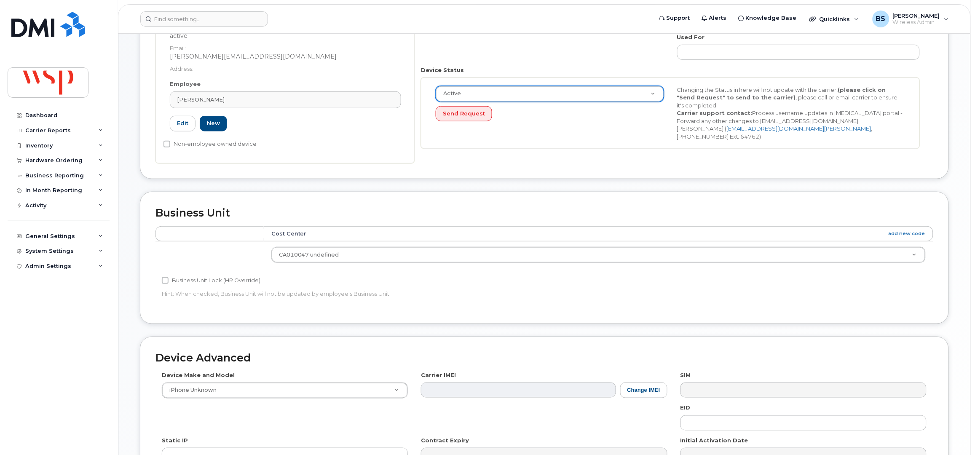
scroll to position [310, 0]
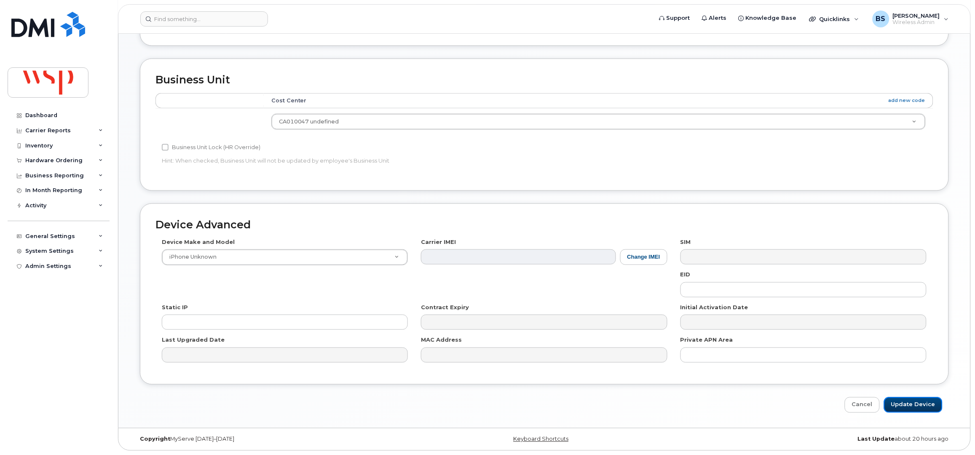
drag, startPoint x: 920, startPoint y: 405, endPoint x: 46, endPoint y: 294, distance: 880.7
click at [920, 404] on input "Update Device" at bounding box center [913, 405] width 59 height 16
type input "Saving..."
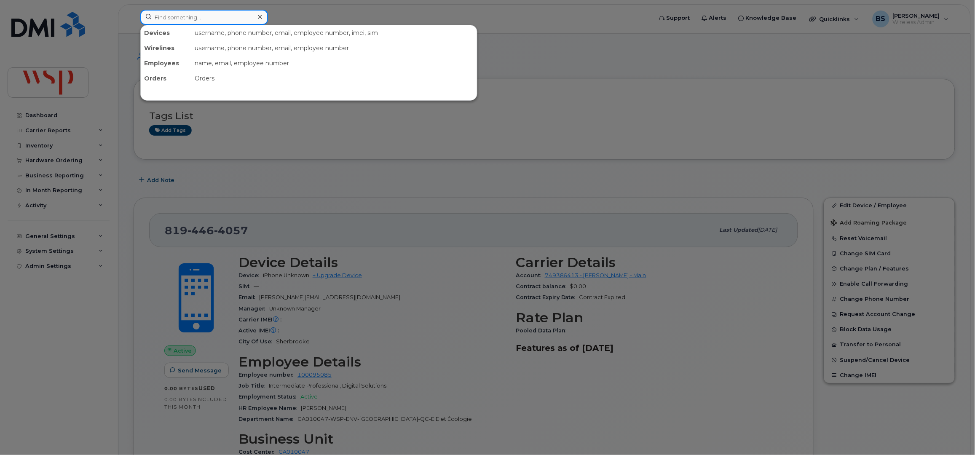
click at [216, 21] on input at bounding box center [204, 17] width 128 height 15
paste input "8194464137"
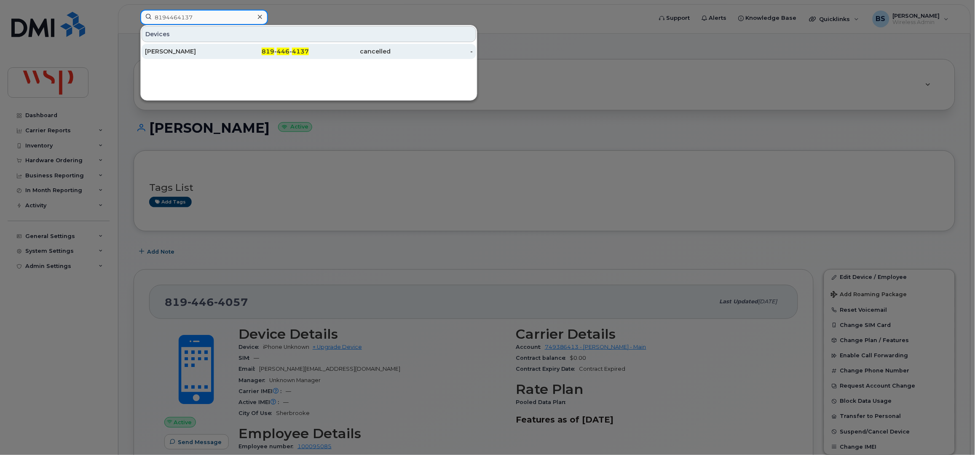
type input "8194464137"
click at [159, 52] on div "[PERSON_NAME]" at bounding box center [186, 51] width 82 height 8
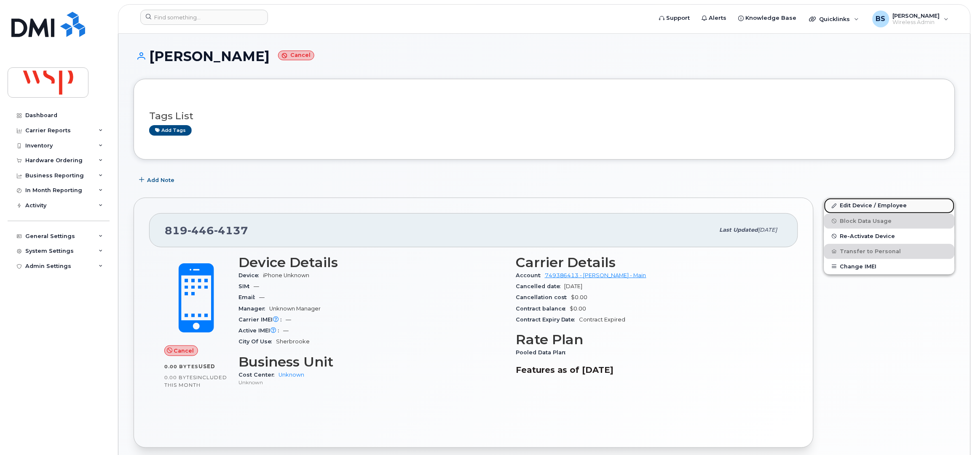
click at [858, 206] on link "Edit Device / Employee" at bounding box center [889, 205] width 131 height 15
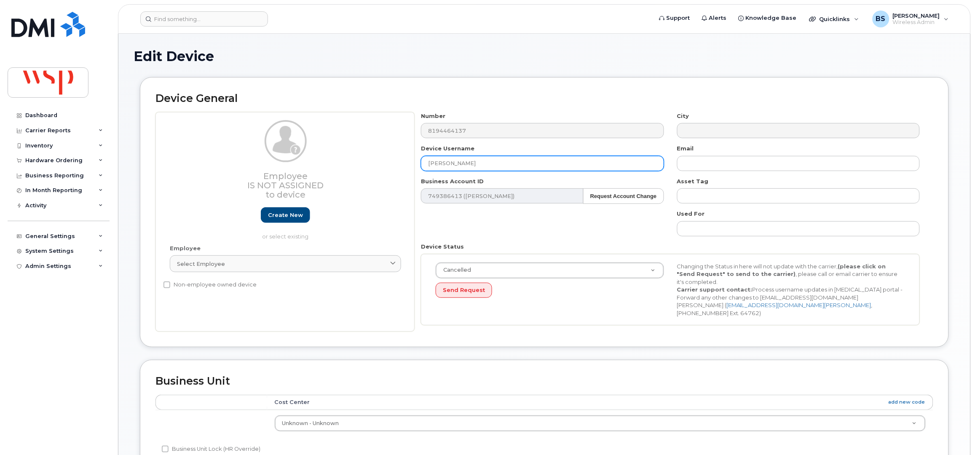
drag, startPoint x: 464, startPoint y: 165, endPoint x: 356, endPoint y: 155, distance: 108.7
click at [368, 167] on div "Employee Is not assigned to device Create new or select existing Employee Selec…" at bounding box center [544, 222] width 778 height 220
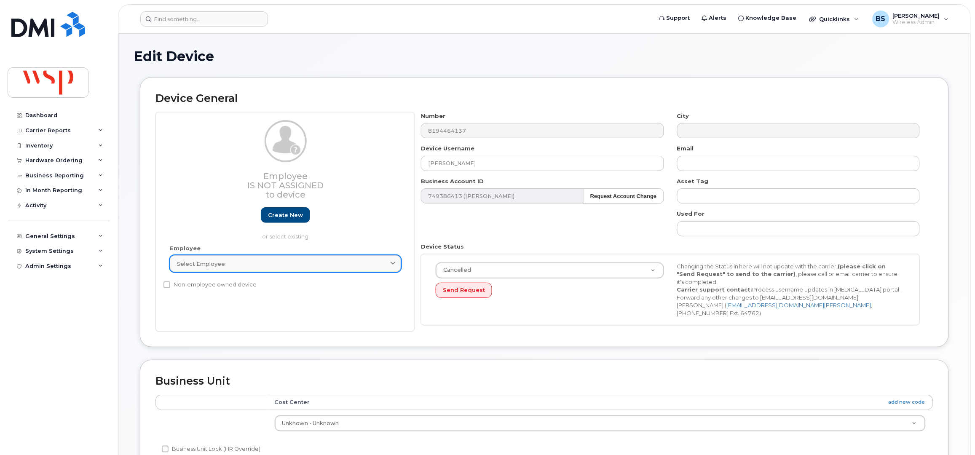
click at [224, 263] on div "Select employee" at bounding box center [285, 264] width 217 height 8
paste input "Alexandre Ferland"
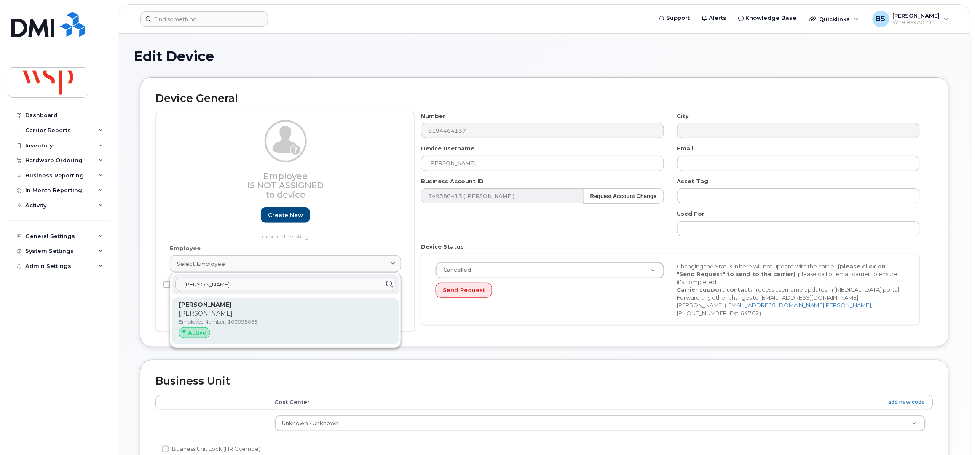
type input "Alexandre Ferland"
click at [195, 314] on p "Alexandre Ferland" at bounding box center [286, 313] width 214 height 9
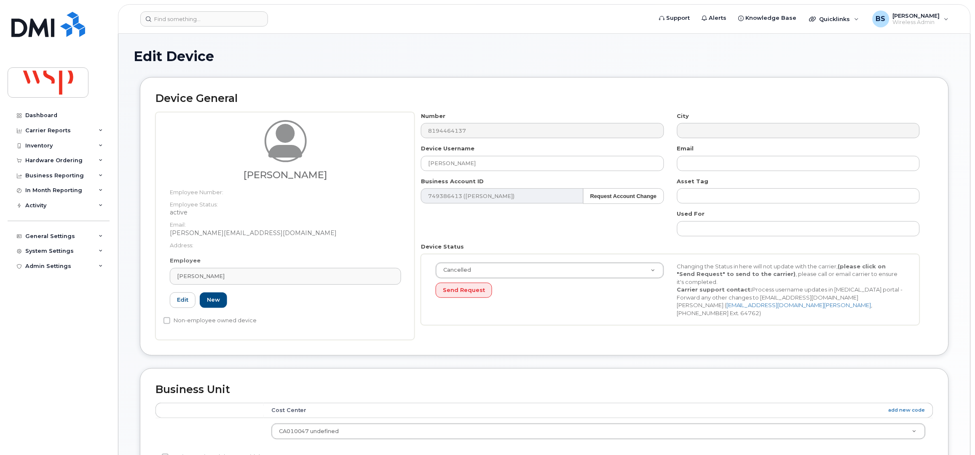
type input "100095085"
type input "alexandre.ferland@wsp.com"
type input "5769870"
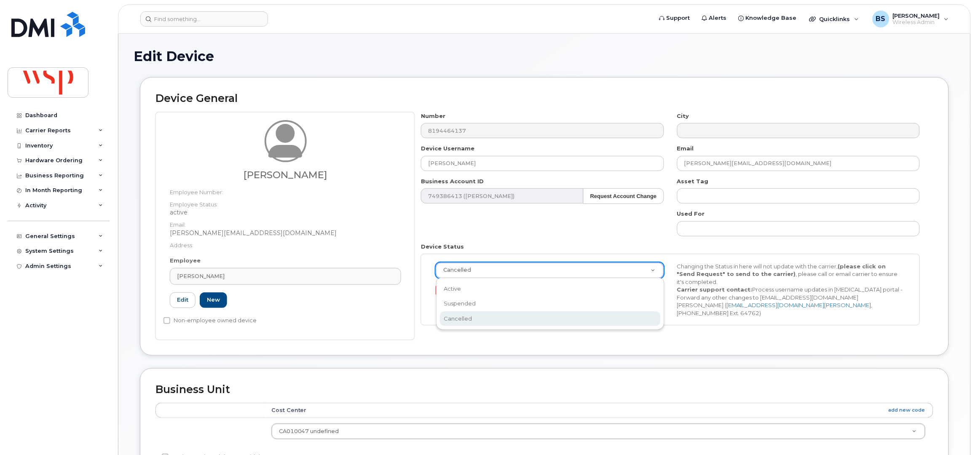
drag, startPoint x: 464, startPoint y: 266, endPoint x: 458, endPoint y: 279, distance: 13.9
select select "active"
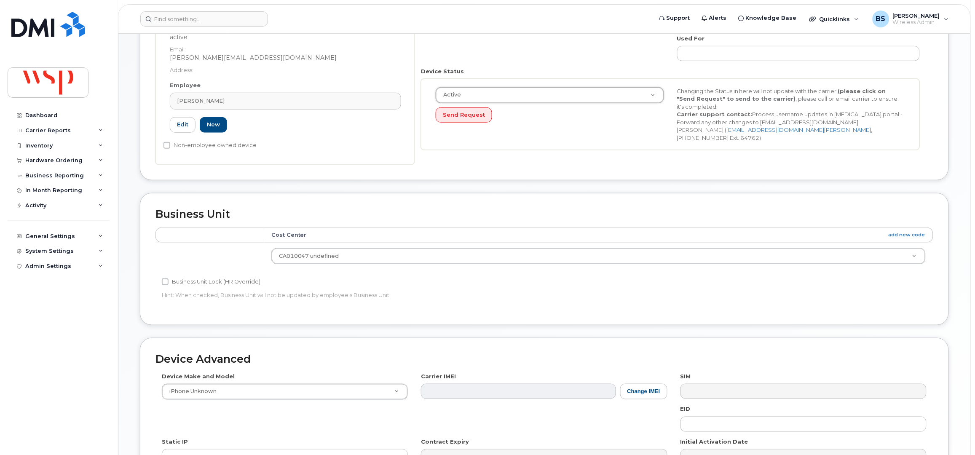
scroll to position [310, 0]
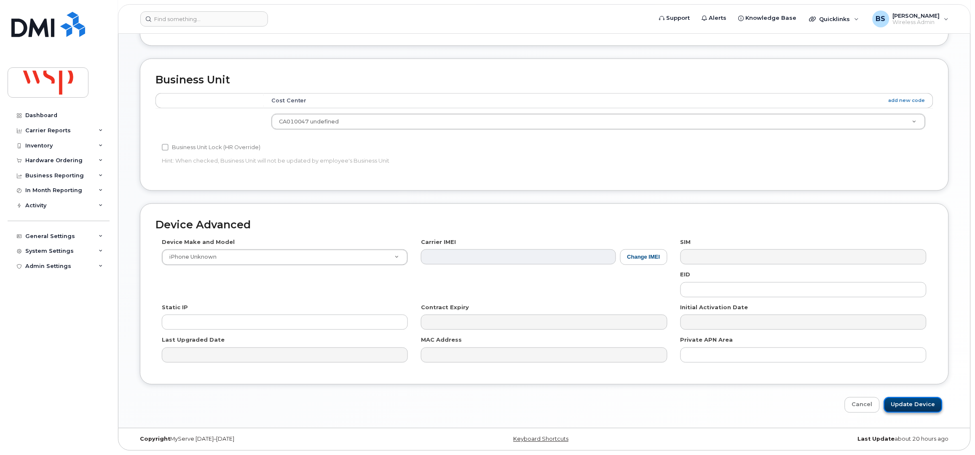
click at [914, 407] on input "Update Device" at bounding box center [913, 405] width 59 height 16
type input "Saving..."
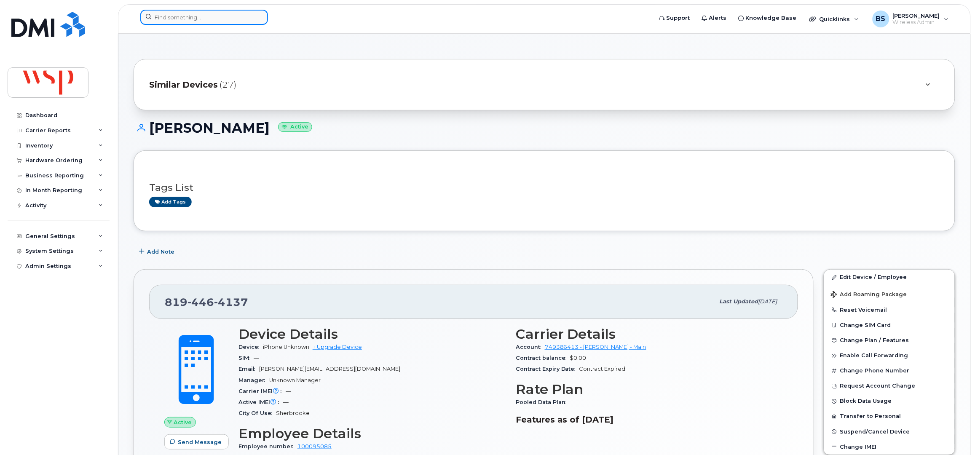
drag, startPoint x: 248, startPoint y: 17, endPoint x: 245, endPoint y: 24, distance: 7.0
click at [248, 17] on input at bounding box center [204, 17] width 128 height 15
paste input "9024494573"
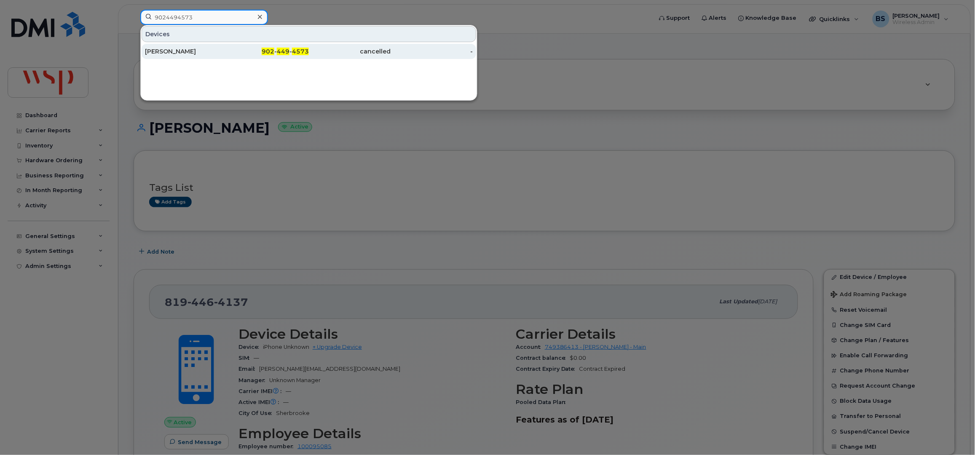
type input "9024494573"
click at [167, 51] on div "[PERSON_NAME]" at bounding box center [186, 51] width 82 height 8
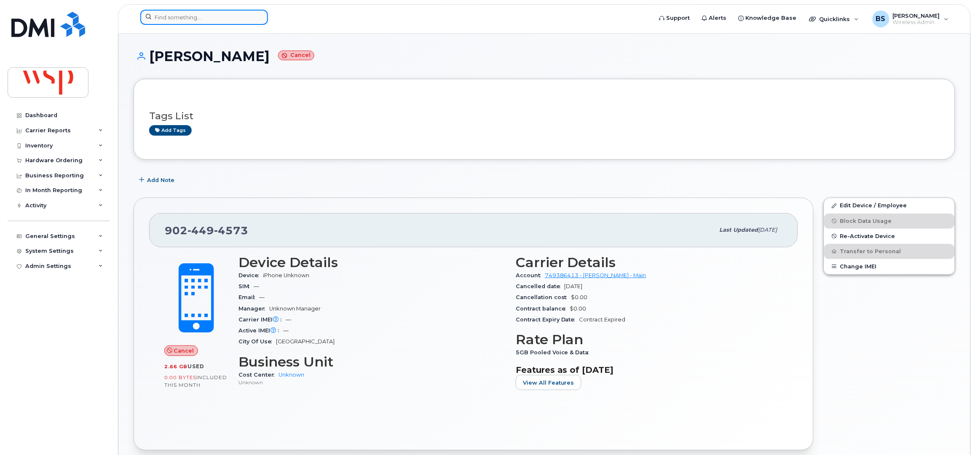
click at [189, 19] on input at bounding box center [204, 17] width 128 height 15
paste input "9024494573"
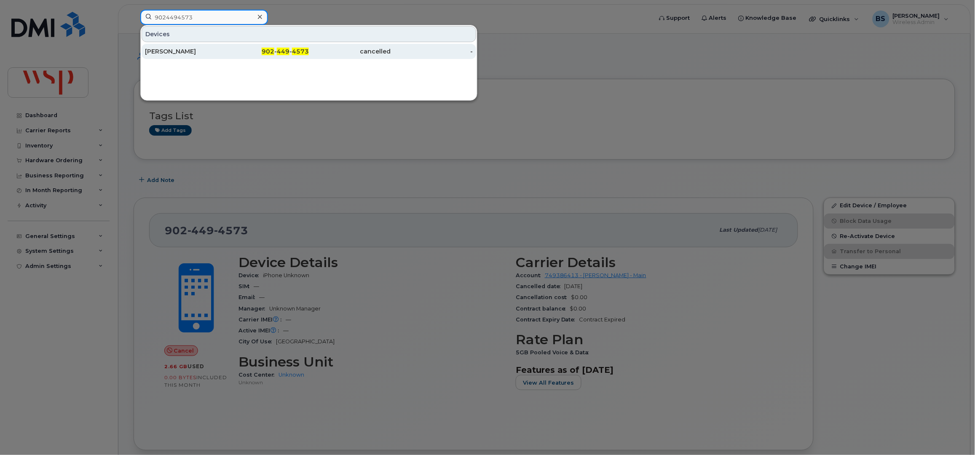
type input "9024494573"
click at [155, 49] on div "[PERSON_NAME]" at bounding box center [186, 51] width 82 height 8
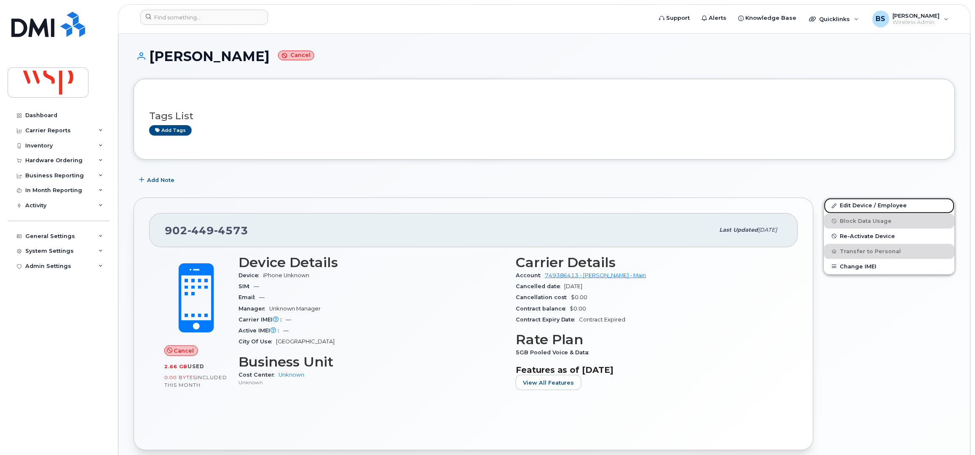
drag, startPoint x: 851, startPoint y: 205, endPoint x: 809, endPoint y: 206, distance: 41.3
click at [850, 205] on link "Edit Device / Employee" at bounding box center [889, 205] width 131 height 15
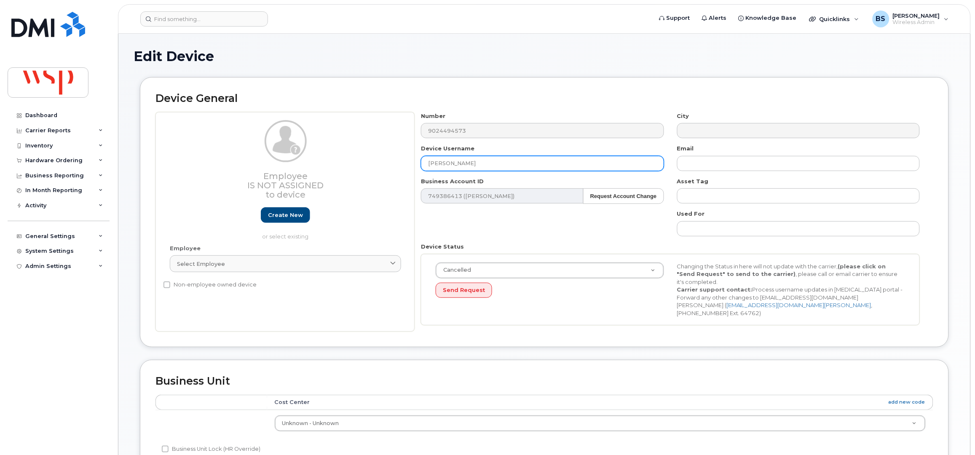
drag, startPoint x: 468, startPoint y: 169, endPoint x: 415, endPoint y: 169, distance: 52.2
click at [420, 169] on div "Device Username Allison Smith" at bounding box center [543, 157] width 256 height 27
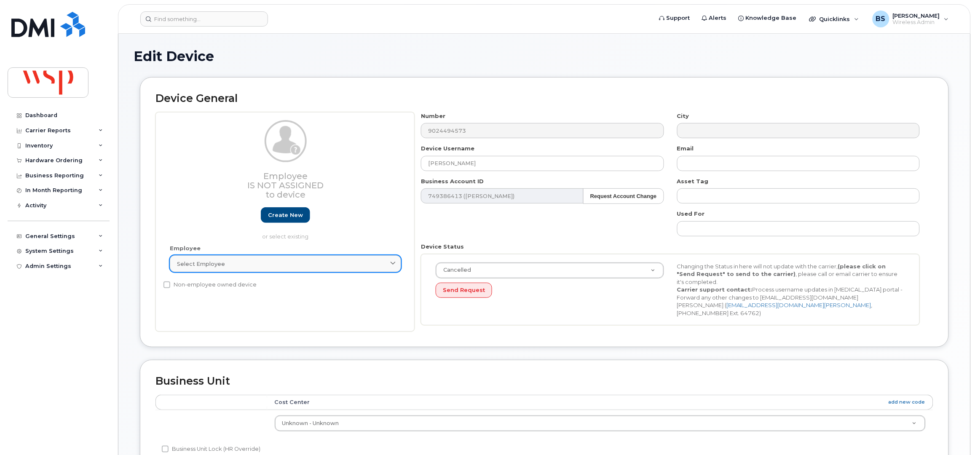
drag, startPoint x: 256, startPoint y: 265, endPoint x: 264, endPoint y: 256, distance: 11.7
click at [257, 265] on div "Select employee" at bounding box center [285, 264] width 217 height 8
paste input "[PERSON_NAME]"
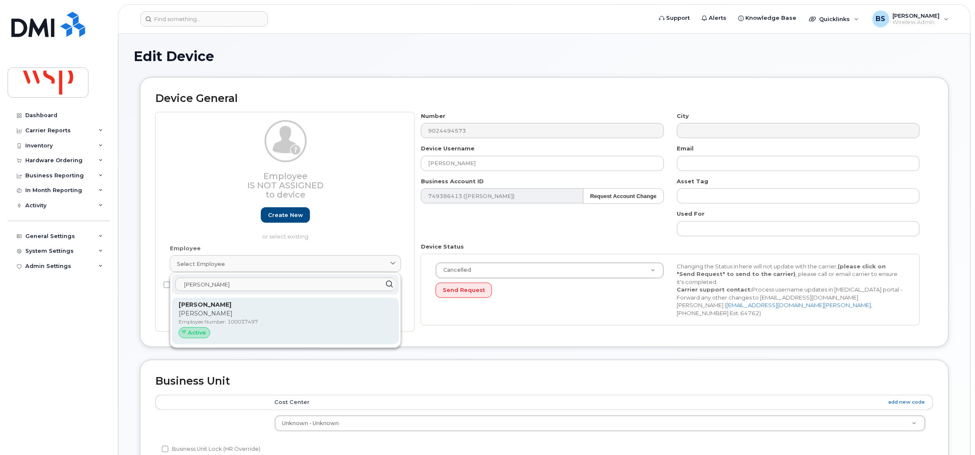
type input "[PERSON_NAME]"
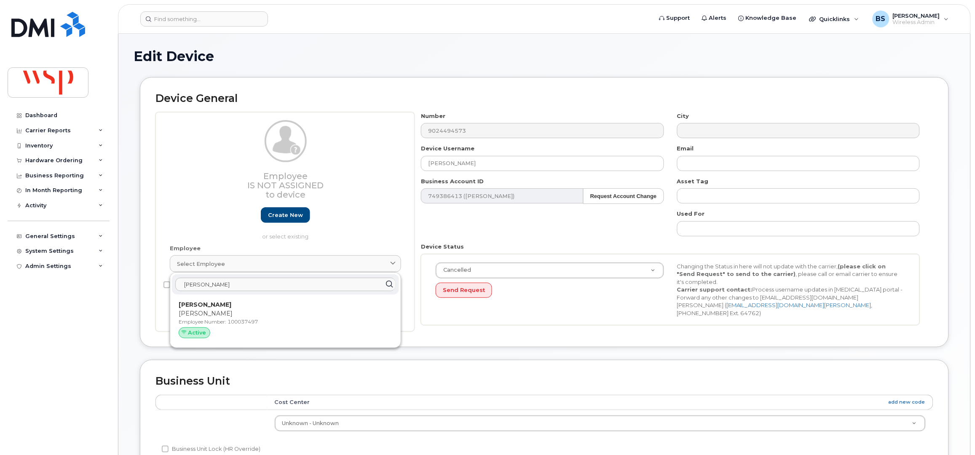
drag, startPoint x: 205, startPoint y: 307, endPoint x: 536, endPoint y: 42, distance: 424.4
click at [204, 308] on strong "[PERSON_NAME]" at bounding box center [205, 305] width 53 height 8
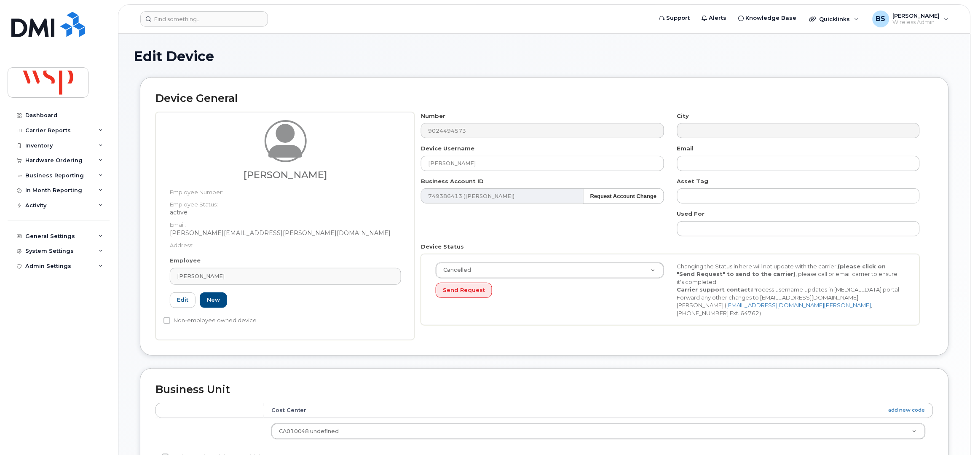
type input "100037497"
type input "allison.smith@wsp.com"
type input "5769981"
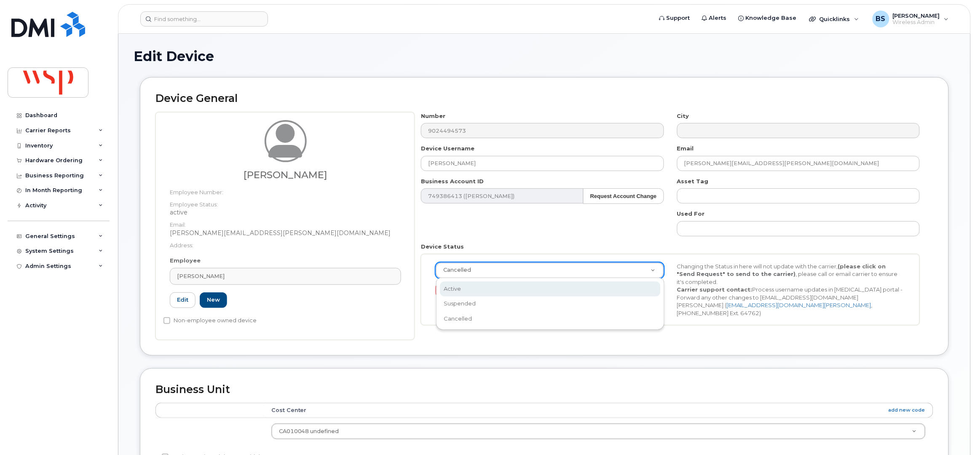
select select "active"
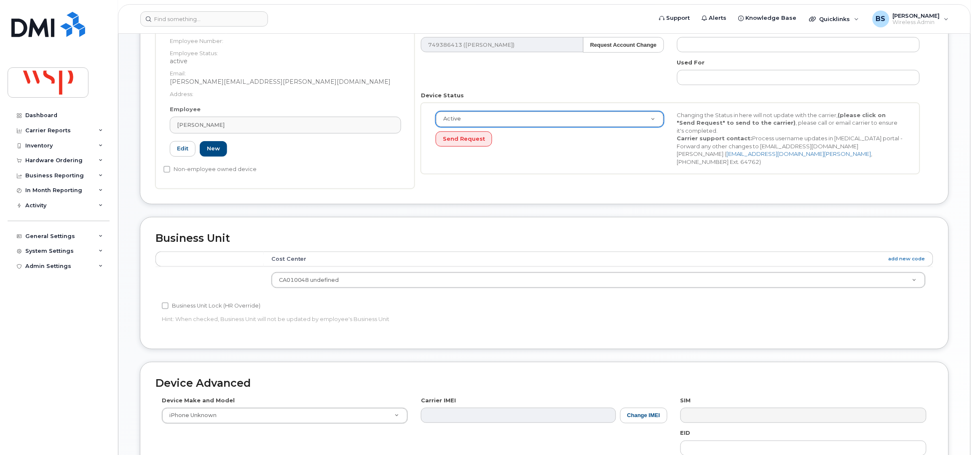
scroll to position [281, 0]
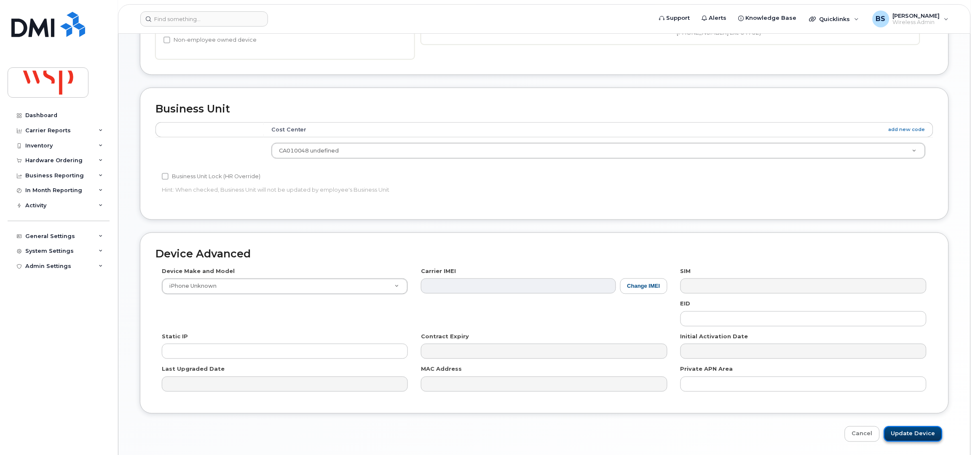
click at [916, 433] on input "Update Device" at bounding box center [913, 434] width 59 height 16
type input "Saving..."
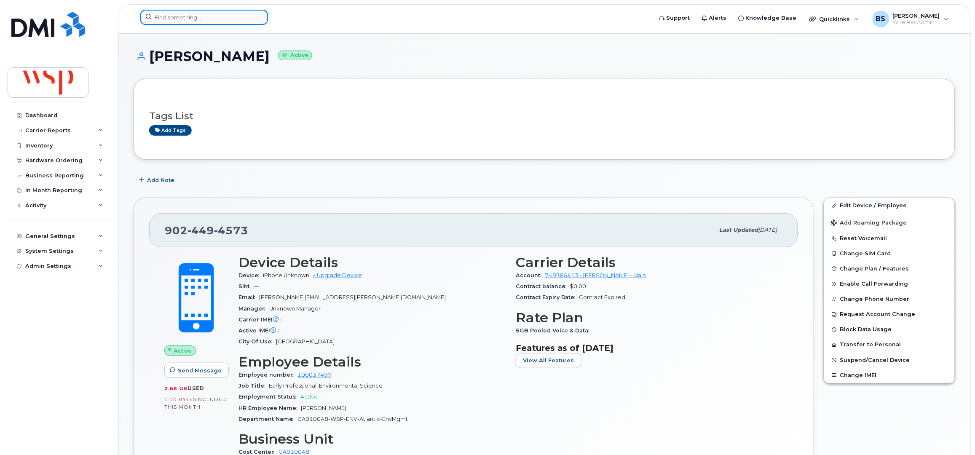
drag, startPoint x: 204, startPoint y: 13, endPoint x: 191, endPoint y: 13, distance: 13.1
click at [204, 13] on input at bounding box center [204, 17] width 128 height 15
paste input "9052205329"
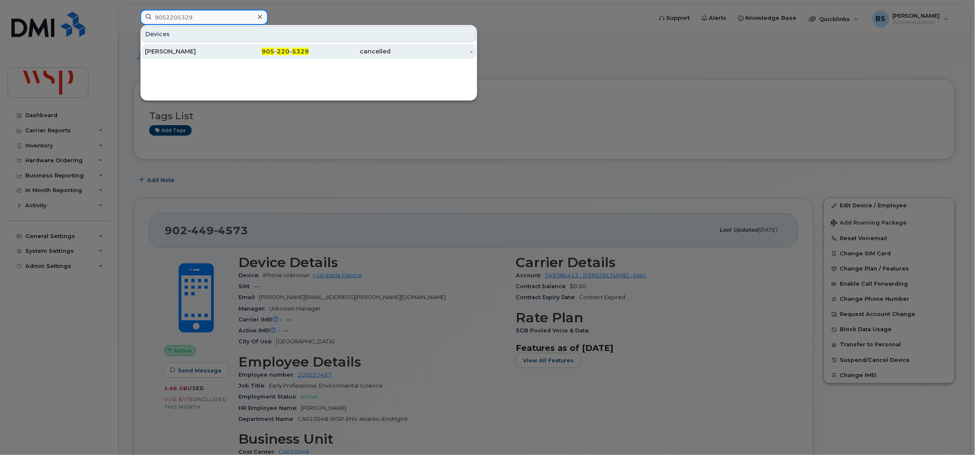
type input "9052205329"
drag, startPoint x: 162, startPoint y: 50, endPoint x: 169, endPoint y: 51, distance: 6.8
click at [163, 50] on div "[PERSON_NAME]" at bounding box center [186, 51] width 82 height 8
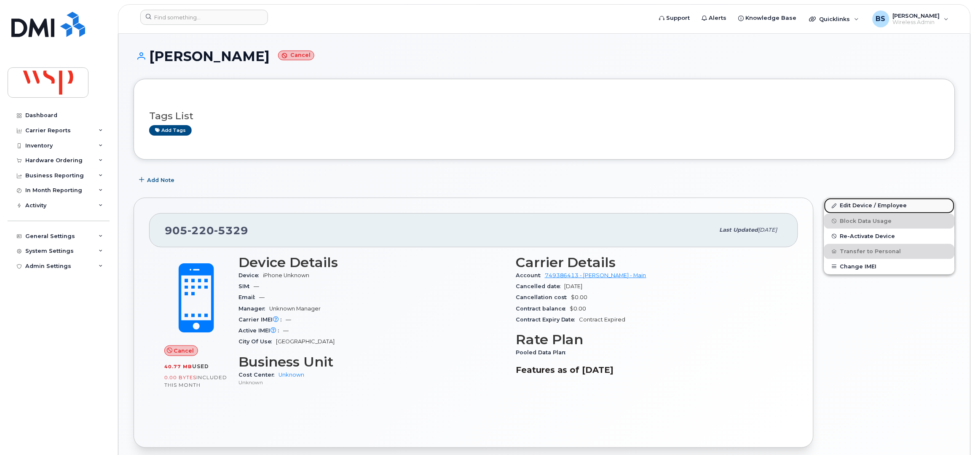
drag, startPoint x: 859, startPoint y: 205, endPoint x: 852, endPoint y: 204, distance: 7.3
click at [859, 205] on link "Edit Device / Employee" at bounding box center [889, 205] width 131 height 15
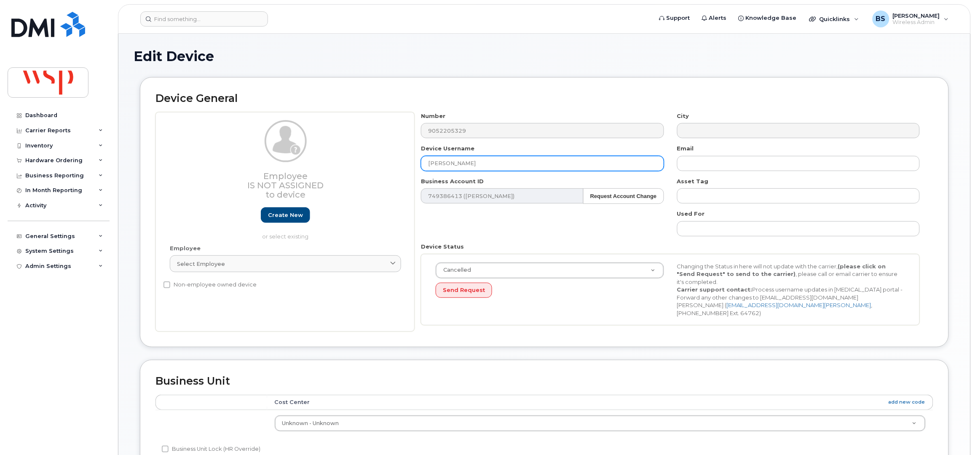
drag, startPoint x: 472, startPoint y: 159, endPoint x: 391, endPoint y: 161, distance: 80.9
click at [406, 162] on div "Employee Is not assigned to device Create new or select existing Employee Selec…" at bounding box center [544, 222] width 778 height 220
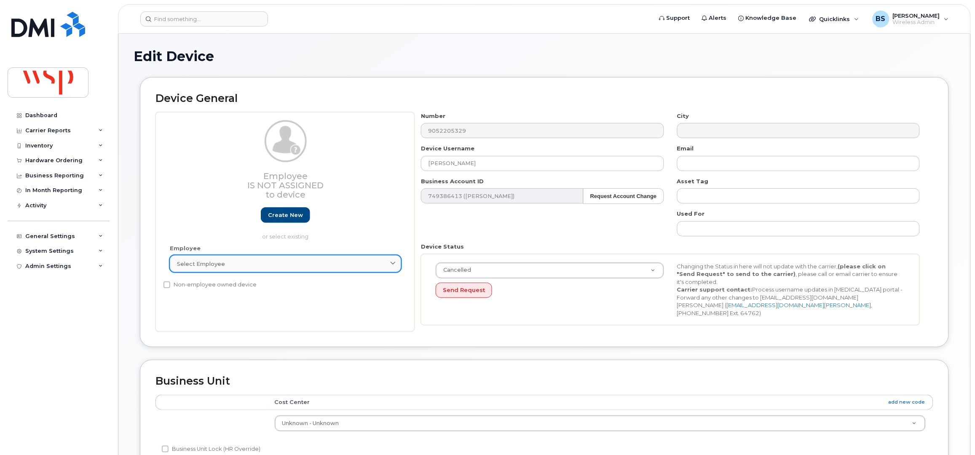
click at [261, 259] on link "Select employee" at bounding box center [285, 263] width 231 height 17
paste input "Kyle Yusek"
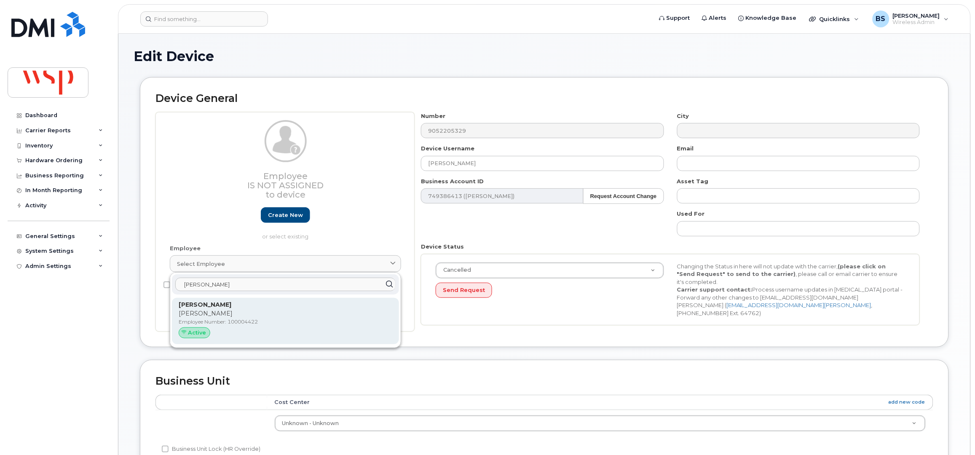
type input "Kyle Yusek"
click at [210, 312] on p "Kyle Yusek" at bounding box center [286, 313] width 214 height 9
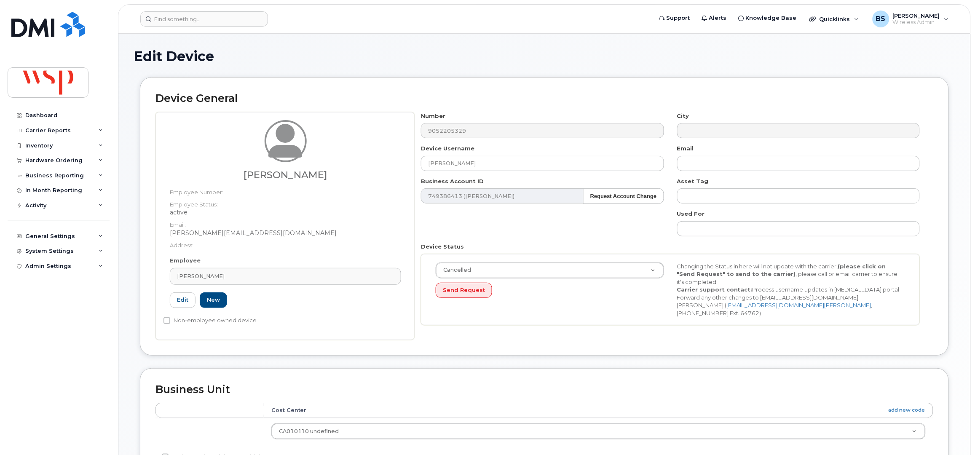
type input "100004422"
type input "kyle.yusek@wsp.com"
type input "5769860"
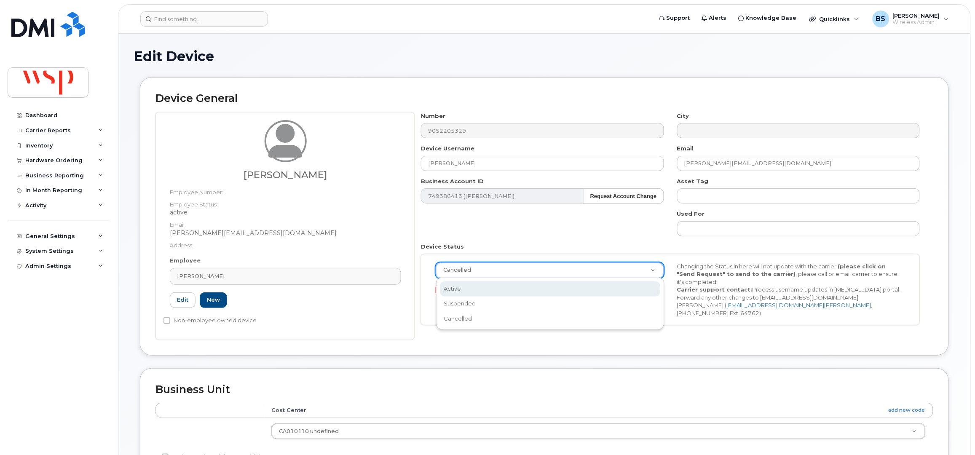
drag, startPoint x: 454, startPoint y: 286, endPoint x: 472, endPoint y: 272, distance: 23.1
select select "active"
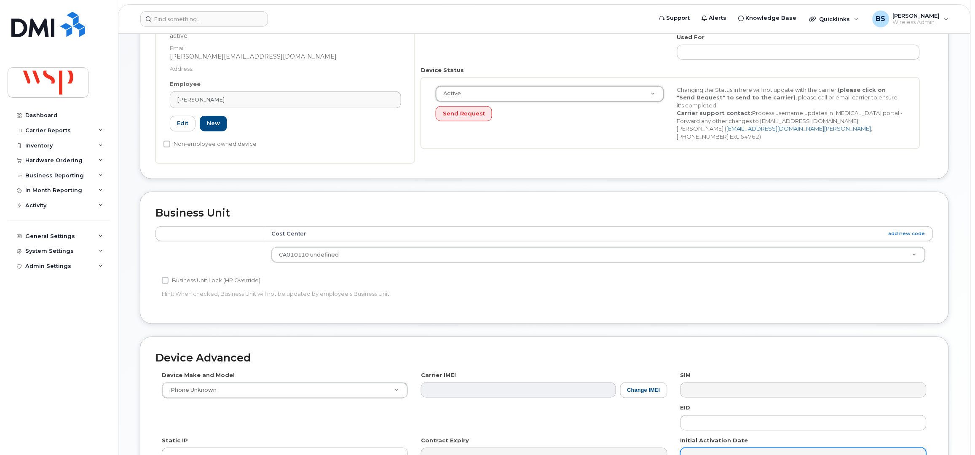
scroll to position [310, 0]
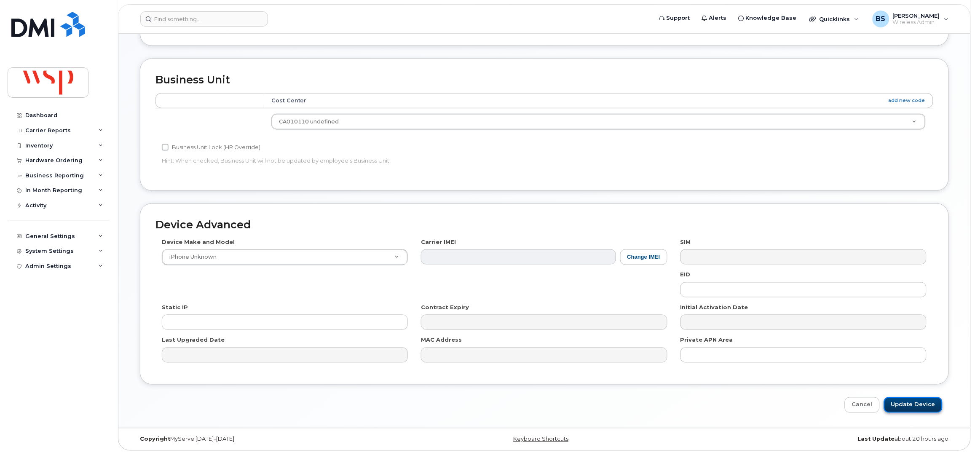
click at [915, 405] on input "Update Device" at bounding box center [913, 405] width 59 height 16
type input "Saving..."
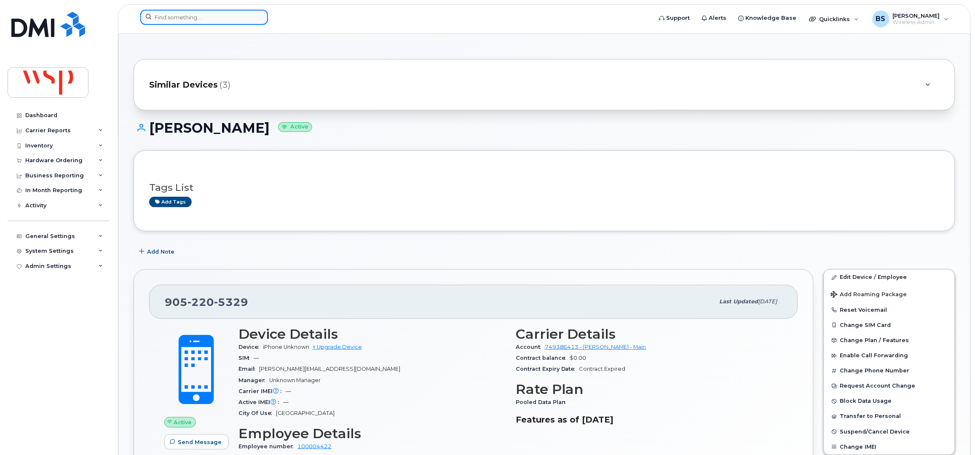
drag, startPoint x: 245, startPoint y: 12, endPoint x: 244, endPoint y: 16, distance: 4.7
click at [245, 12] on input at bounding box center [204, 17] width 128 height 15
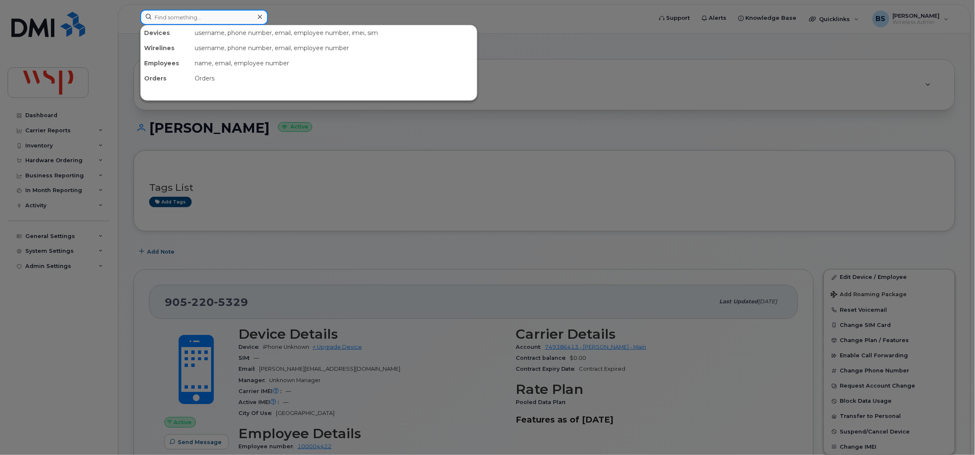
paste input "2368872757"
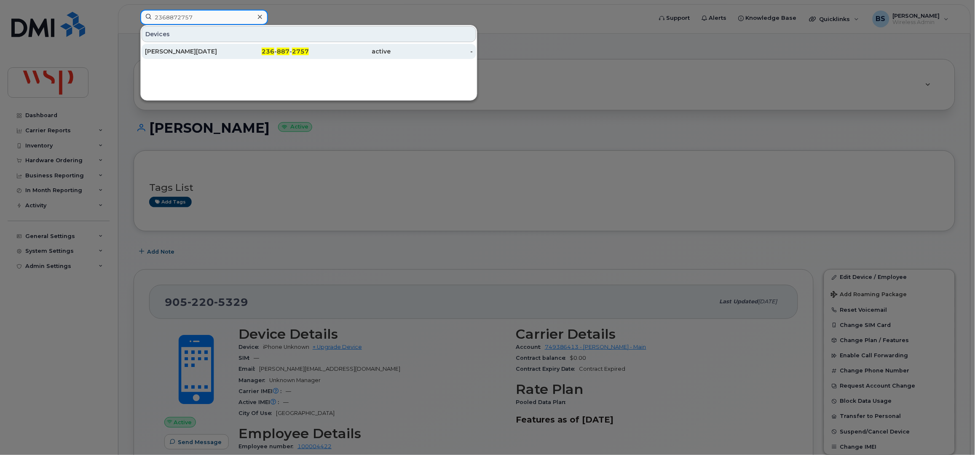
type input "2368872757"
click at [170, 48] on div "Ahmed Ramadan" at bounding box center [186, 51] width 82 height 8
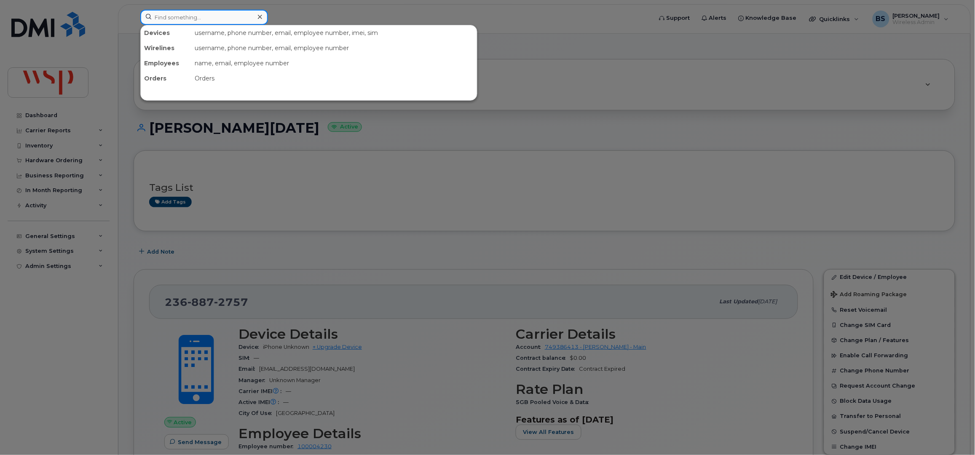
click at [211, 16] on input at bounding box center [204, 17] width 128 height 15
paste input "2042913436"
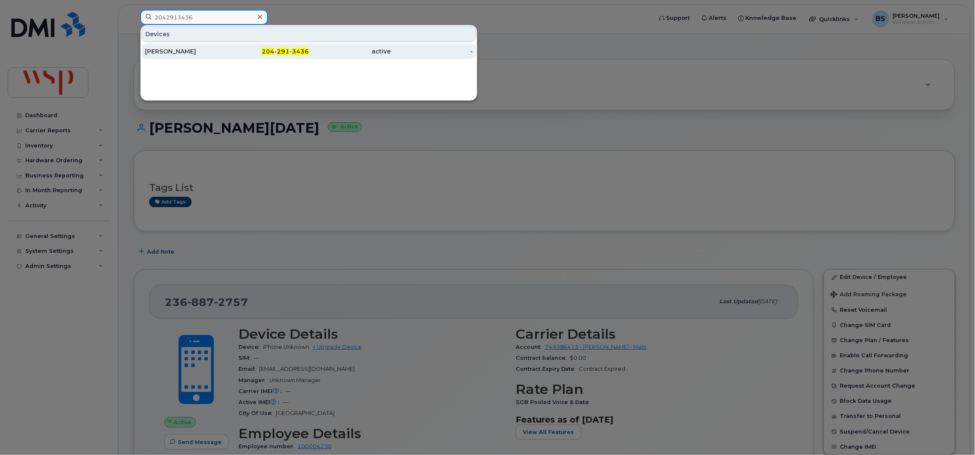
type input "2042913436"
click at [172, 49] on div "[PERSON_NAME]" at bounding box center [186, 51] width 82 height 8
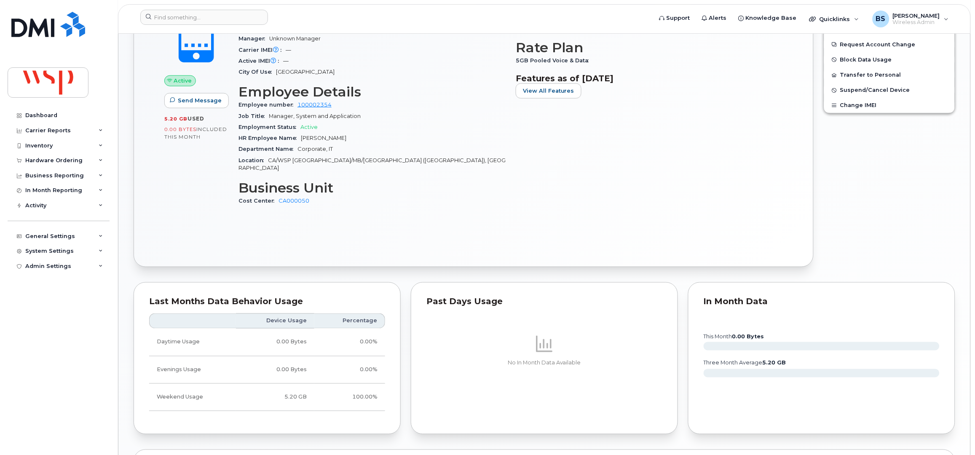
scroll to position [273, 0]
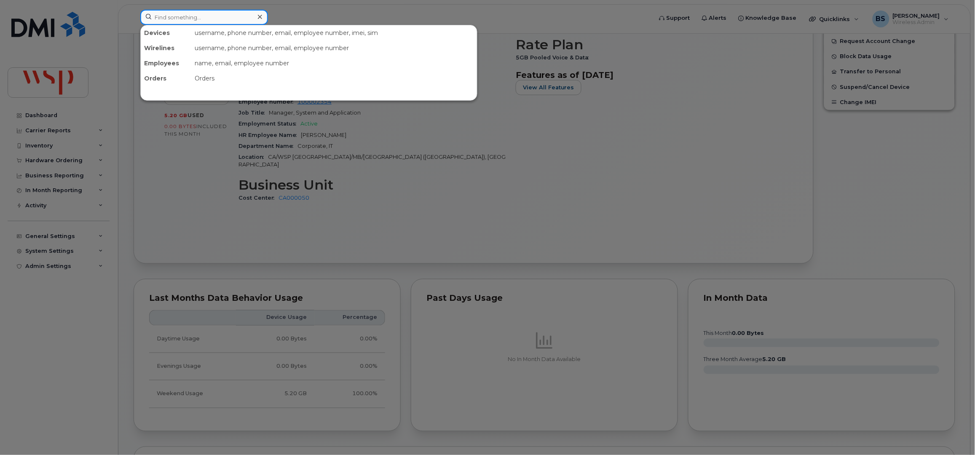
click at [197, 13] on input at bounding box center [204, 17] width 128 height 15
paste input "[PHONE_NUMBER]"
type input "438-870-3427"
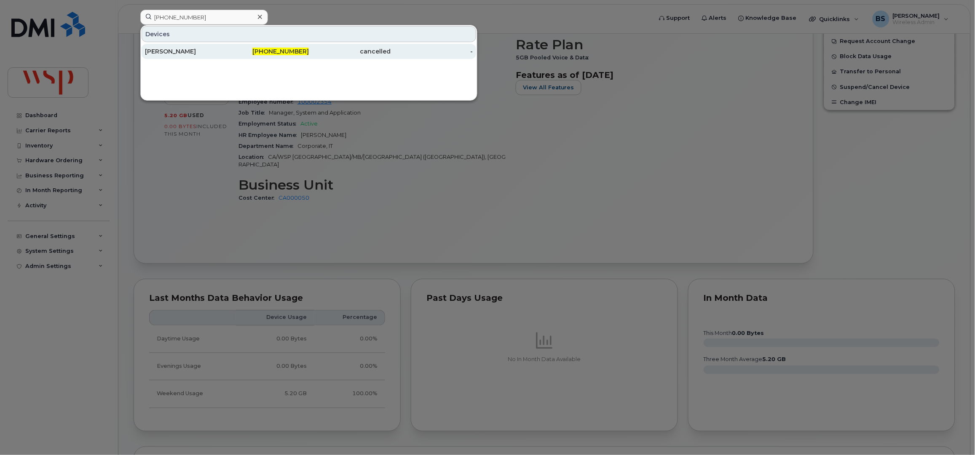
drag, startPoint x: 163, startPoint y: 51, endPoint x: 165, endPoint y: 58, distance: 7.8
click at [163, 51] on div "[PERSON_NAME]" at bounding box center [186, 51] width 82 height 8
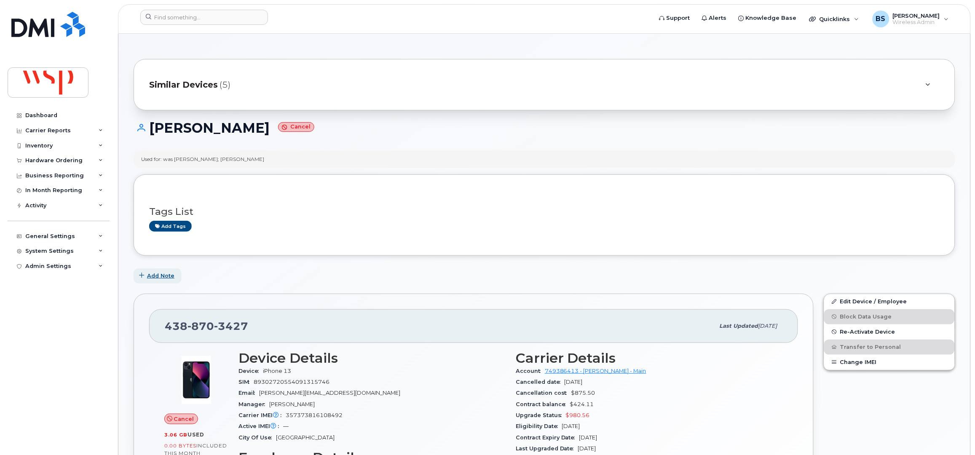
click at [167, 277] on span "Add Note" at bounding box center [160, 276] width 27 height 8
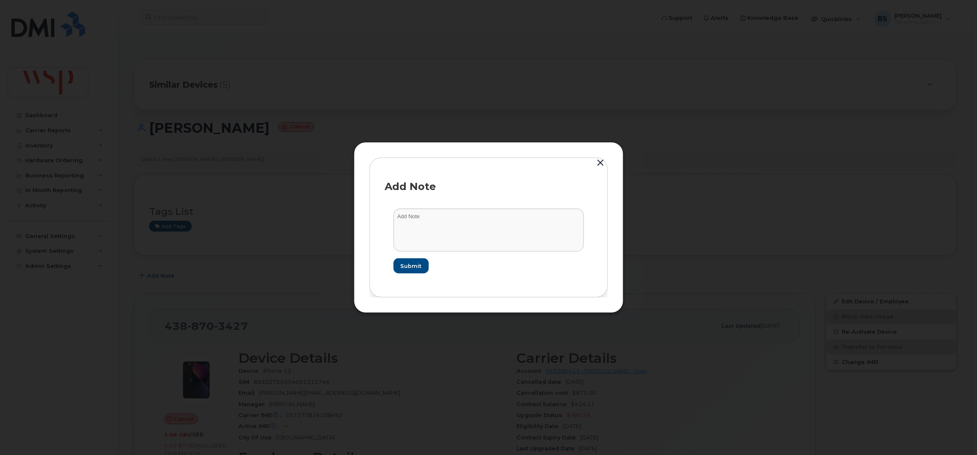
click at [134, 268] on button "Add Note" at bounding box center [158, 275] width 48 height 15
click at [436, 241] on textarea at bounding box center [488, 230] width 190 height 43
paste textarea "The line 438-870-3427 was ported to another service provider on July 4th 2025."
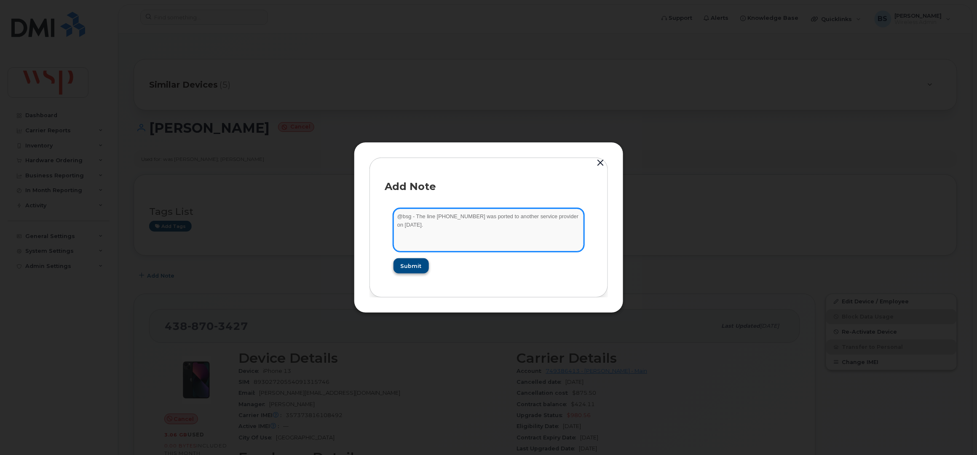
type textarea "@bsg - The line 438-870-3427 was ported to another service provider on July 4th…"
click at [412, 265] on span "Submit" at bounding box center [410, 266] width 21 height 8
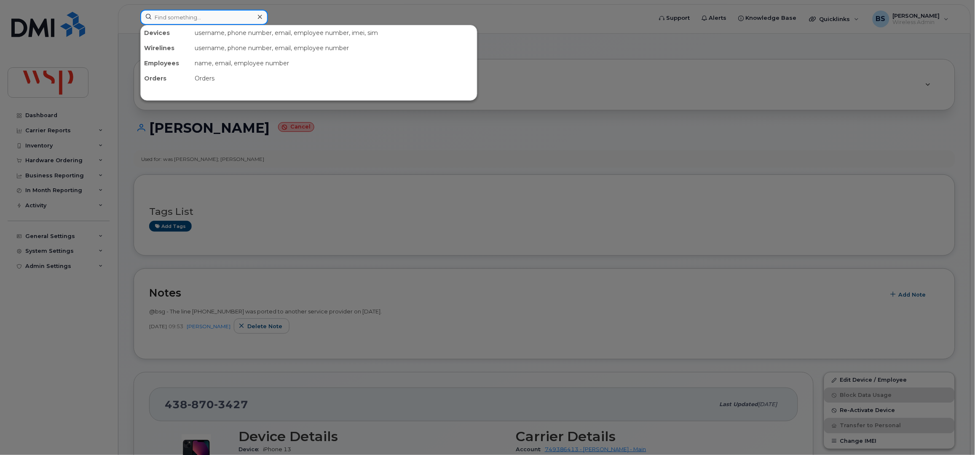
drag, startPoint x: 177, startPoint y: 16, endPoint x: 171, endPoint y: 31, distance: 15.9
click at [177, 17] on input at bounding box center [204, 17] width 128 height 15
paste input "4038053957"
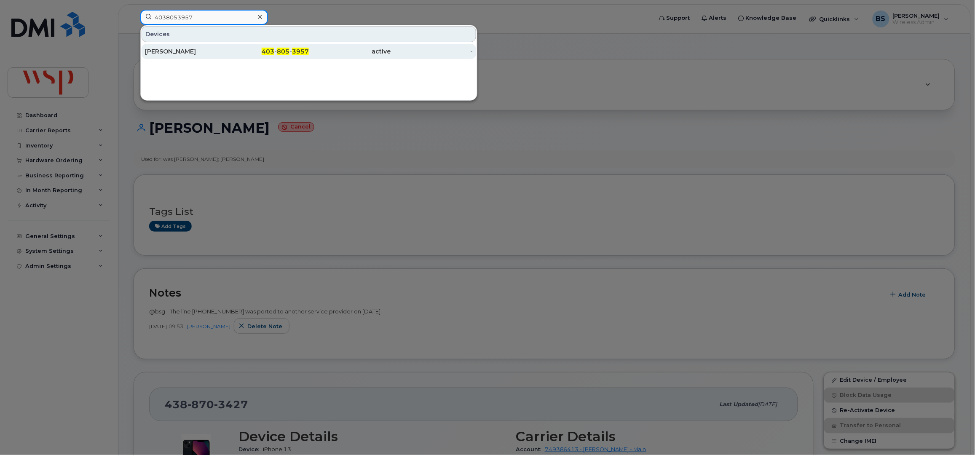
type input "4038053957"
click at [158, 51] on div "[PERSON_NAME]" at bounding box center [186, 51] width 82 height 8
click at [169, 51] on div "[PERSON_NAME]" at bounding box center [186, 51] width 82 height 8
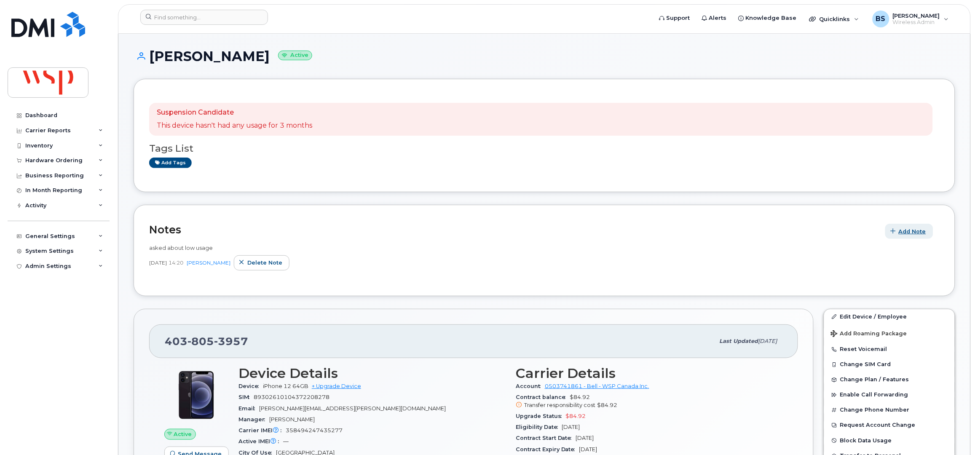
click at [907, 231] on span "Add Note" at bounding box center [912, 231] width 27 height 8
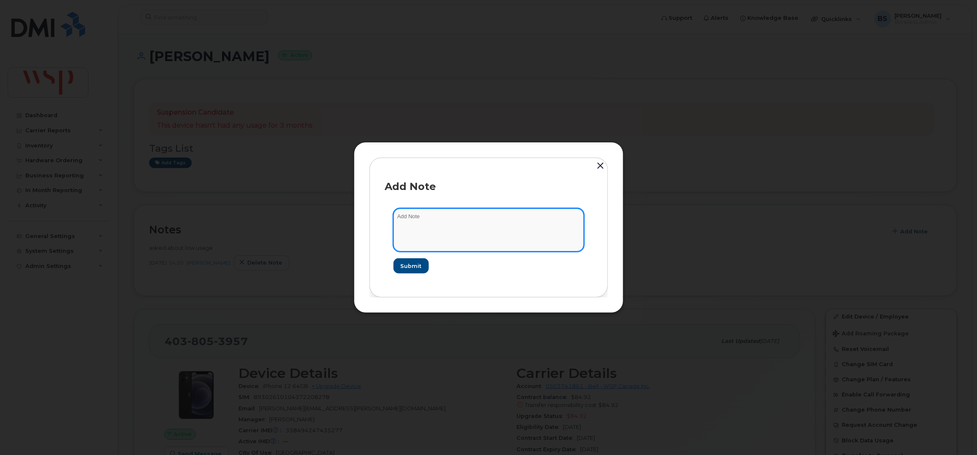
click at [421, 228] on textarea at bounding box center [488, 230] width 190 height 43
click at [443, 216] on textarea "do not suspend for ow usage" at bounding box center [488, 230] width 190 height 43
type textarea "do not suspend for low usage"
click at [415, 263] on span "Submit" at bounding box center [410, 266] width 21 height 8
